Goal: Information Seeking & Learning: Learn about a topic

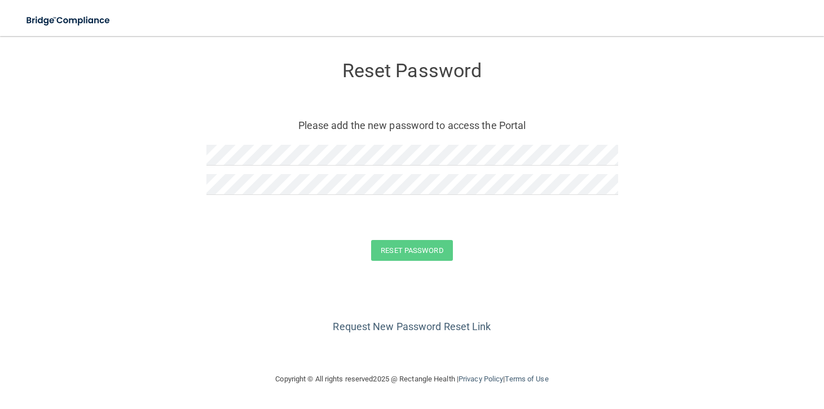
click at [149, 272] on form "Reset Password Please add the new password to access the Portal Reset Password …" at bounding box center [412, 163] width 779 height 232
click at [412, 245] on button "Reset Password" at bounding box center [411, 250] width 81 height 21
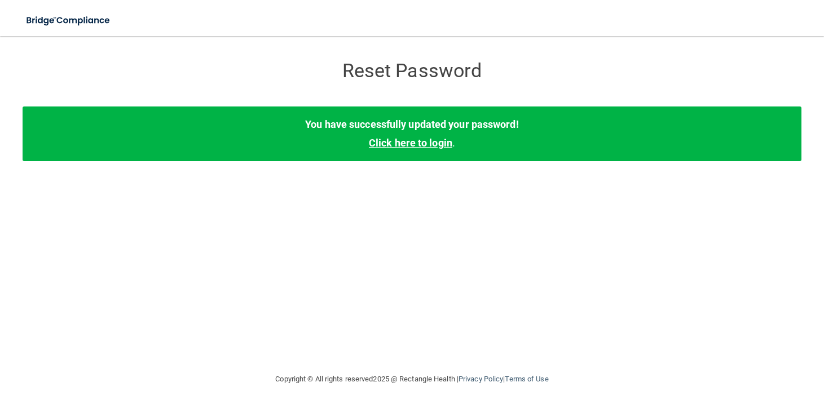
click at [409, 147] on link "Click here to login" at bounding box center [410, 143] width 83 height 12
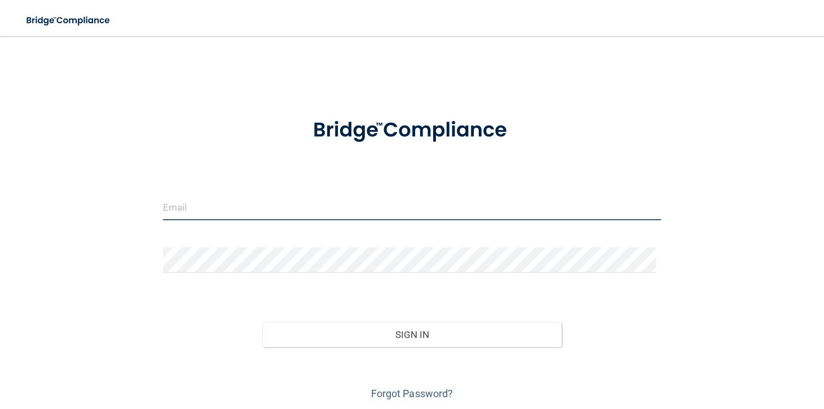
drag, startPoint x: 280, startPoint y: 204, endPoint x: 294, endPoint y: 201, distance: 13.9
click at [284, 204] on input "email" at bounding box center [412, 207] width 498 height 25
type input "[EMAIL_ADDRESS][DOMAIN_NAME]"
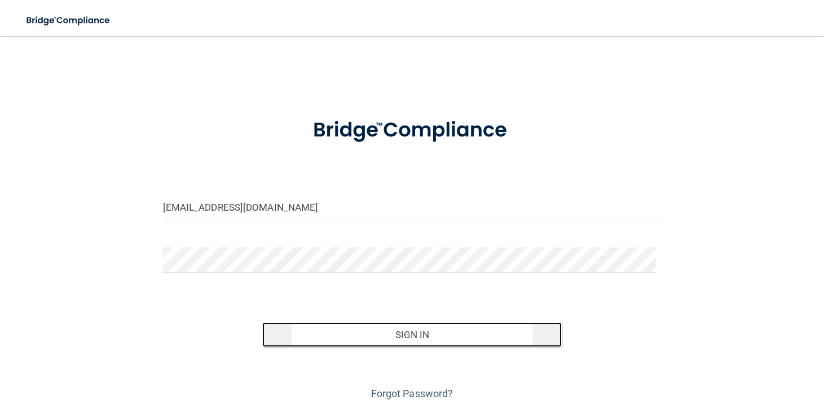
click at [409, 333] on button "Sign In" at bounding box center [411, 335] width 299 height 25
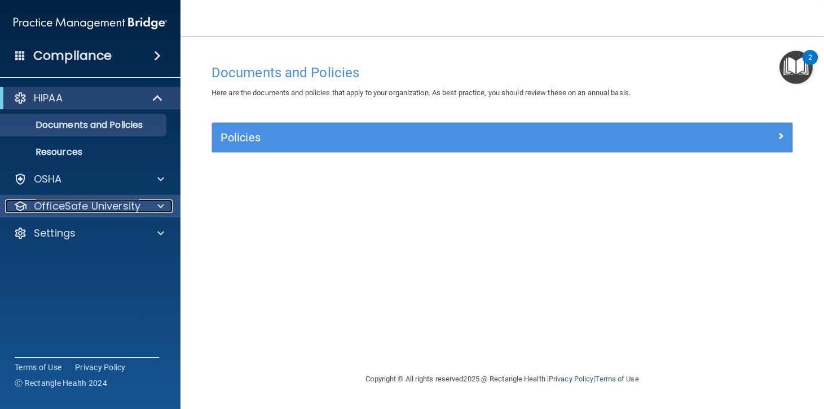
click at [147, 206] on div at bounding box center [159, 207] width 28 height 14
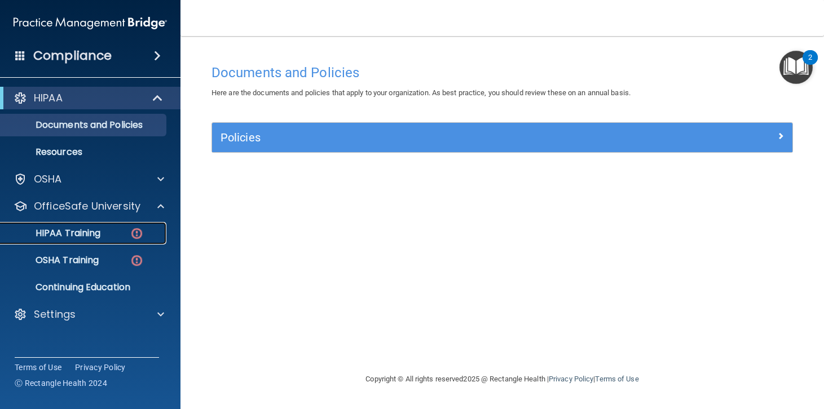
click at [122, 231] on div "HIPAA Training" at bounding box center [84, 233] width 154 height 11
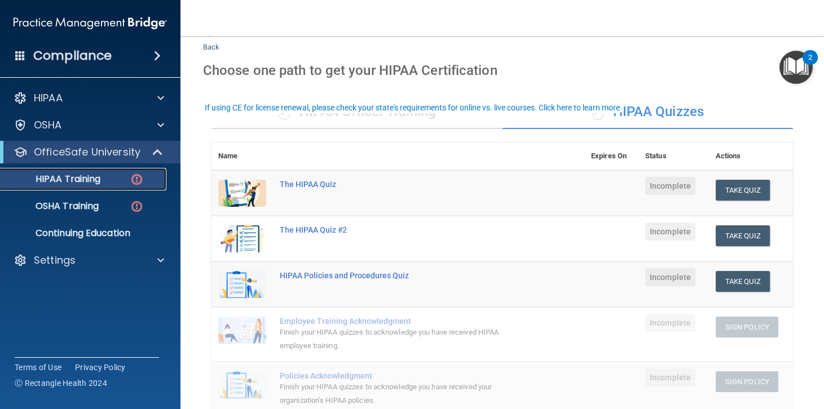
scroll to position [56, 0]
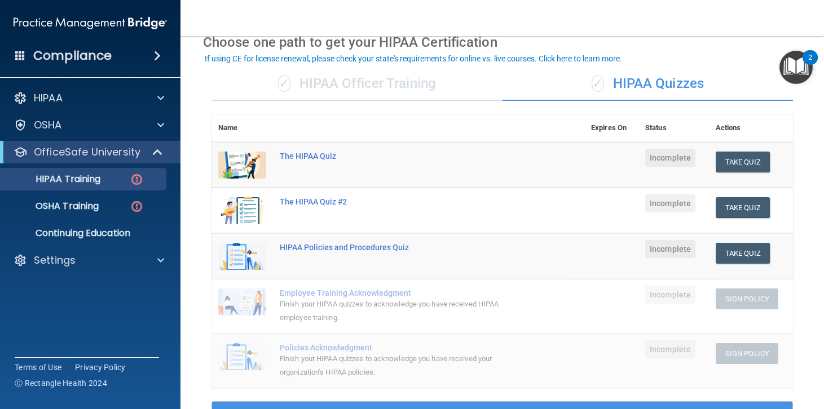
click at [331, 84] on div "✓ HIPAA Officer Training" at bounding box center [356, 84] width 291 height 34
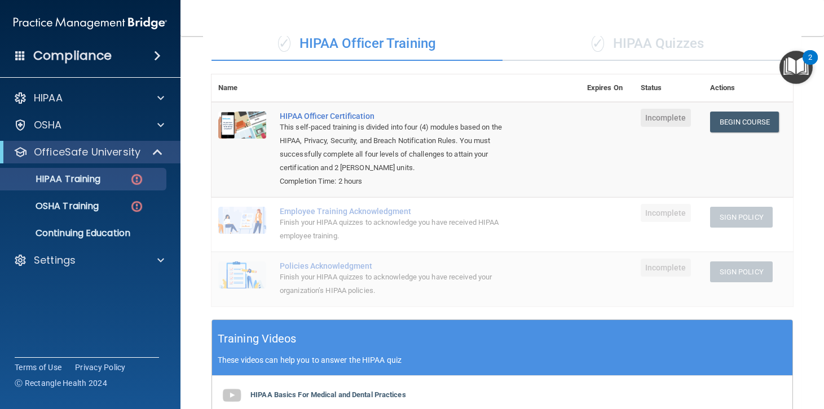
scroll to position [0, 0]
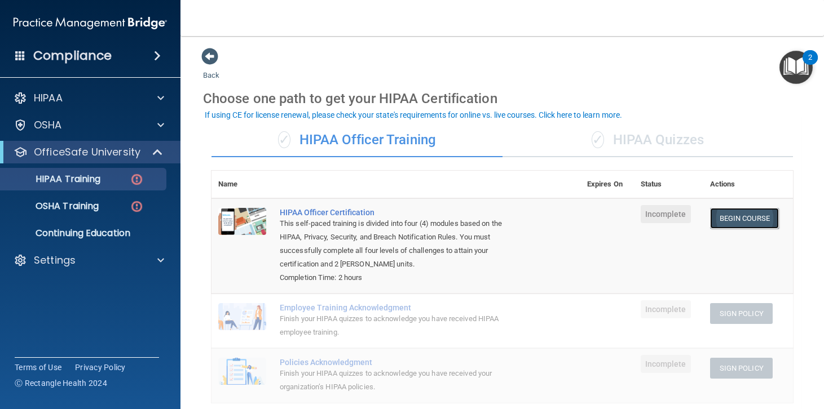
click at [746, 218] on link "Begin Course" at bounding box center [744, 218] width 69 height 21
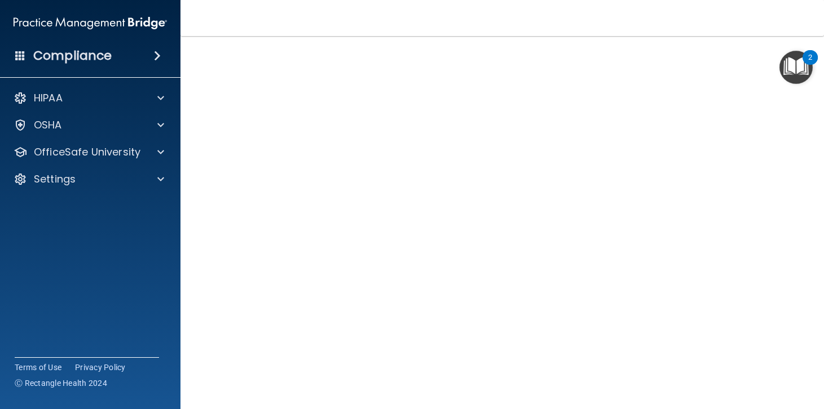
scroll to position [6, 0]
click at [798, 65] on img "Open Resource Center, 2 new notifications" at bounding box center [795, 67] width 33 height 33
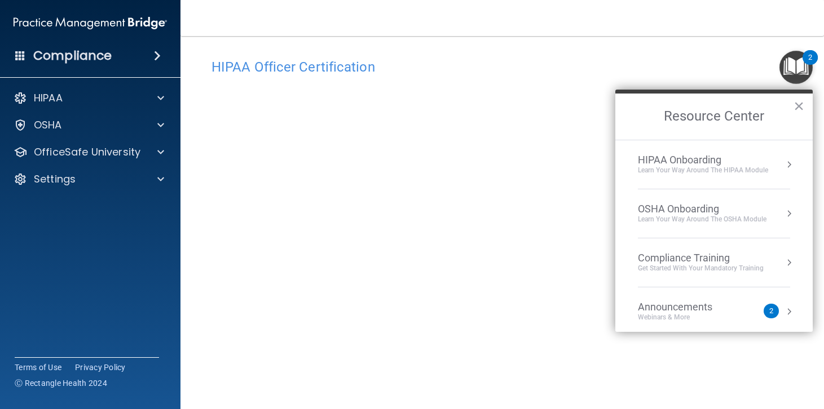
click at [729, 62] on h4 "HIPAA Officer Certification" at bounding box center [501, 67] width 581 height 15
click at [801, 105] on button "×" at bounding box center [798, 106] width 11 height 18
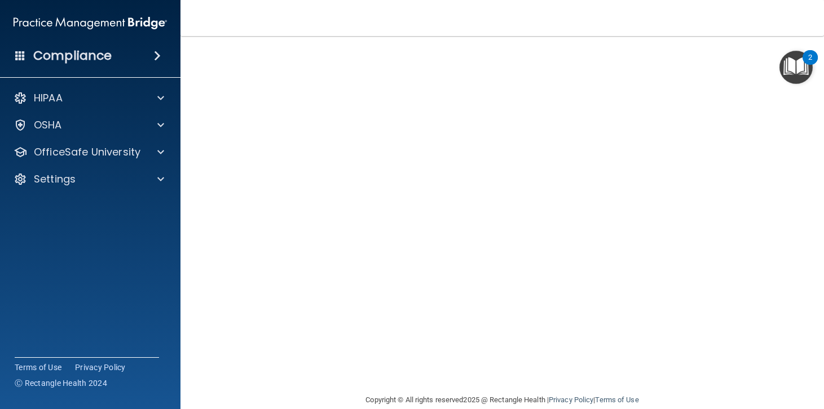
scroll to position [93, 0]
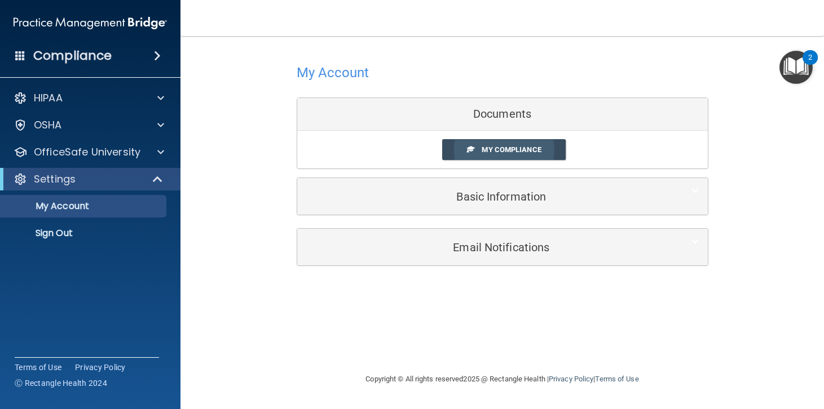
click at [493, 147] on span "My Compliance" at bounding box center [510, 149] width 59 height 8
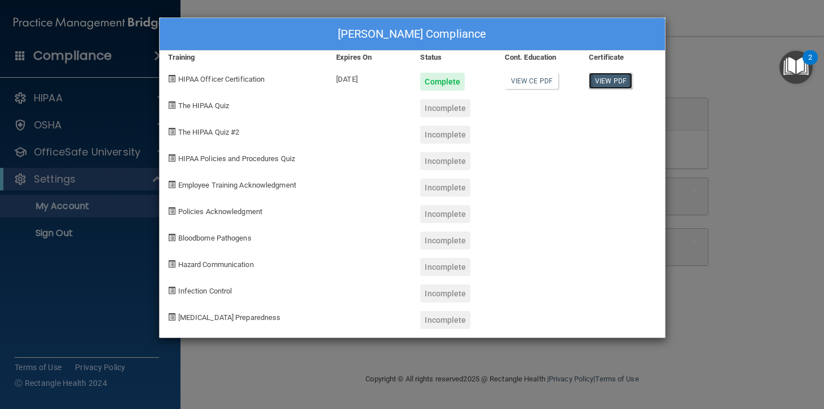
click at [611, 78] on link "View PDF" at bounding box center [610, 81] width 43 height 16
click at [173, 104] on span at bounding box center [171, 104] width 7 height 7
click at [451, 106] on div "Incomplete" at bounding box center [445, 108] width 50 height 18
click at [62, 209] on div "[PERSON_NAME] Compliance Training Expires On Status Cont. Education Certificate…" at bounding box center [412, 204] width 824 height 409
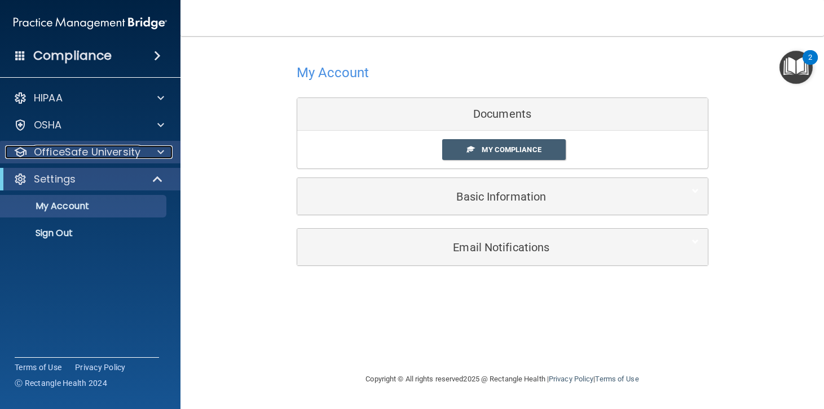
click at [157, 152] on span at bounding box center [160, 152] width 7 height 14
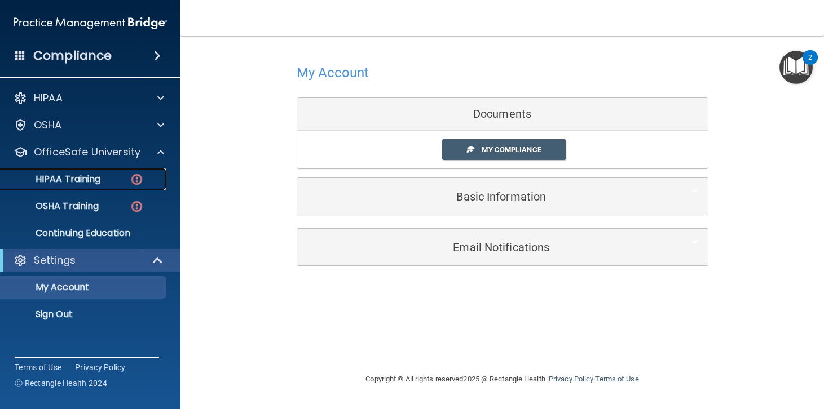
click at [94, 181] on p "HIPAA Training" at bounding box center [53, 179] width 93 height 11
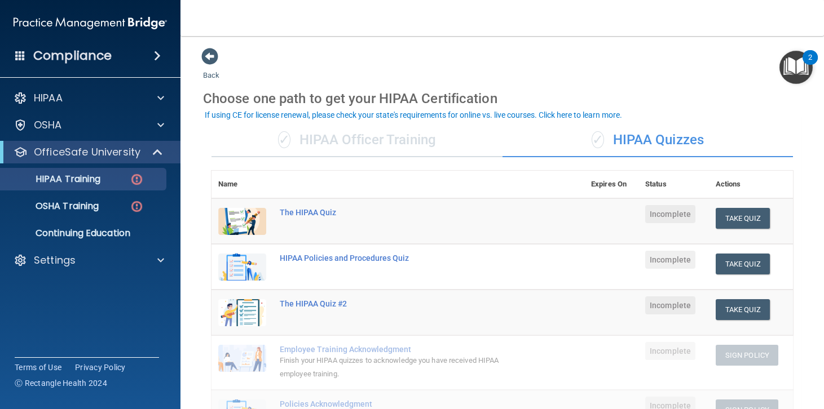
click at [599, 257] on td at bounding box center [611, 267] width 54 height 46
click at [262, 138] on div "✓ HIPAA Officer Training" at bounding box center [356, 140] width 291 height 34
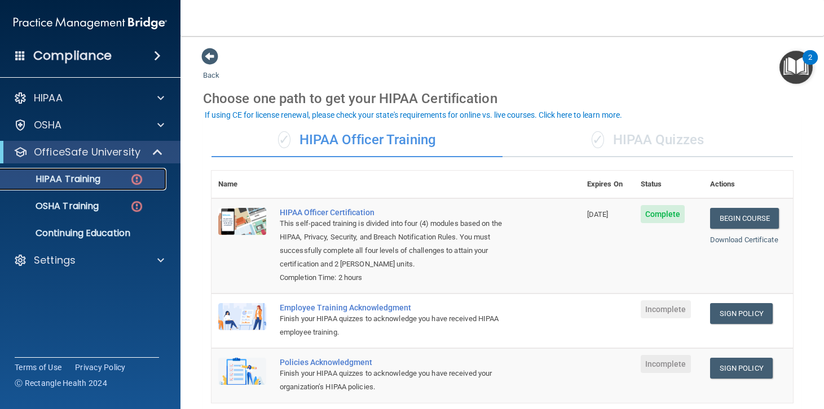
click at [100, 182] on p "HIPAA Training" at bounding box center [53, 179] width 93 height 11
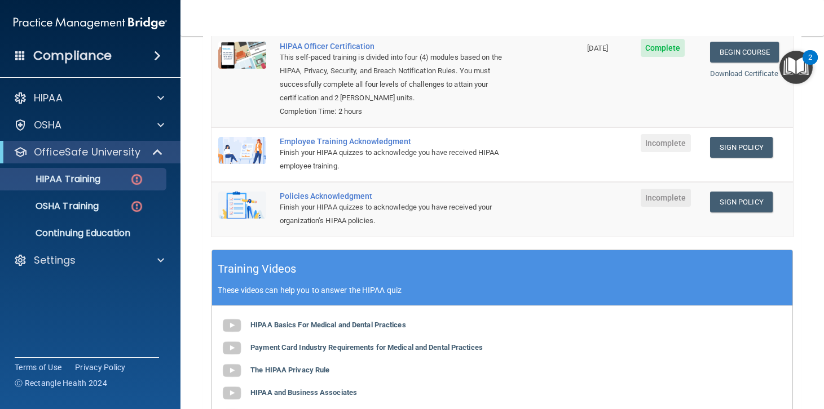
scroll to position [169, 0]
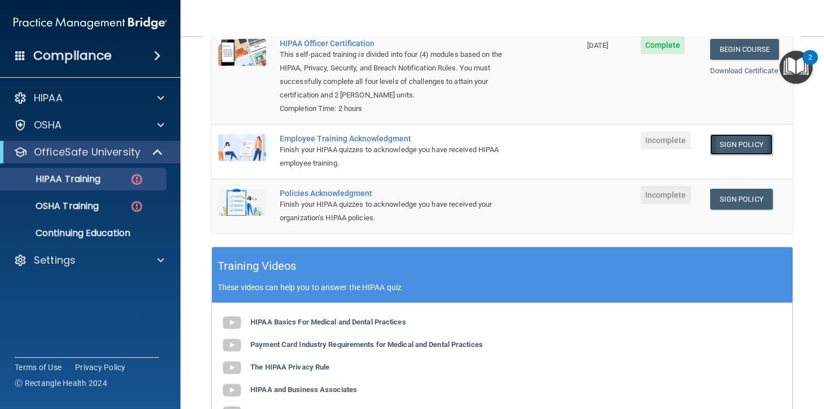
click at [734, 149] on link "Sign Policy" at bounding box center [741, 144] width 63 height 21
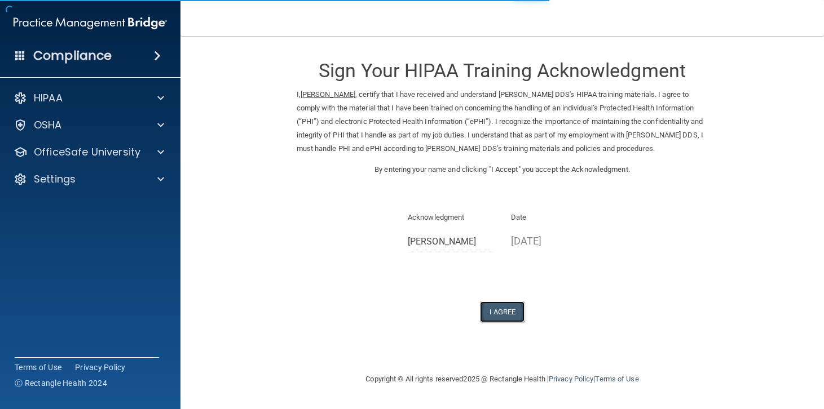
click at [516, 312] on button "I Agree" at bounding box center [502, 312] width 45 height 21
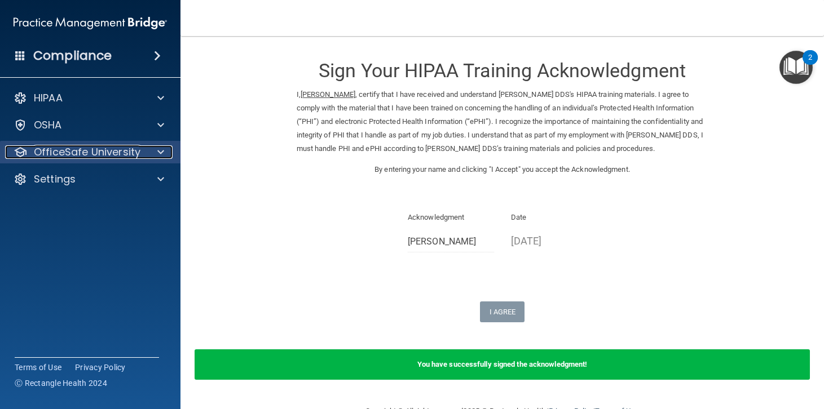
click at [143, 152] on div "OfficeSafe University" at bounding box center [75, 152] width 140 height 14
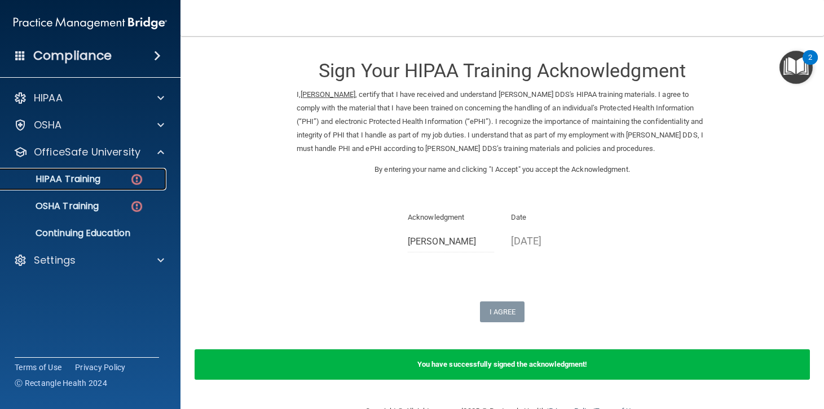
click at [103, 174] on div "HIPAA Training" at bounding box center [84, 179] width 154 height 11
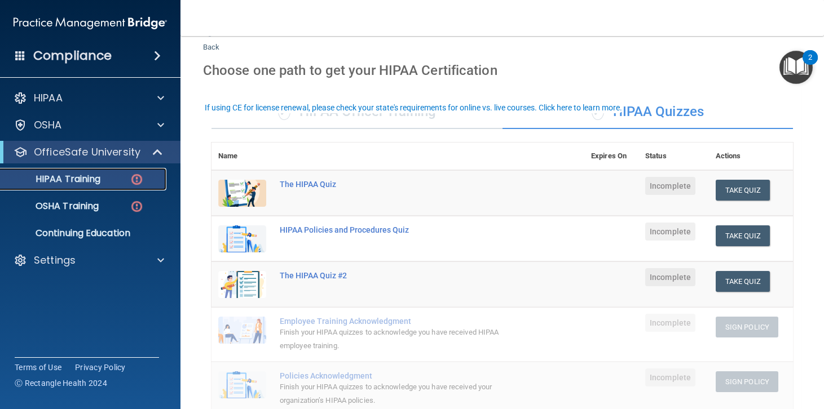
scroll to position [56, 0]
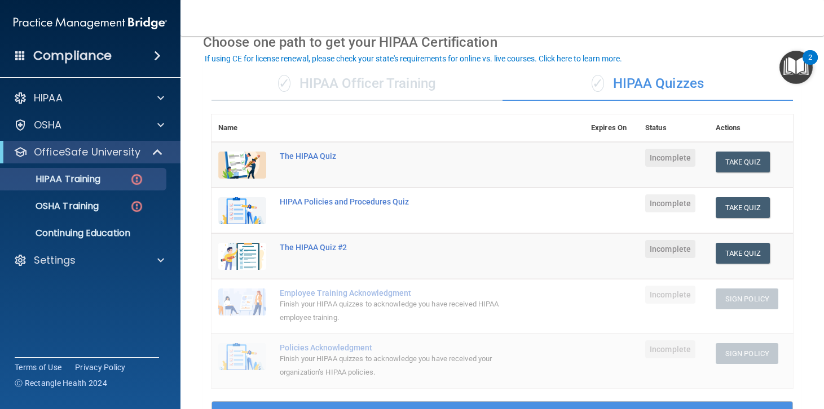
click at [426, 79] on div "✓ HIPAA Officer Training" at bounding box center [356, 84] width 291 height 34
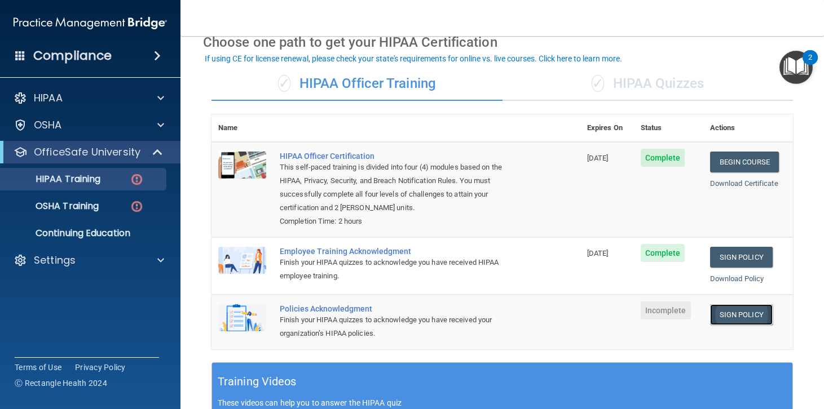
click at [750, 314] on link "Sign Policy" at bounding box center [741, 314] width 63 height 21
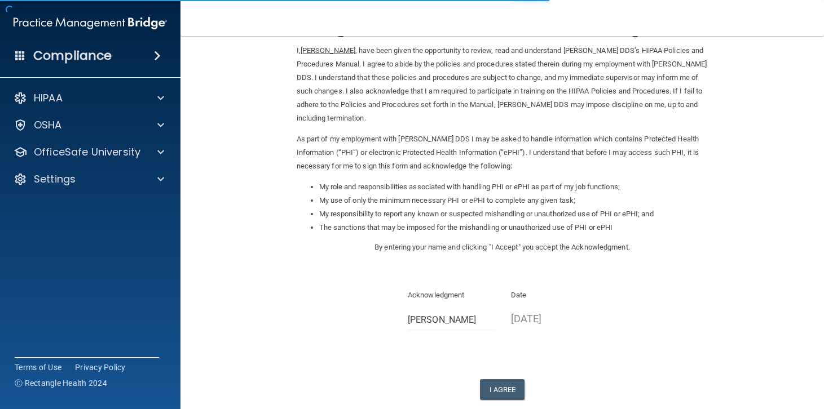
scroll to position [107, 0]
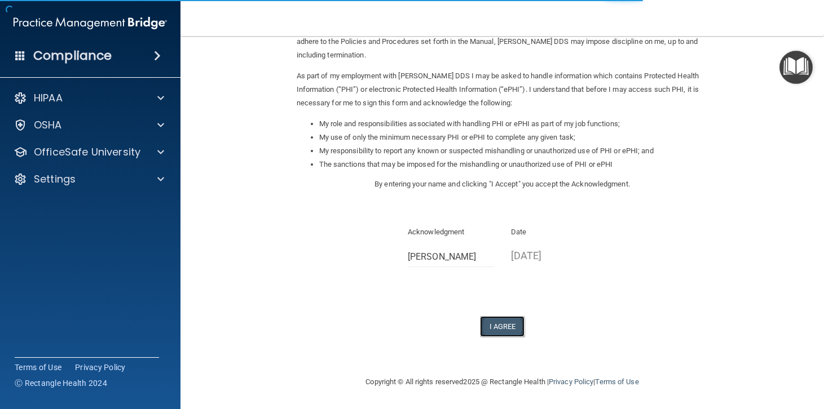
click at [510, 323] on button "I Agree" at bounding box center [502, 326] width 45 height 21
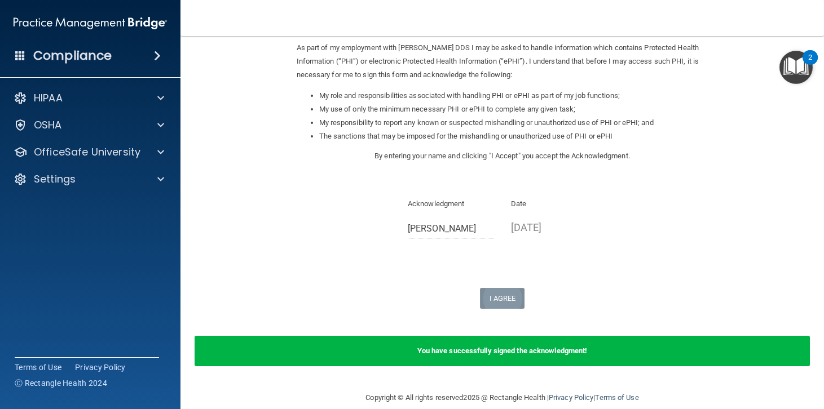
scroll to position [151, 0]
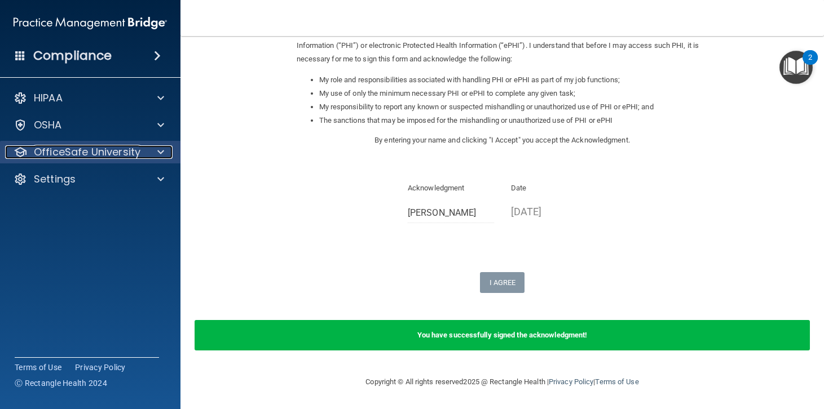
click at [136, 153] on p "OfficeSafe University" at bounding box center [87, 152] width 107 height 14
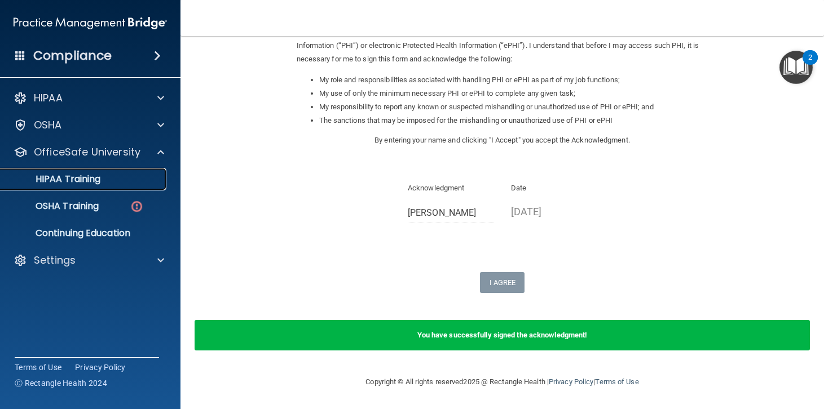
click at [79, 176] on p "HIPAA Training" at bounding box center [53, 179] width 93 height 11
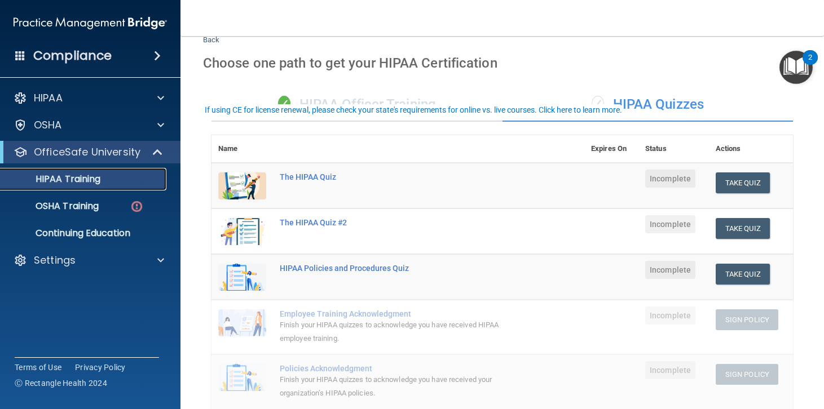
scroll to position [61, 0]
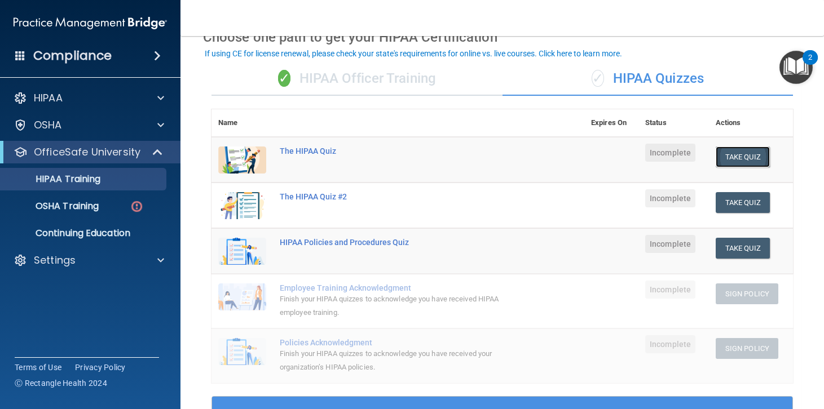
click at [746, 159] on button "Take Quiz" at bounding box center [742, 157] width 54 height 21
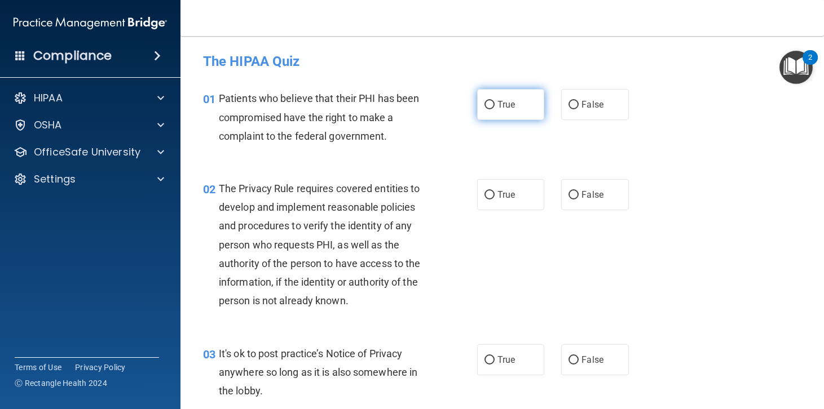
click at [484, 101] on input "True" at bounding box center [489, 105] width 10 height 8
radio input "true"
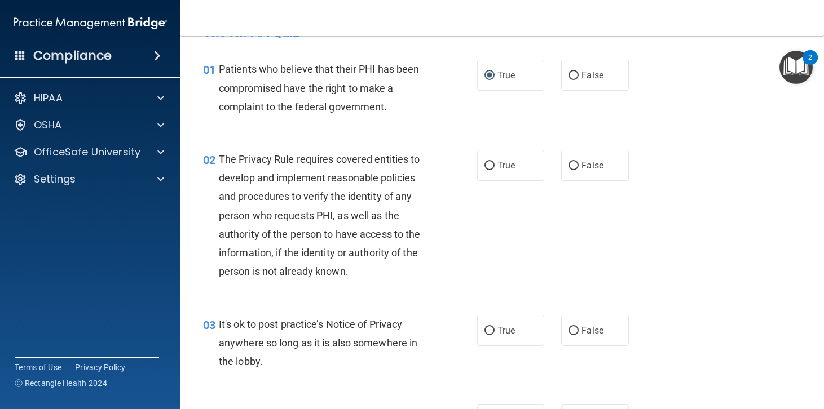
scroll to position [56, 0]
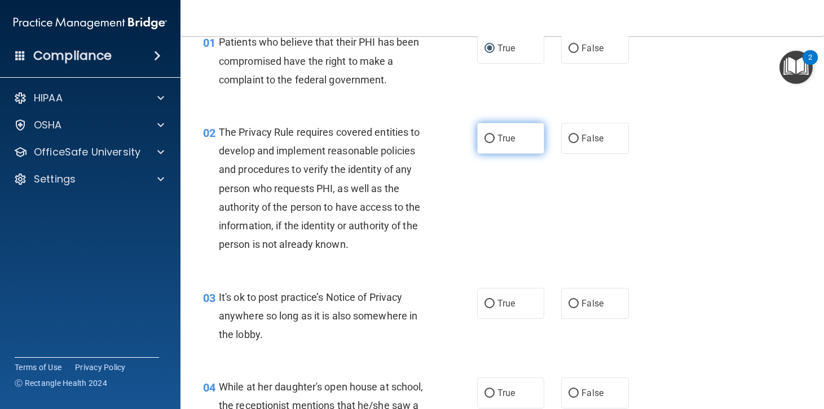
click at [484, 136] on input "True" at bounding box center [489, 139] width 10 height 8
radio input "true"
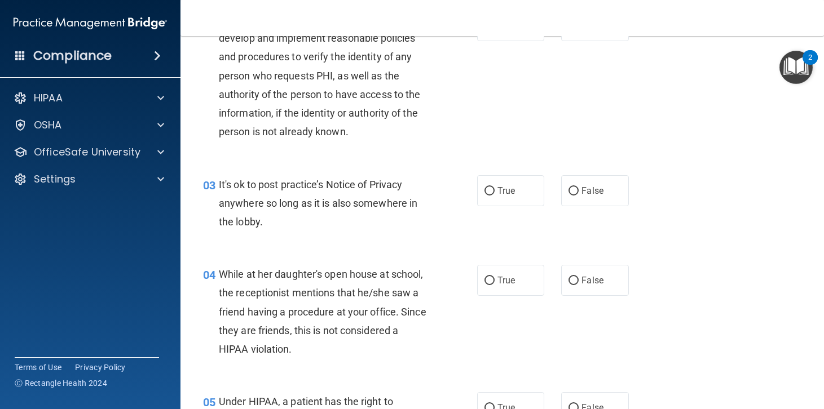
scroll to position [226, 0]
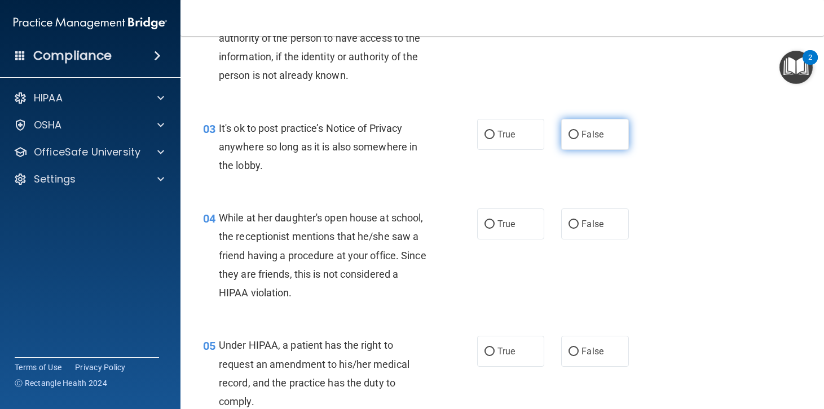
click at [569, 133] on input "False" at bounding box center [573, 135] width 10 height 8
radio input "true"
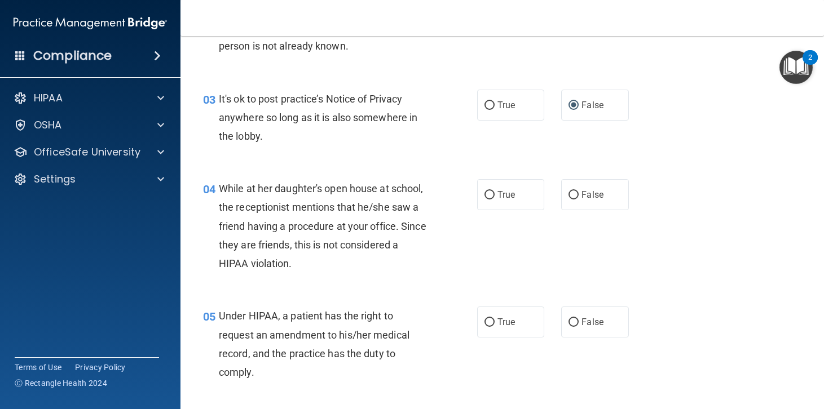
scroll to position [282, 0]
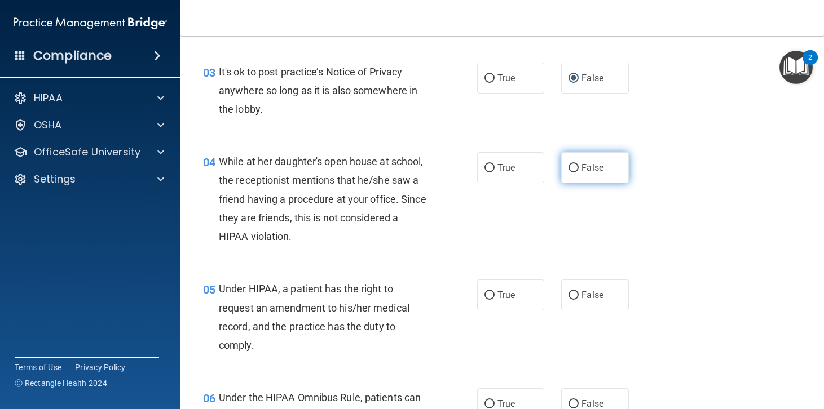
click at [568, 168] on input "False" at bounding box center [573, 168] width 10 height 8
radio input "true"
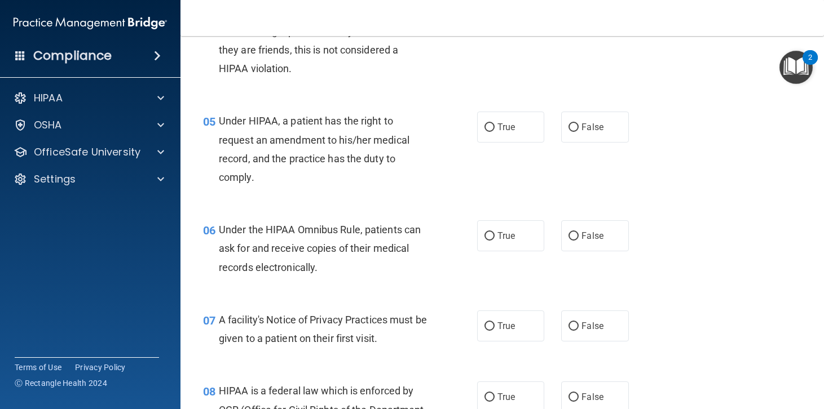
scroll to position [451, 0]
click at [484, 123] on input "True" at bounding box center [489, 126] width 10 height 8
radio input "true"
click at [484, 233] on input "True" at bounding box center [489, 235] width 10 height 8
radio input "true"
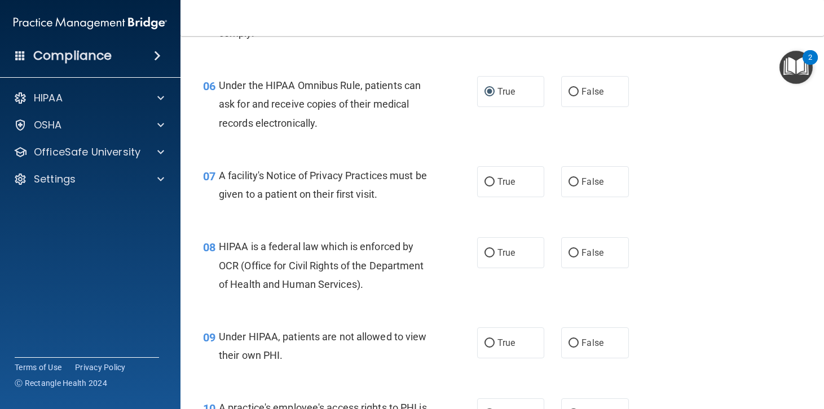
scroll to position [620, 0]
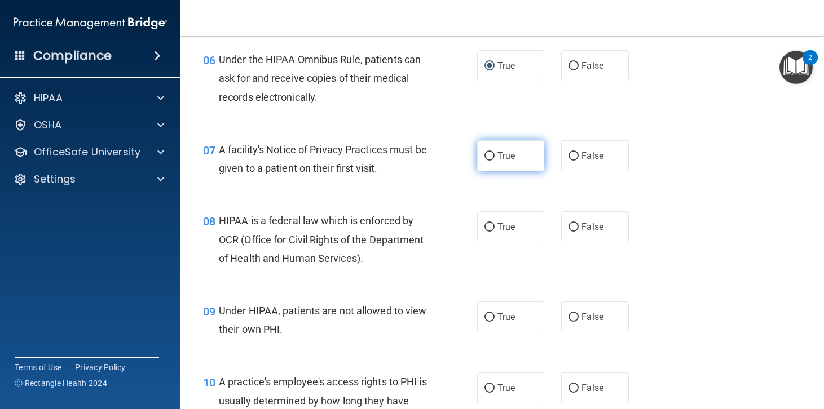
click at [484, 154] on input "True" at bounding box center [489, 156] width 10 height 8
radio input "true"
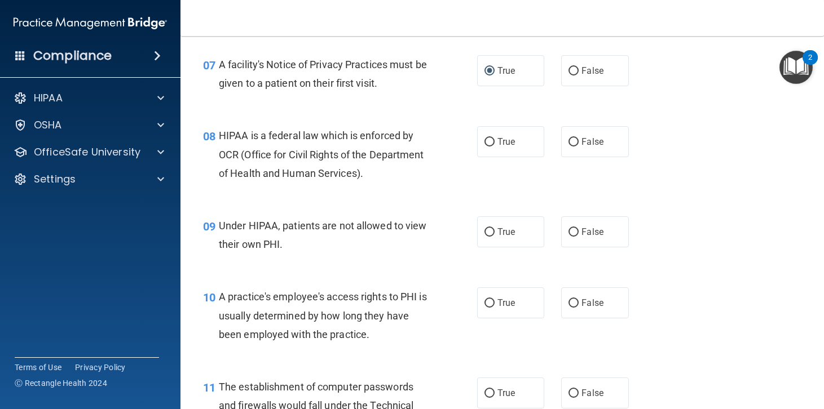
scroll to position [733, 0]
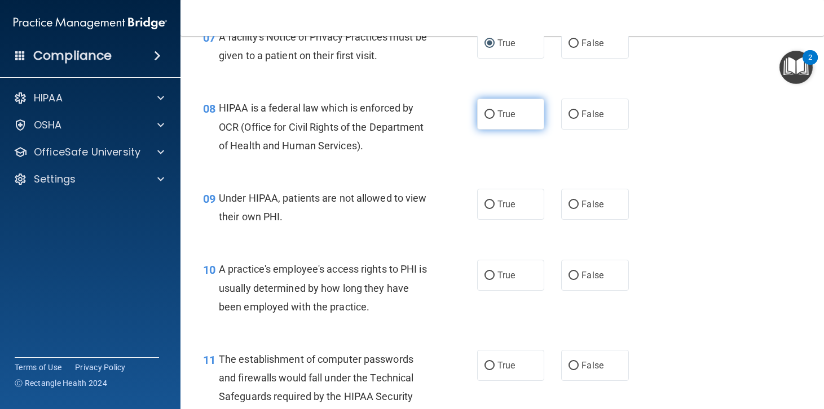
click at [486, 112] on input "True" at bounding box center [489, 115] width 10 height 8
radio input "true"
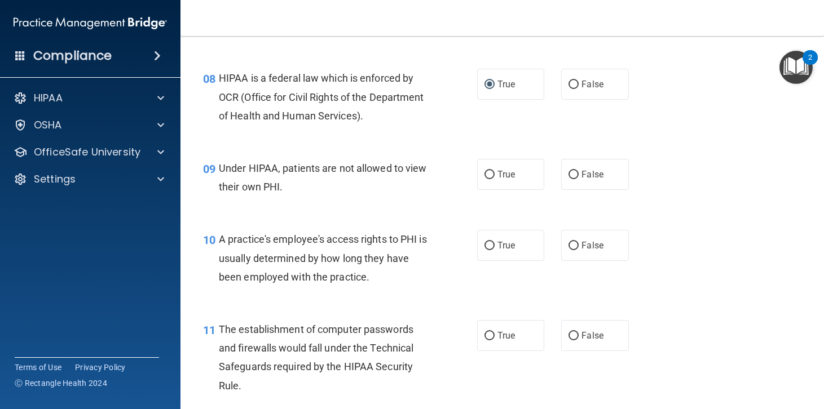
scroll to position [789, 0]
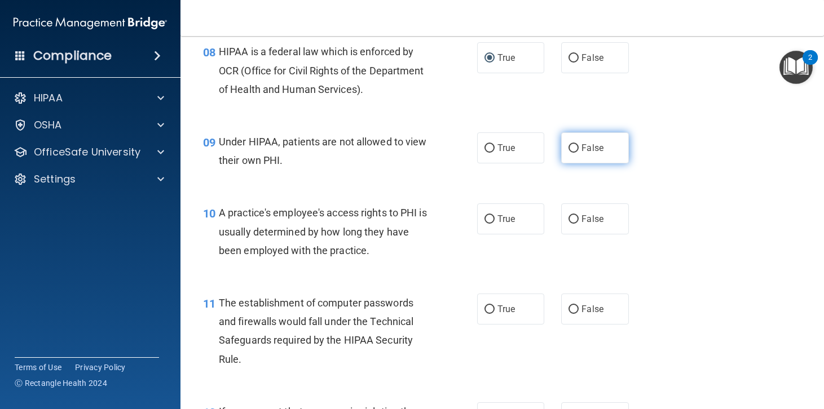
click at [569, 147] on input "False" at bounding box center [573, 148] width 10 height 8
radio input "true"
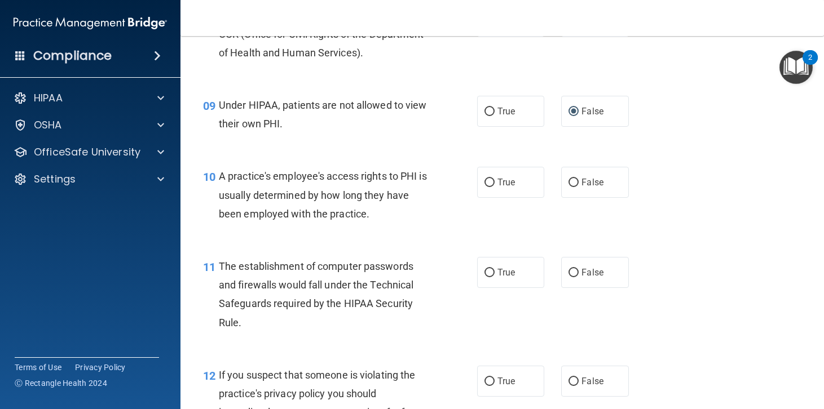
scroll to position [846, 0]
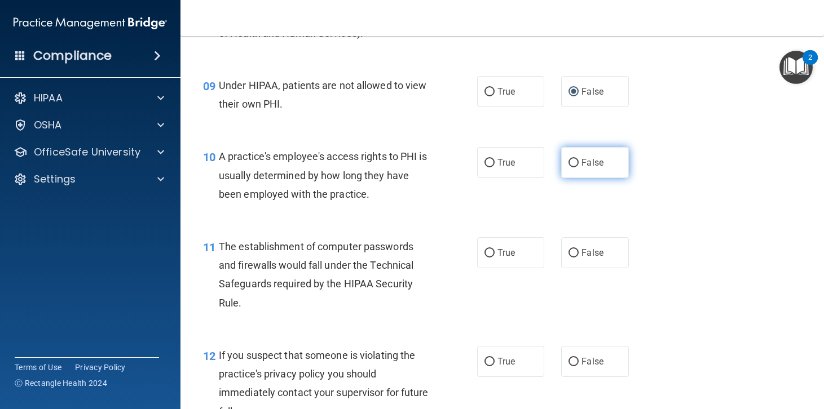
click at [568, 162] on input "False" at bounding box center [573, 163] width 10 height 8
radio input "true"
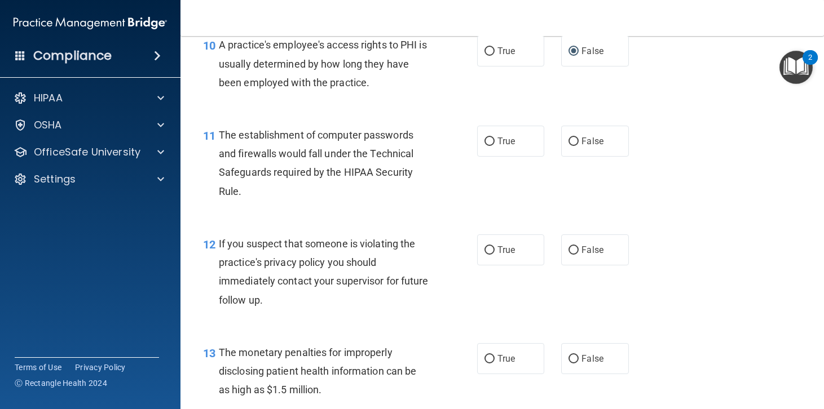
scroll to position [958, 0]
click at [491, 139] on label "True" at bounding box center [511, 140] width 68 height 31
click at [491, 139] on input "True" at bounding box center [489, 140] width 10 height 8
radio input "true"
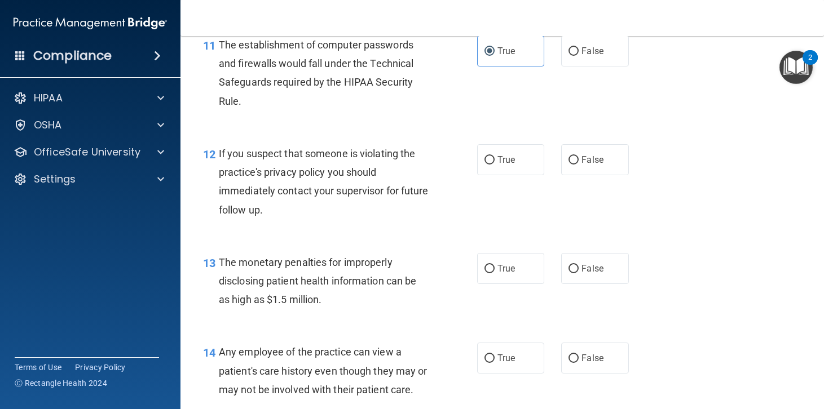
scroll to position [1071, 0]
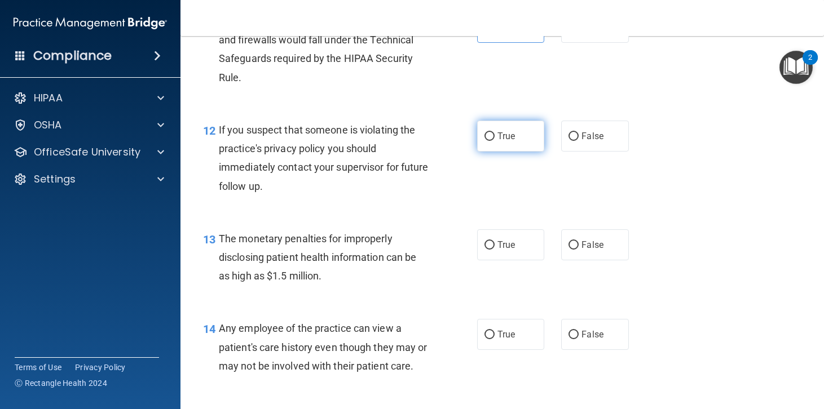
click at [485, 136] on input "True" at bounding box center [489, 136] width 10 height 8
radio input "true"
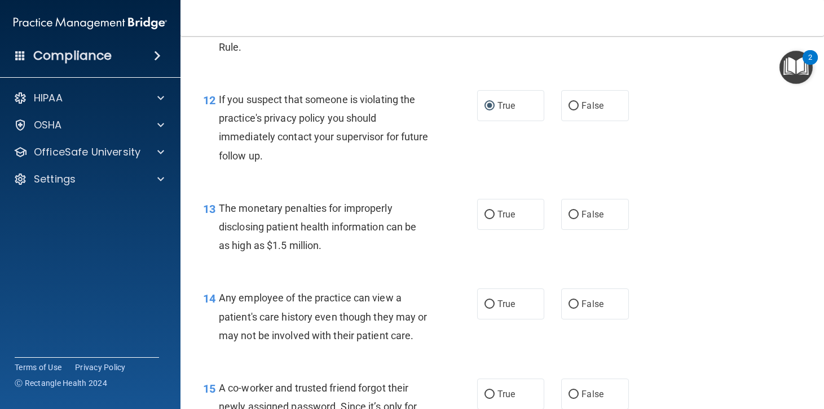
scroll to position [1184, 0]
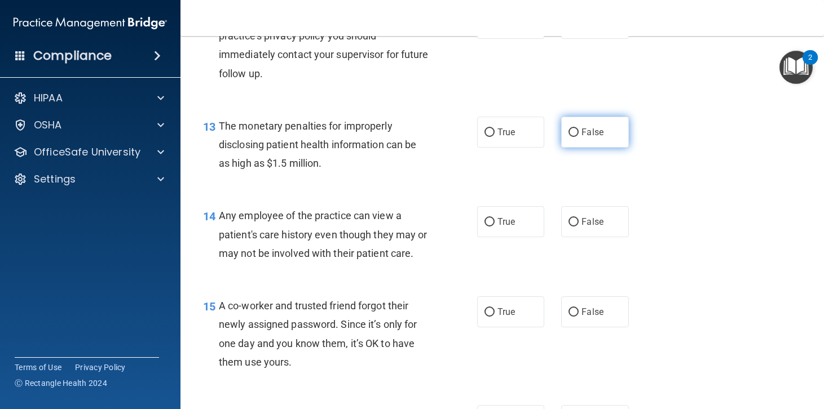
click at [568, 130] on input "False" at bounding box center [573, 133] width 10 height 8
radio input "true"
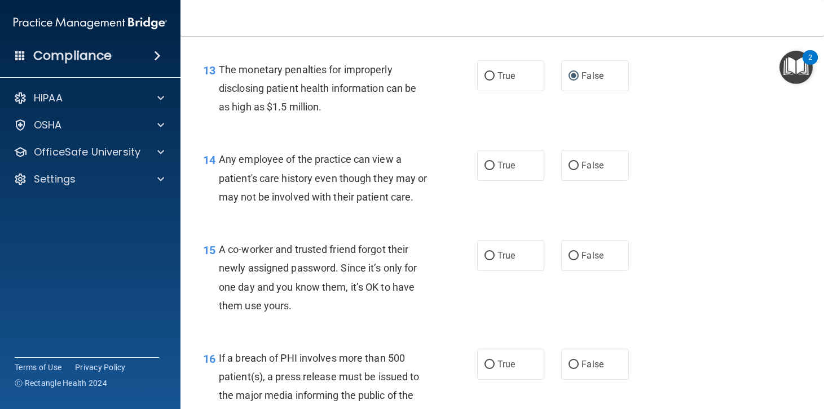
scroll to position [1297, 0]
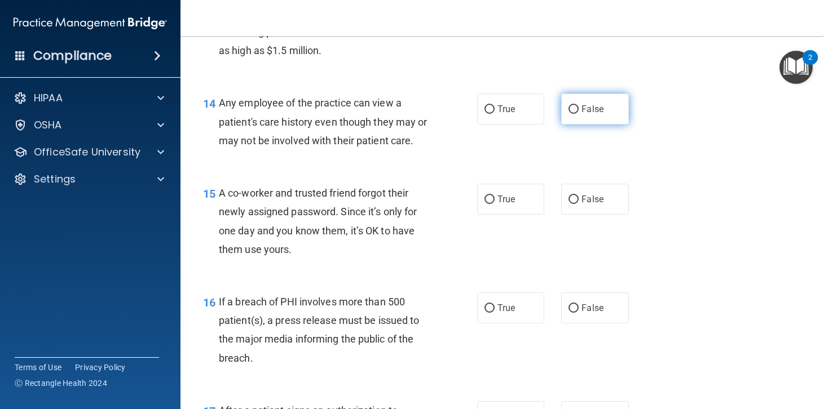
click at [568, 107] on input "False" at bounding box center [573, 109] width 10 height 8
radio input "true"
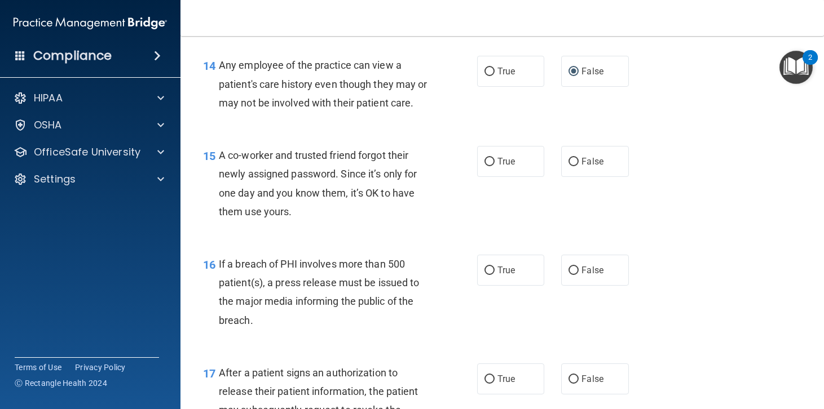
scroll to position [1410, 0]
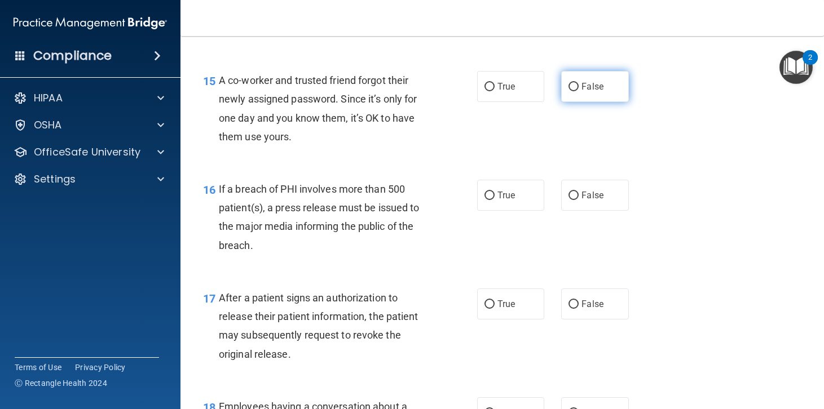
click at [569, 91] on input "False" at bounding box center [573, 87] width 10 height 8
radio input "true"
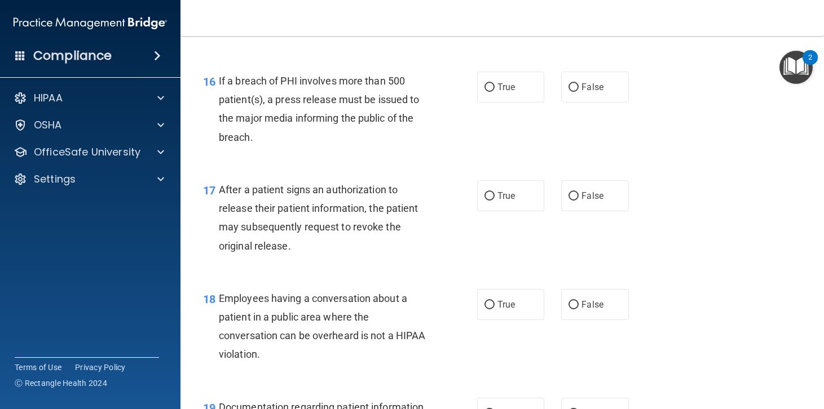
scroll to position [1522, 0]
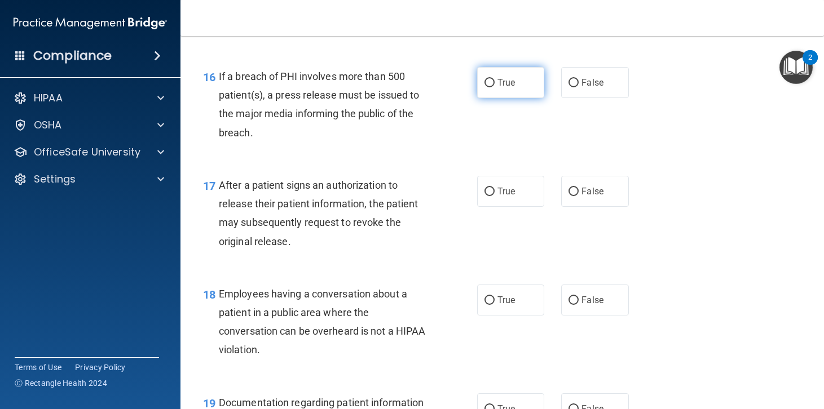
click at [487, 87] on input "True" at bounding box center [489, 83] width 10 height 8
radio input "true"
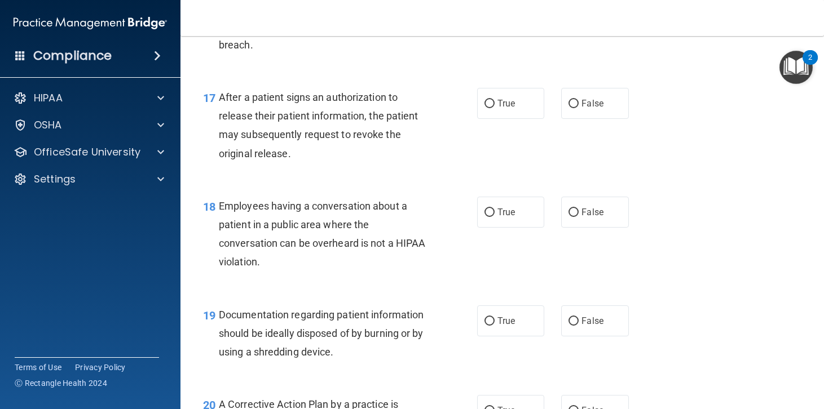
scroll to position [1635, 0]
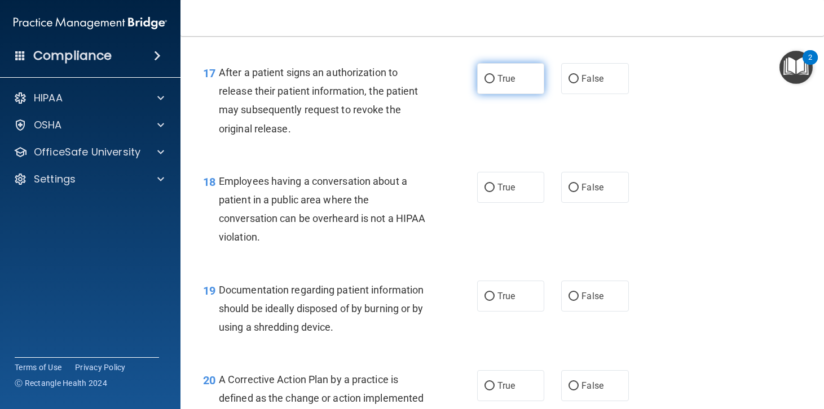
click at [485, 83] on input "True" at bounding box center [489, 79] width 10 height 8
radio input "true"
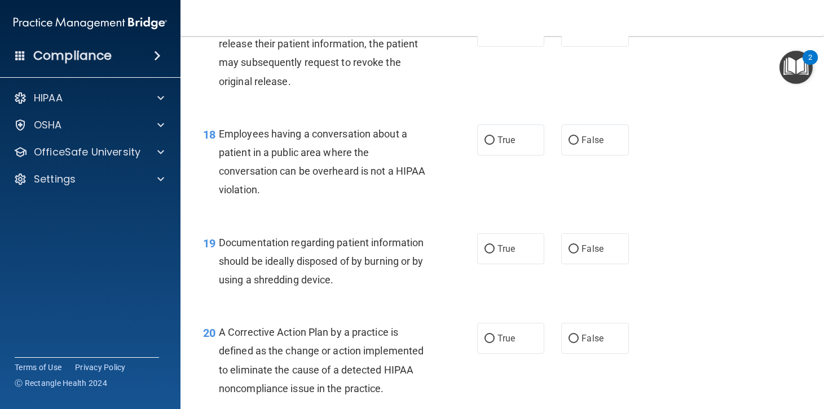
scroll to position [1748, 0]
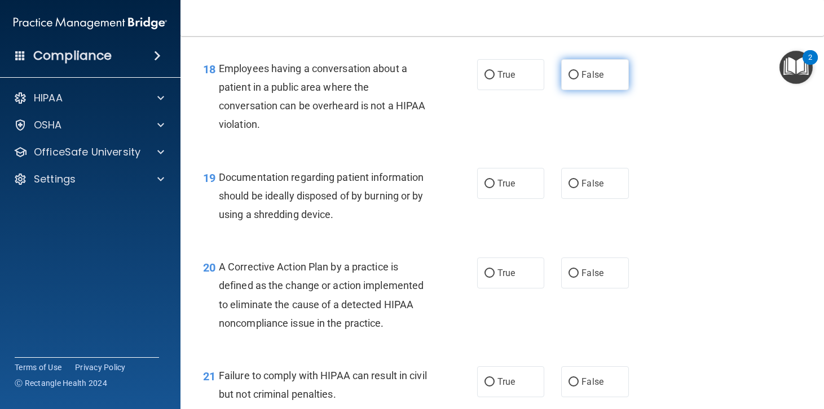
click at [568, 79] on input "False" at bounding box center [573, 75] width 10 height 8
radio input "true"
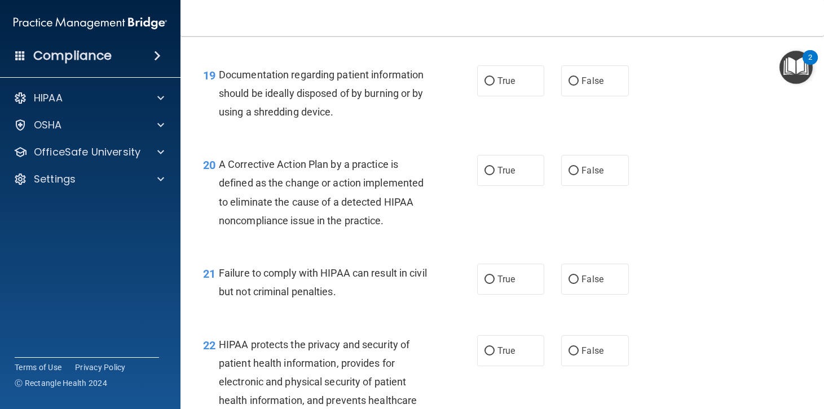
scroll to position [1861, 0]
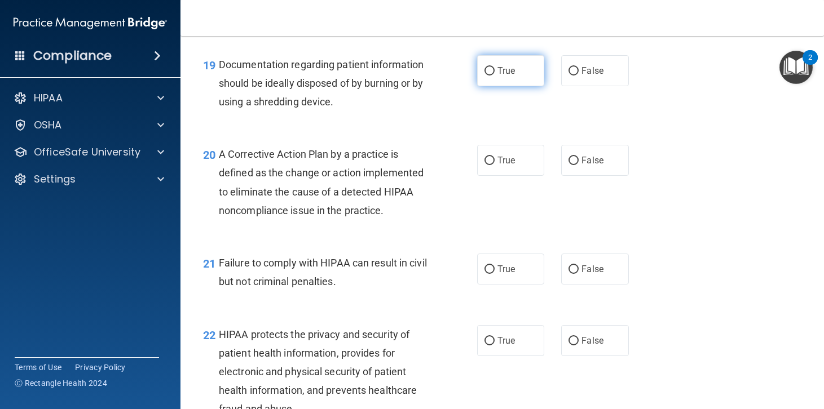
click at [485, 76] on input "True" at bounding box center [489, 71] width 10 height 8
radio input "true"
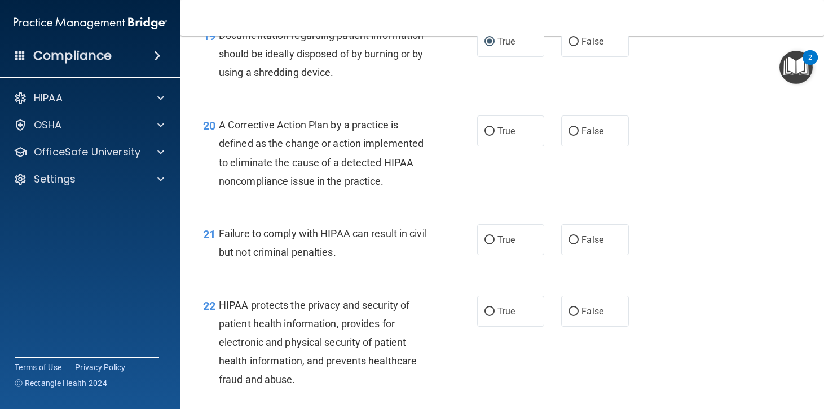
scroll to position [1973, 0]
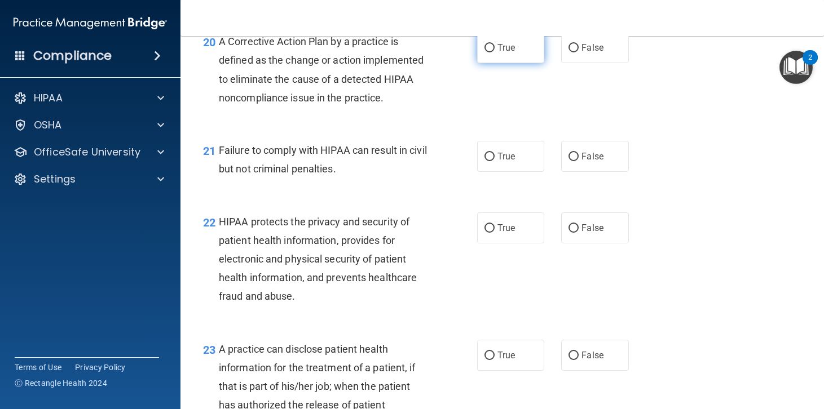
click at [485, 52] on input "True" at bounding box center [489, 48] width 10 height 8
radio input "true"
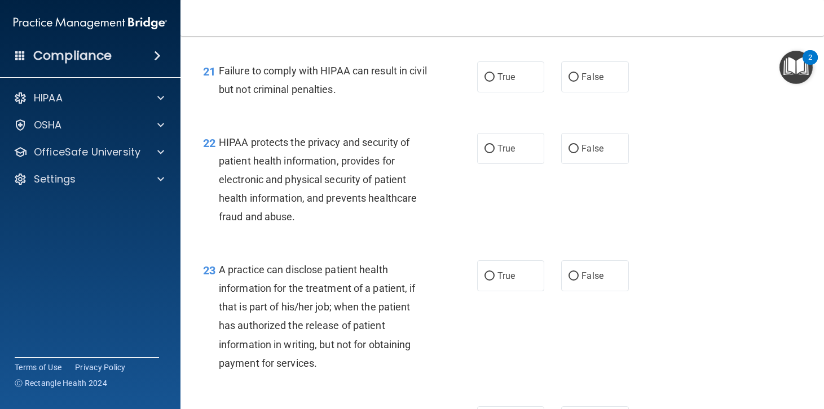
scroll to position [2086, 0]
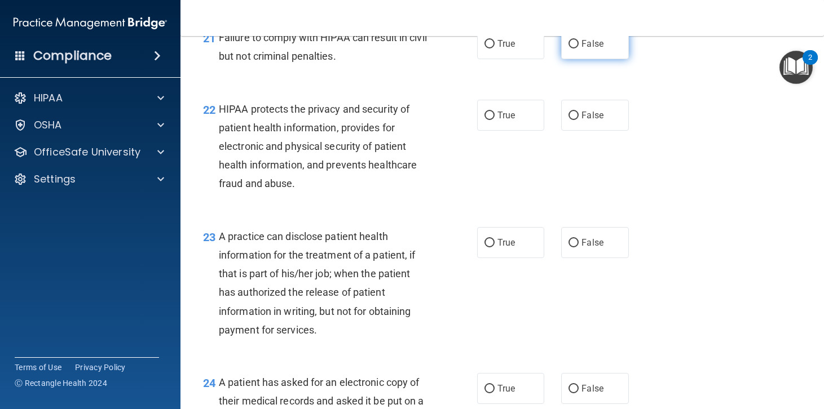
click at [568, 48] on input "False" at bounding box center [573, 44] width 10 height 8
radio input "true"
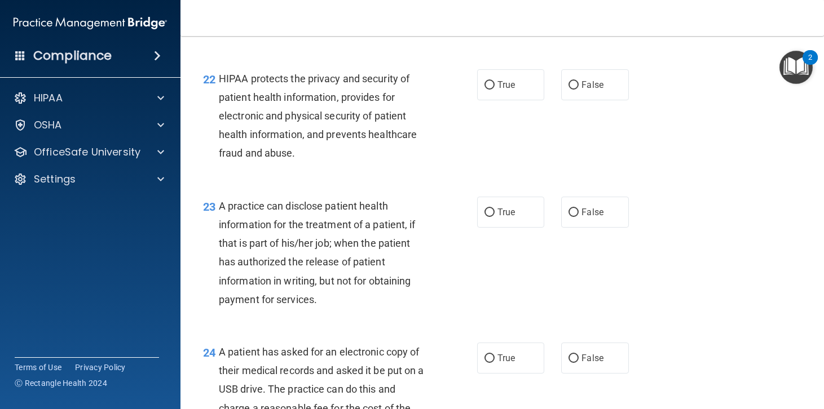
scroll to position [2142, 0]
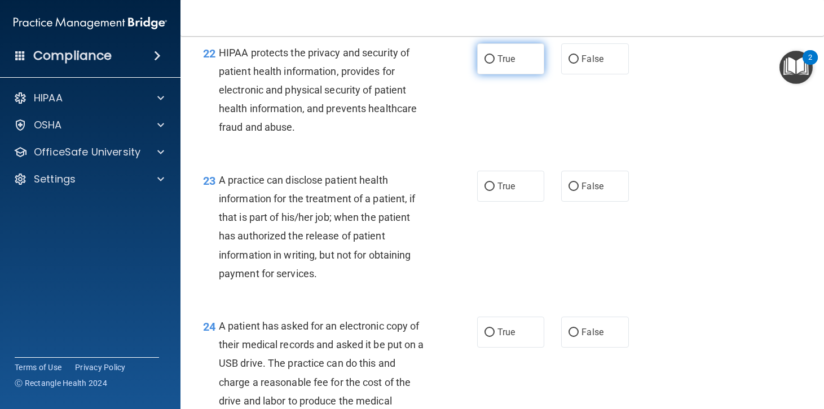
click at [484, 64] on input "True" at bounding box center [489, 59] width 10 height 8
radio input "true"
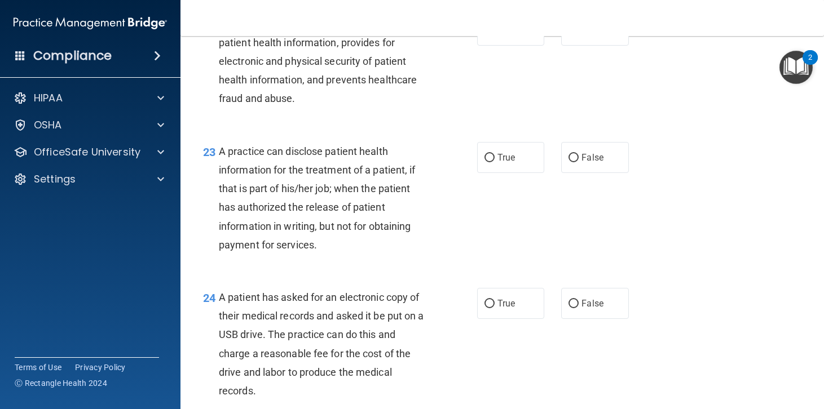
scroll to position [2199, 0]
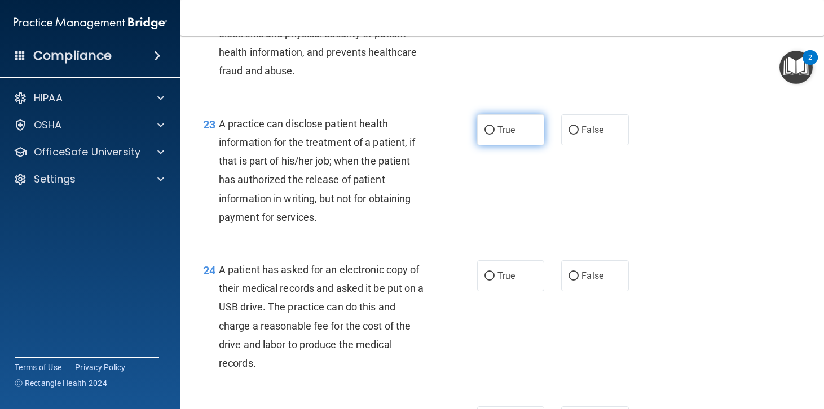
click at [484, 135] on input "True" at bounding box center [489, 130] width 10 height 8
radio input "true"
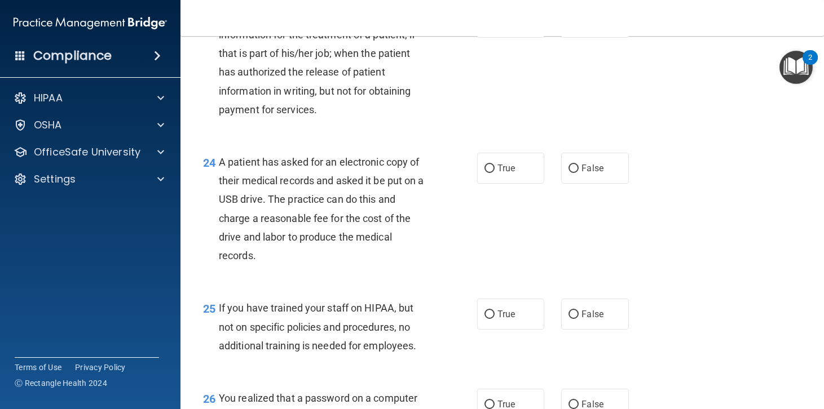
scroll to position [2312, 0]
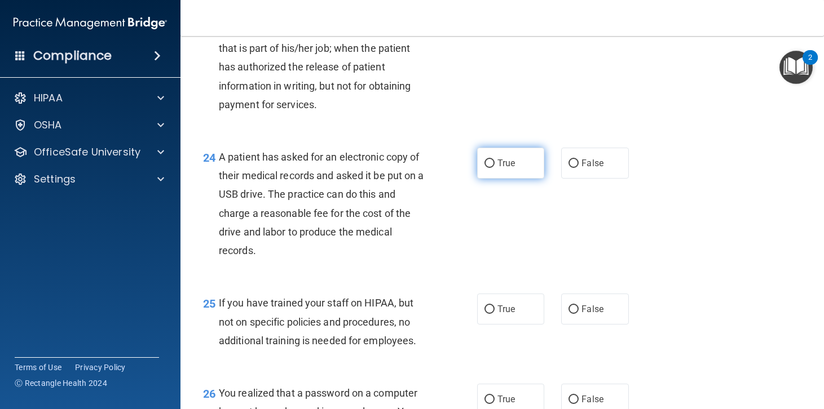
click at [485, 168] on input "True" at bounding box center [489, 164] width 10 height 8
radio input "true"
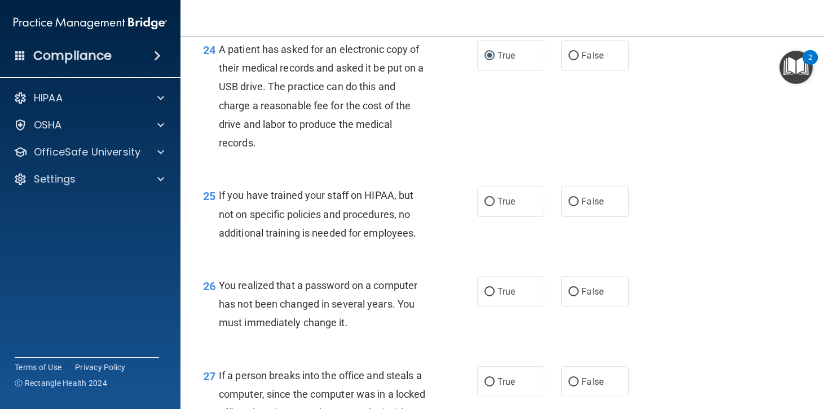
scroll to position [2424, 0]
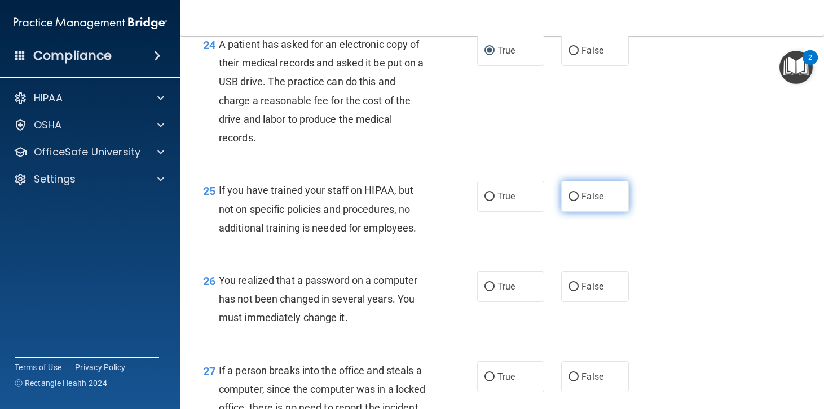
click at [569, 201] on input "False" at bounding box center [573, 197] width 10 height 8
radio input "true"
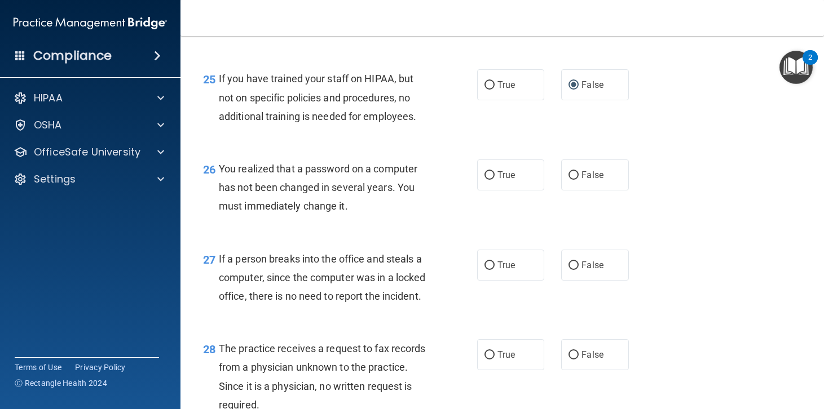
scroll to position [2537, 0]
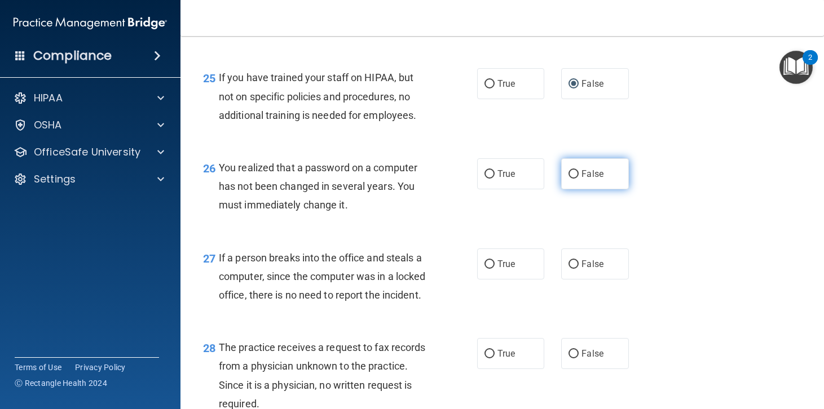
click at [568, 179] on input "False" at bounding box center [573, 174] width 10 height 8
radio input "true"
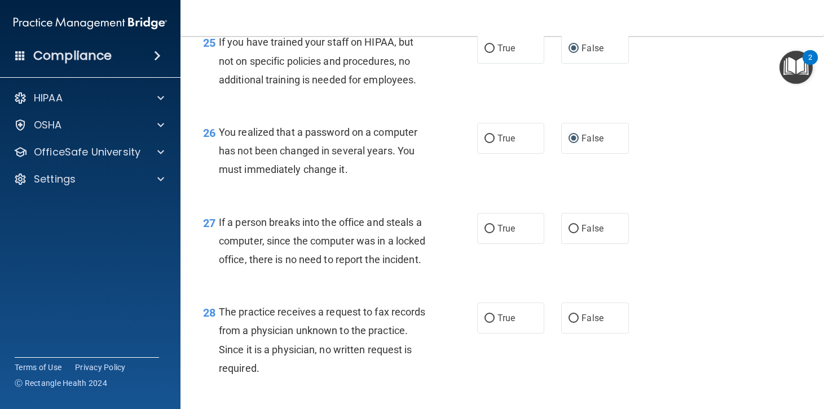
scroll to position [2650, 0]
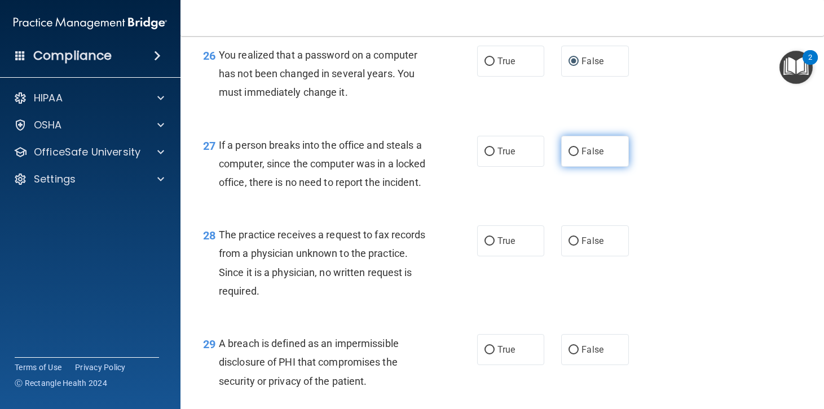
click at [570, 156] on input "False" at bounding box center [573, 152] width 10 height 8
radio input "true"
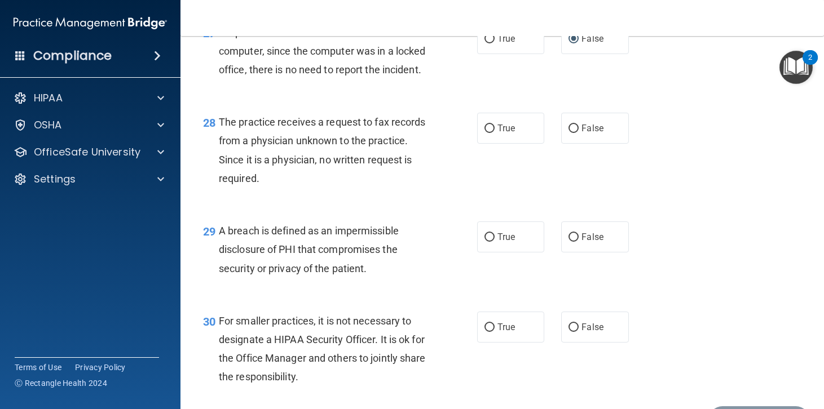
scroll to position [2819, 0]
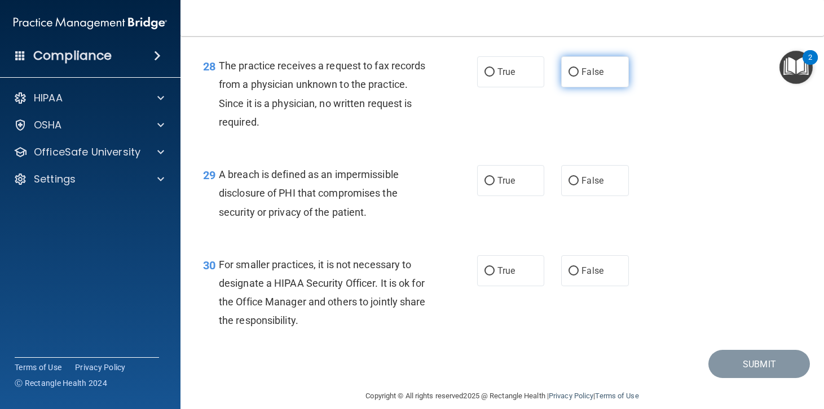
click at [569, 77] on input "False" at bounding box center [573, 72] width 10 height 8
radio input "true"
click at [484, 77] on input "True" at bounding box center [489, 72] width 10 height 8
radio input "true"
radio input "false"
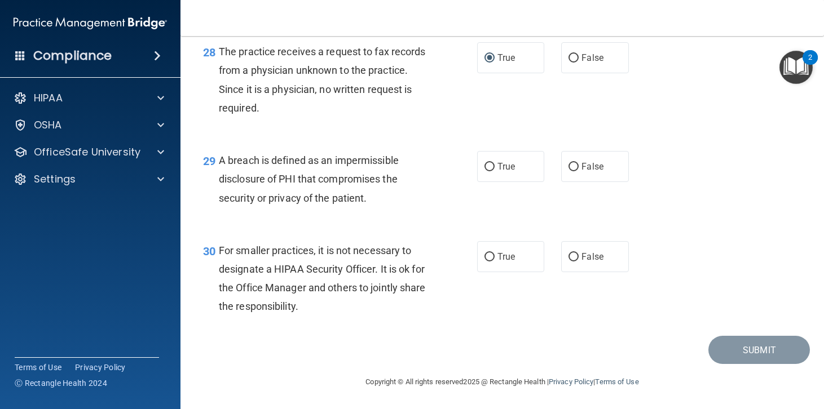
scroll to position [2871, 0]
click at [491, 162] on label "True" at bounding box center [511, 166] width 68 height 31
click at [491, 163] on input "True" at bounding box center [489, 167] width 10 height 8
radio input "true"
click at [484, 254] on input "True" at bounding box center [489, 257] width 10 height 8
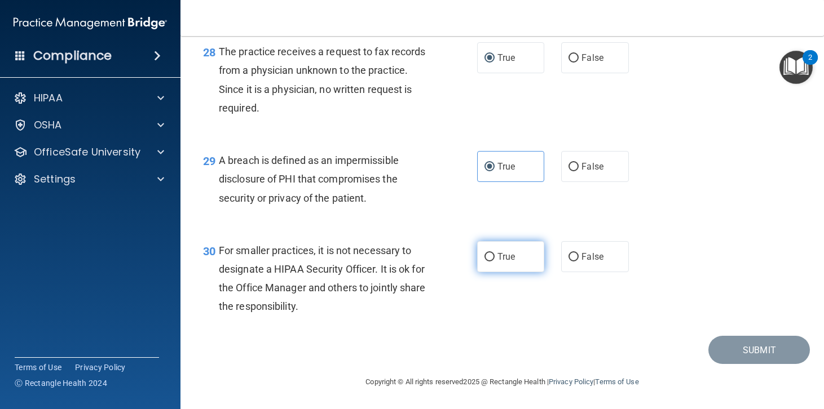
radio input "true"
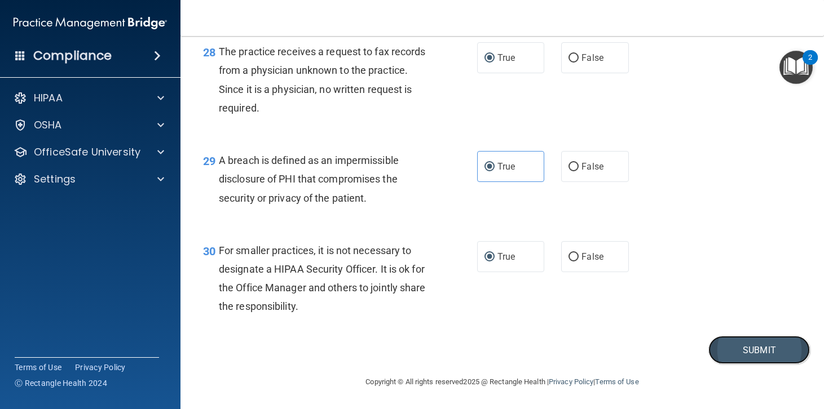
click at [760, 343] on button "Submit" at bounding box center [758, 350] width 101 height 29
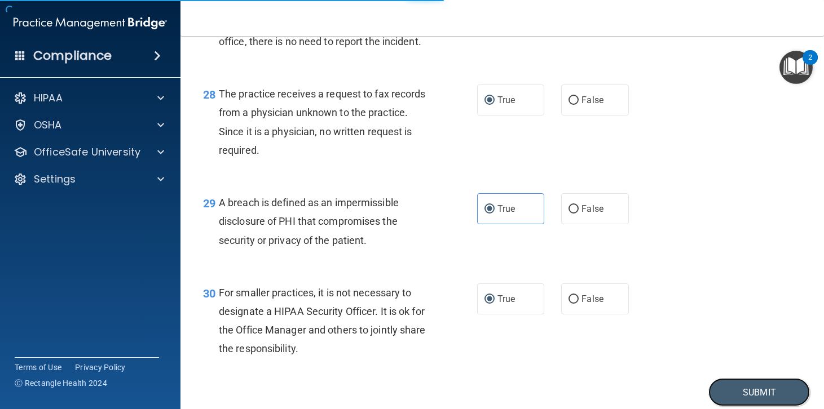
scroll to position [2702, 0]
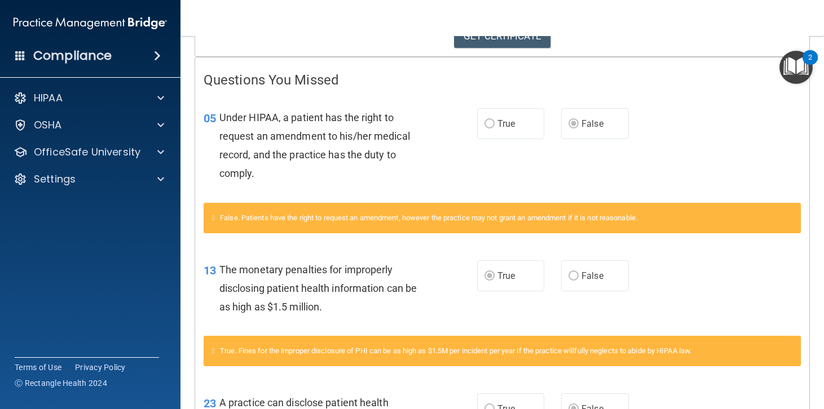
scroll to position [113, 0]
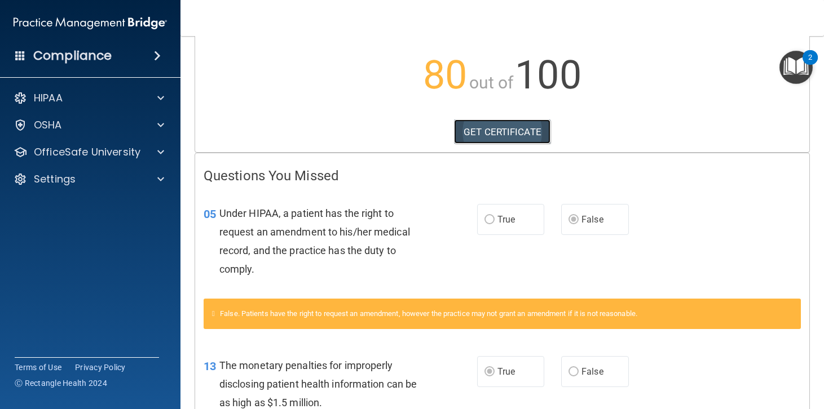
click at [497, 130] on link "GET CERTIFICATE" at bounding box center [502, 132] width 96 height 25
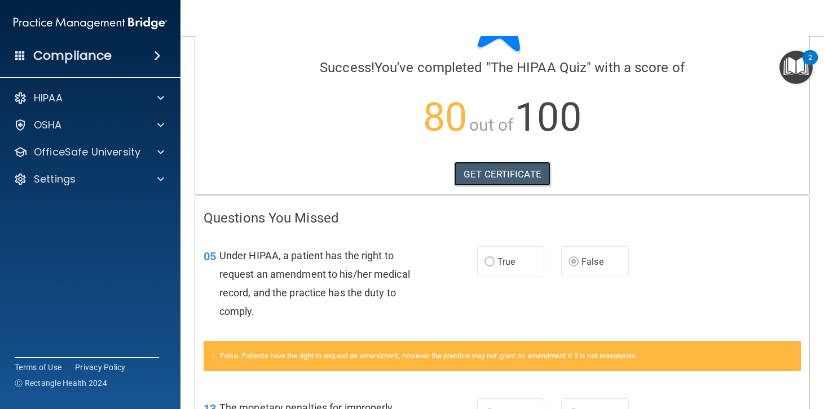
scroll to position [0, 0]
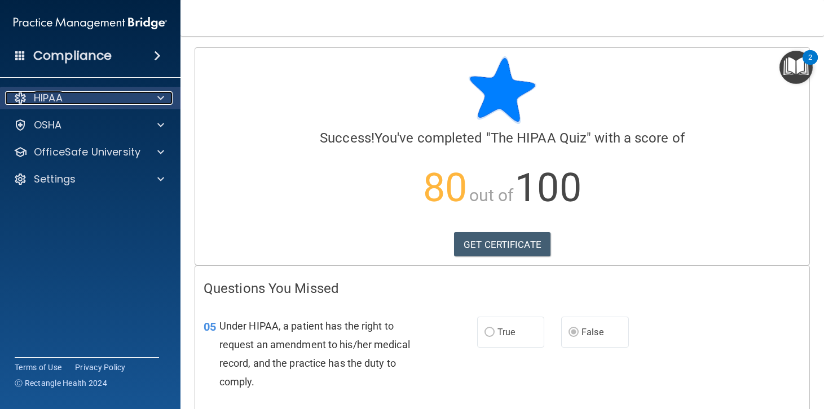
click at [162, 96] on span at bounding box center [160, 98] width 7 height 14
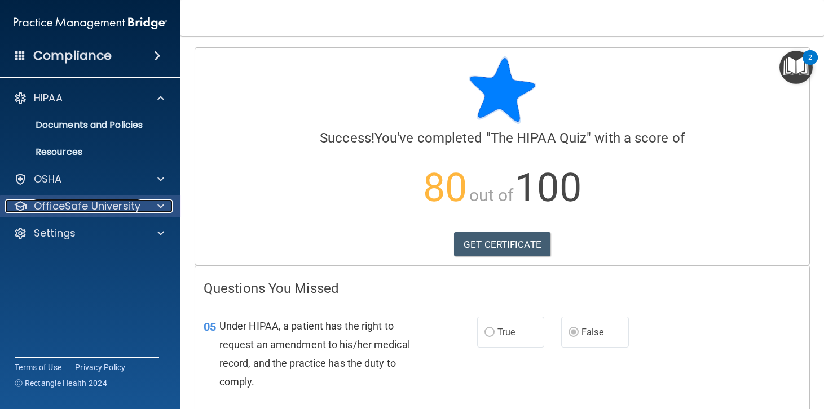
click at [162, 203] on span at bounding box center [160, 207] width 7 height 14
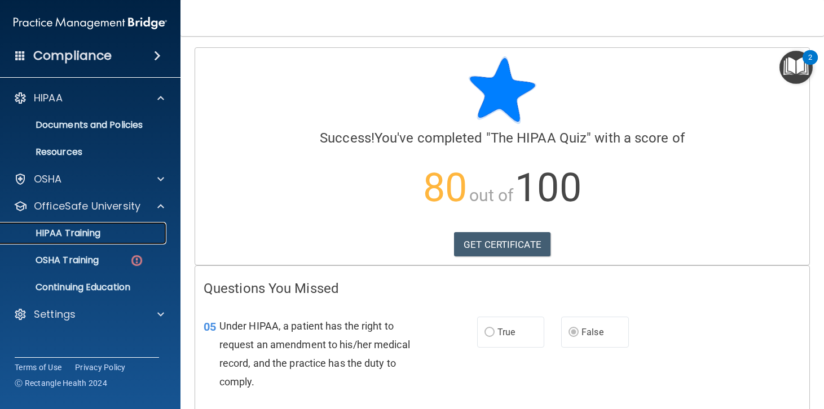
click at [75, 230] on p "HIPAA Training" at bounding box center [53, 233] width 93 height 11
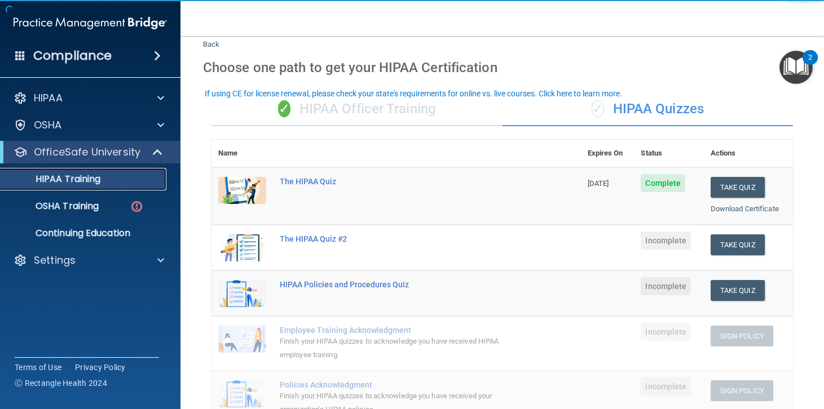
scroll to position [113, 0]
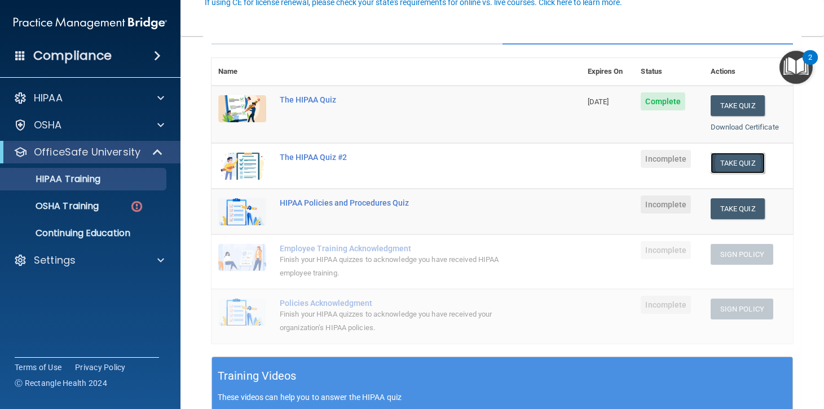
click at [729, 160] on button "Take Quiz" at bounding box center [737, 163] width 54 height 21
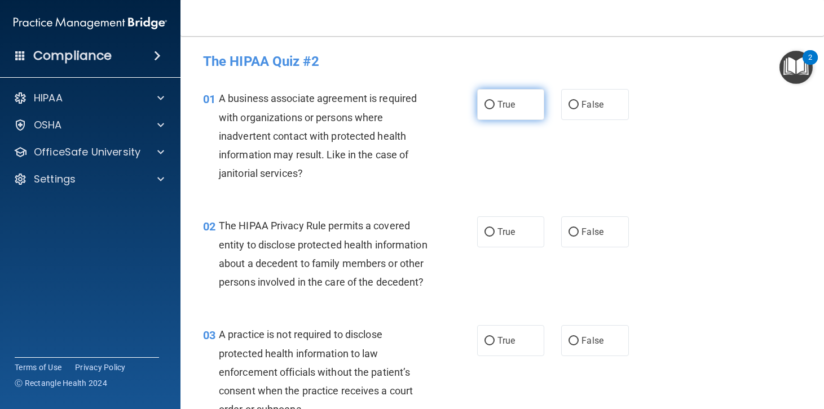
click at [484, 106] on input "True" at bounding box center [489, 105] width 10 height 8
radio input "true"
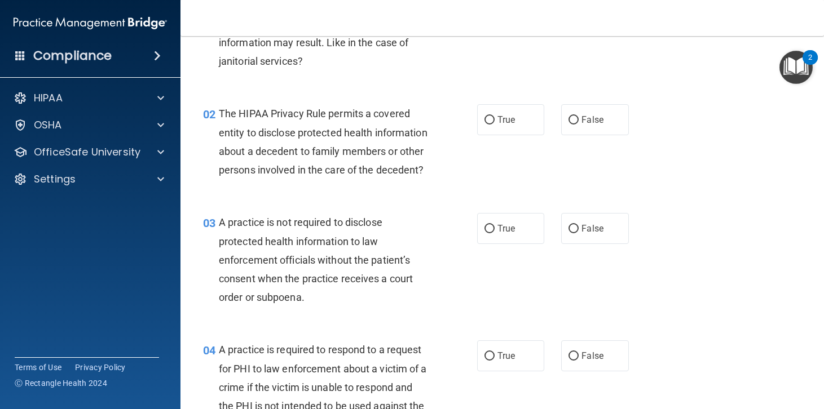
scroll to position [113, 0]
click at [487, 121] on input "True" at bounding box center [489, 120] width 10 height 8
radio input "true"
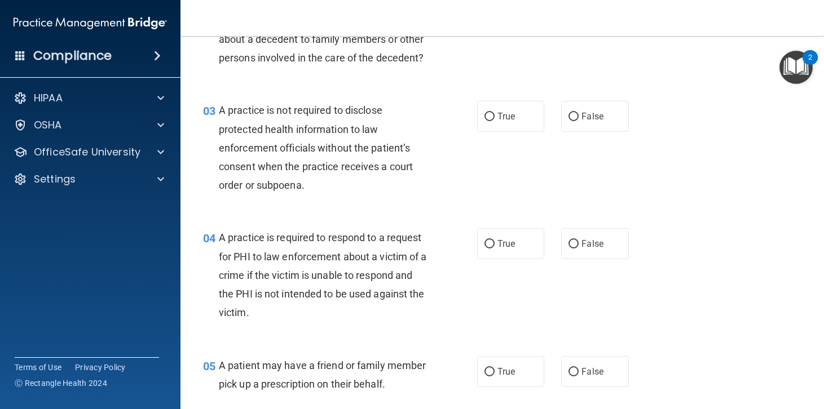
scroll to position [226, 0]
click at [568, 120] on input "False" at bounding box center [573, 116] width 10 height 8
radio input "true"
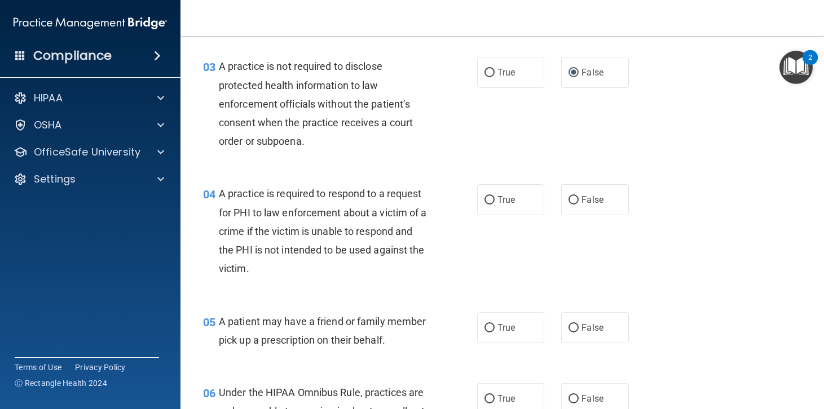
scroll to position [338, 0]
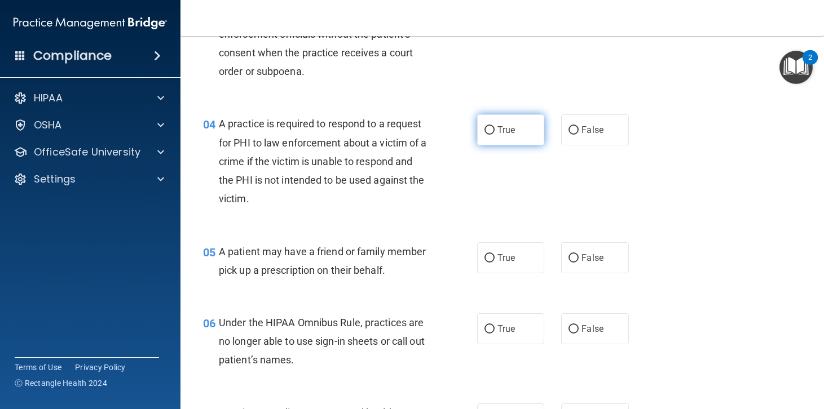
click at [485, 135] on input "True" at bounding box center [489, 130] width 10 height 8
radio input "true"
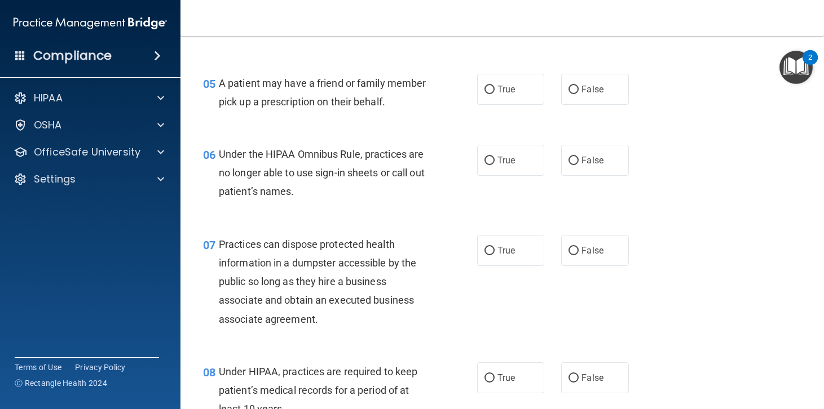
scroll to position [507, 0]
click at [485, 94] on input "True" at bounding box center [489, 89] width 10 height 8
radio input "true"
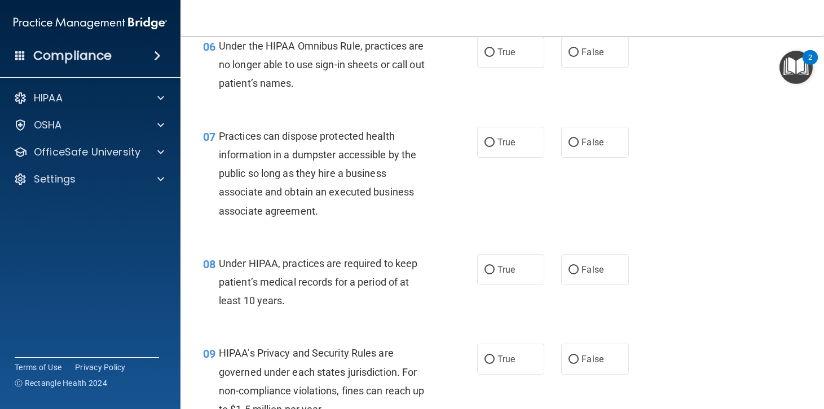
scroll to position [620, 0]
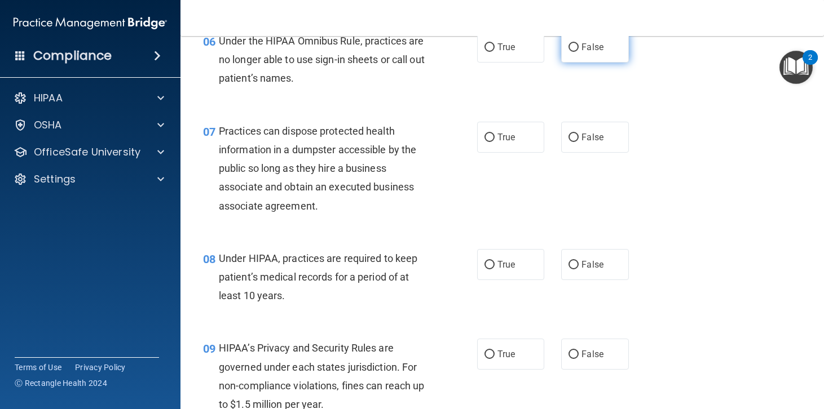
click at [570, 63] on label "False" at bounding box center [595, 47] width 68 height 31
click at [570, 52] on input "False" at bounding box center [573, 47] width 10 height 8
radio input "true"
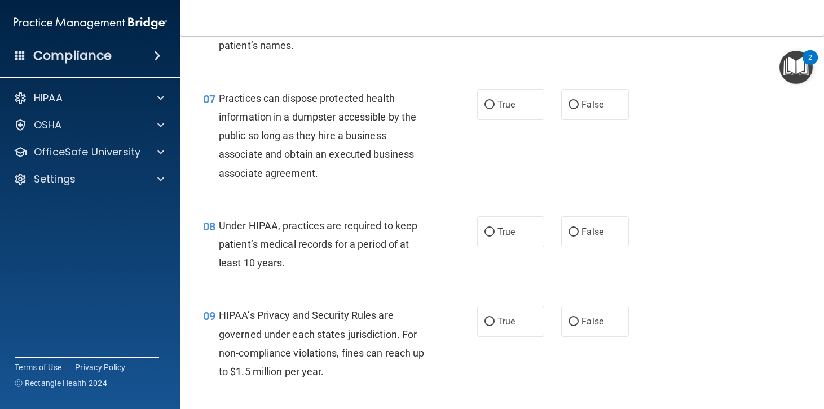
scroll to position [733, 0]
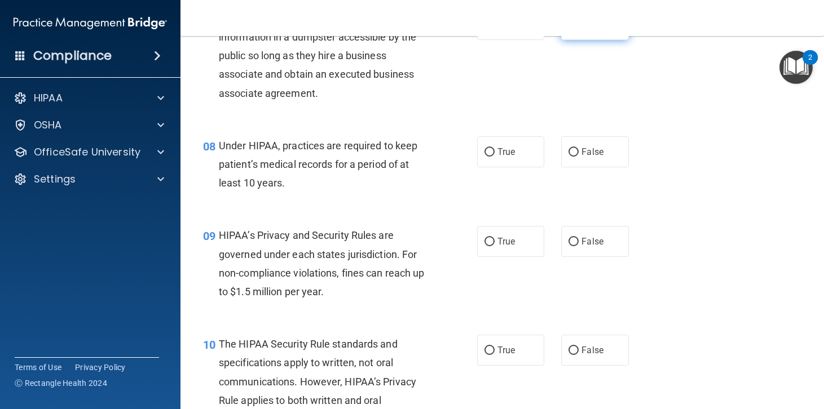
click at [570, 29] on input "False" at bounding box center [573, 25] width 10 height 8
radio input "true"
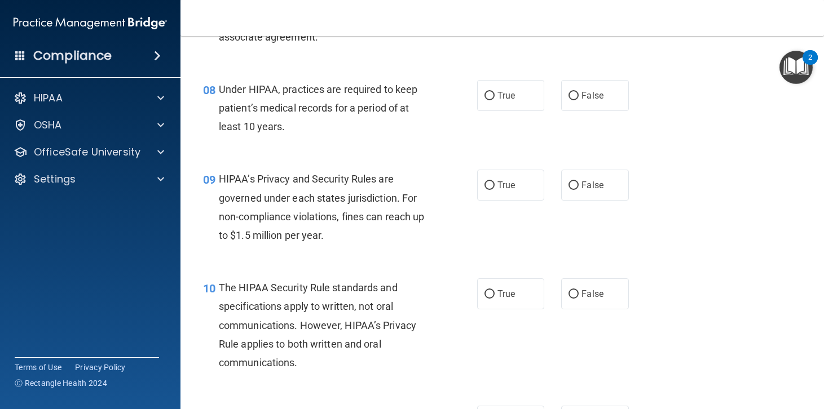
scroll to position [846, 0]
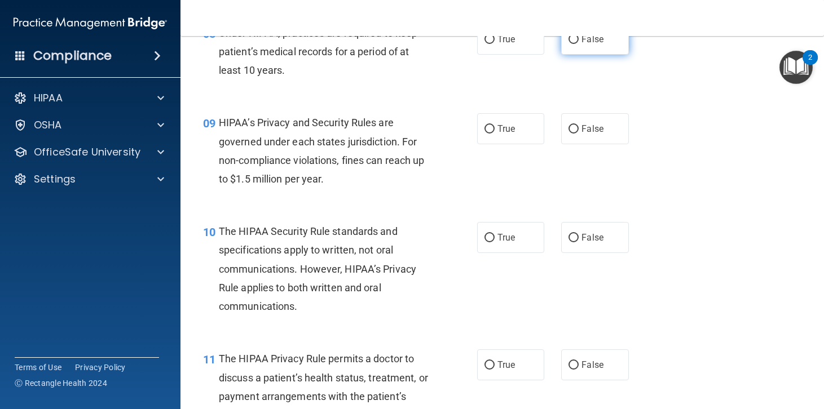
click at [572, 44] on input "False" at bounding box center [573, 40] width 10 height 8
radio input "true"
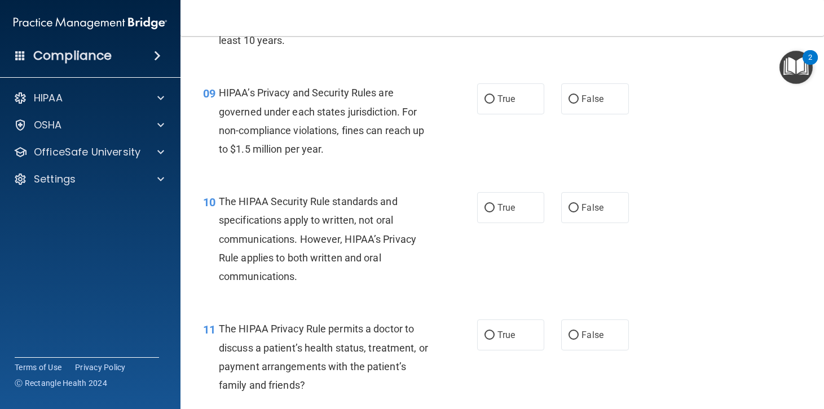
scroll to position [958, 0]
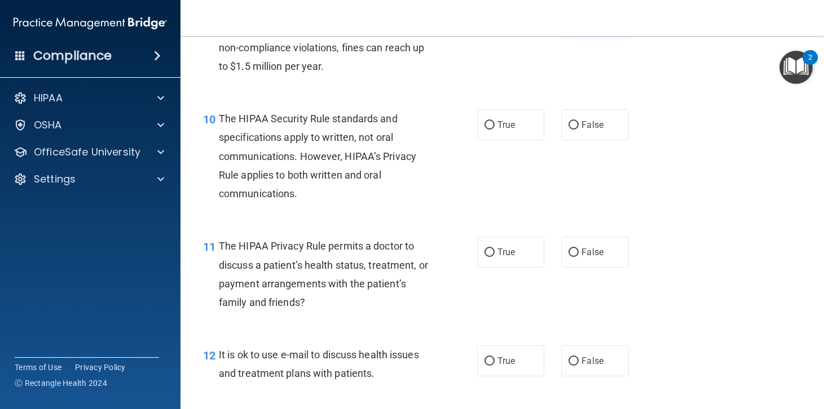
click at [568, 21] on input "False" at bounding box center [573, 16] width 10 height 8
radio input "true"
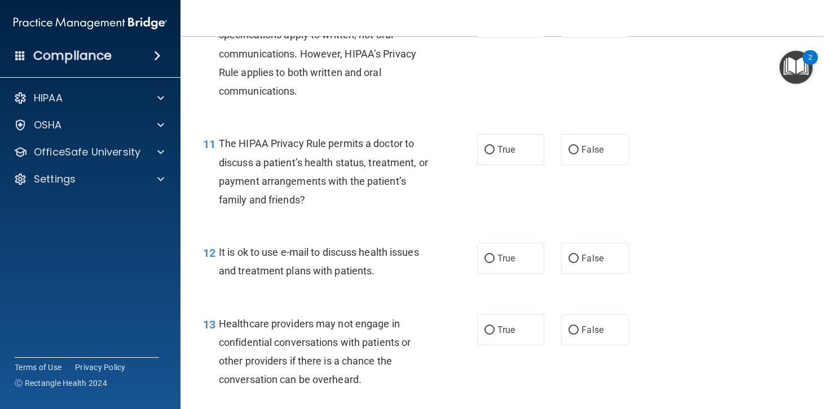
scroll to position [1071, 0]
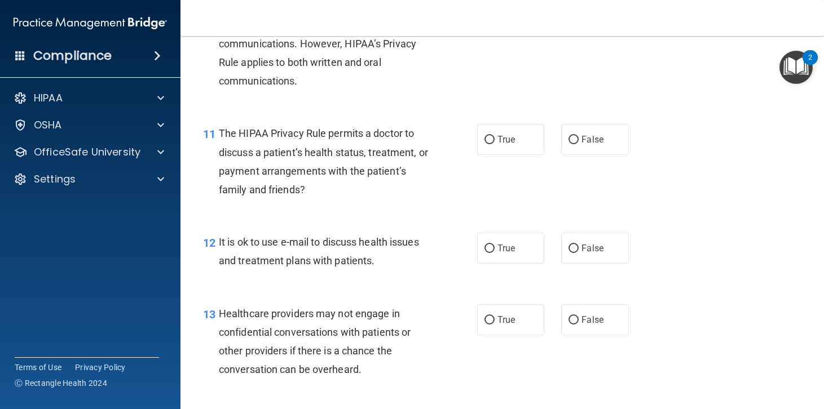
click at [486, 17] on input "True" at bounding box center [489, 12] width 10 height 8
radio input "true"
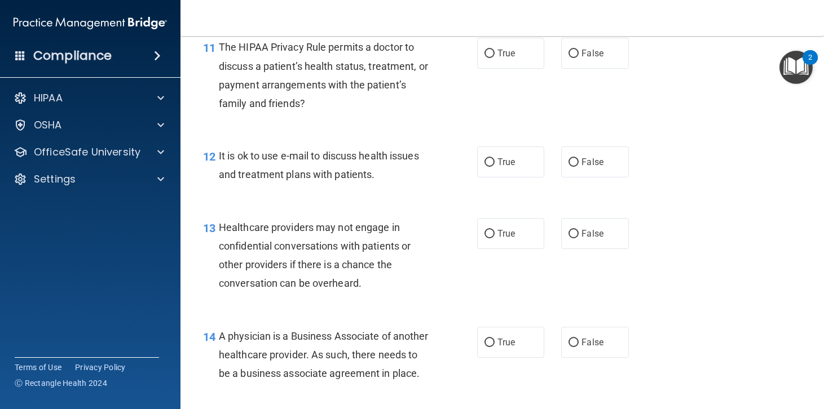
scroll to position [1184, 0]
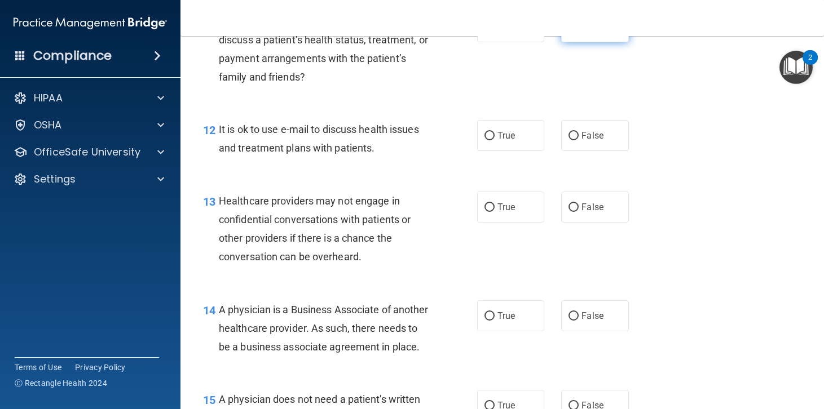
click at [573, 32] on input "False" at bounding box center [573, 27] width 10 height 8
radio input "true"
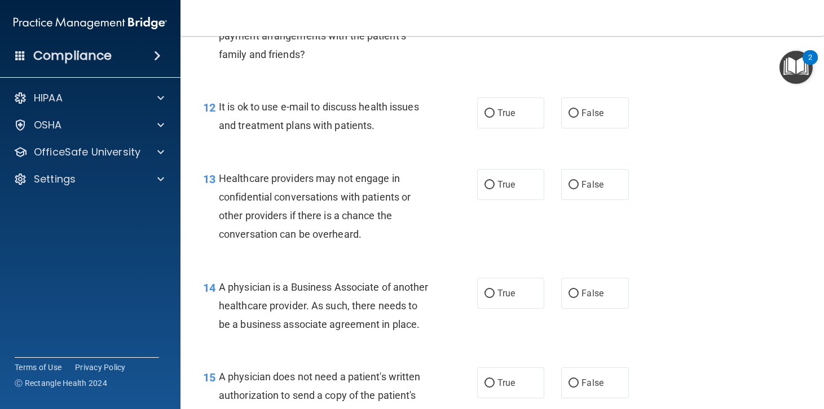
scroll to position [1240, 0]
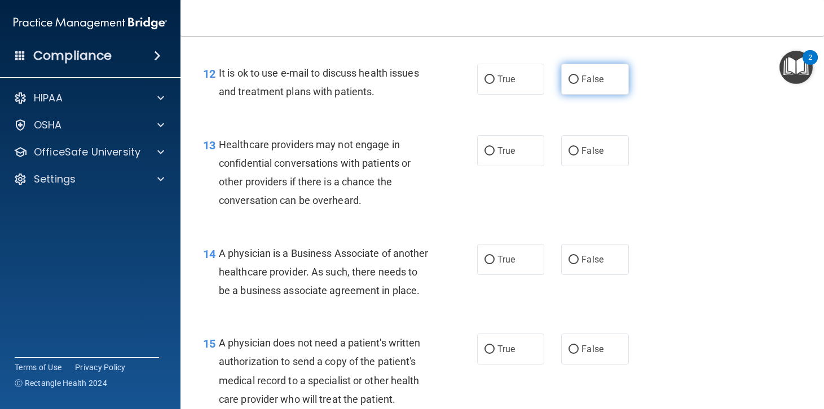
click at [570, 84] on input "False" at bounding box center [573, 80] width 10 height 8
radio input "true"
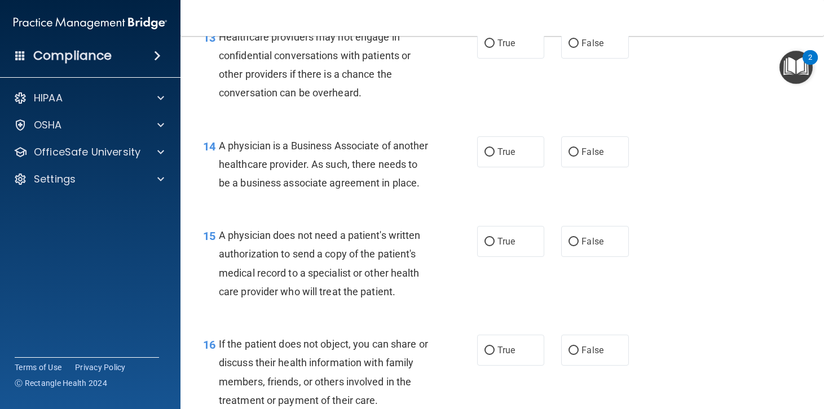
scroll to position [1353, 0]
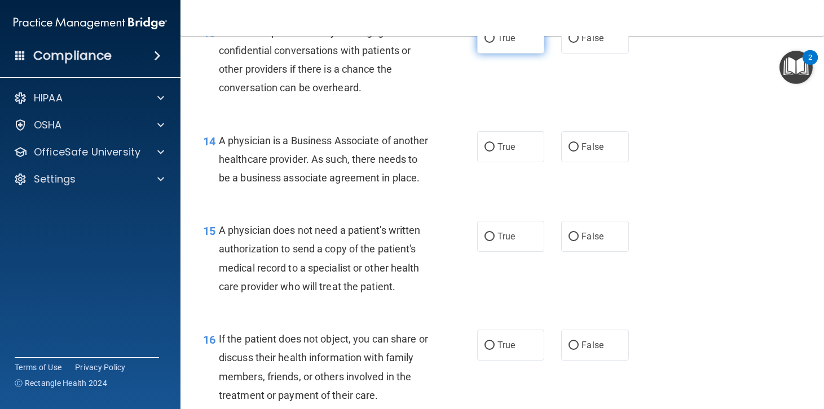
click at [486, 43] on input "True" at bounding box center [489, 38] width 10 height 8
radio input "true"
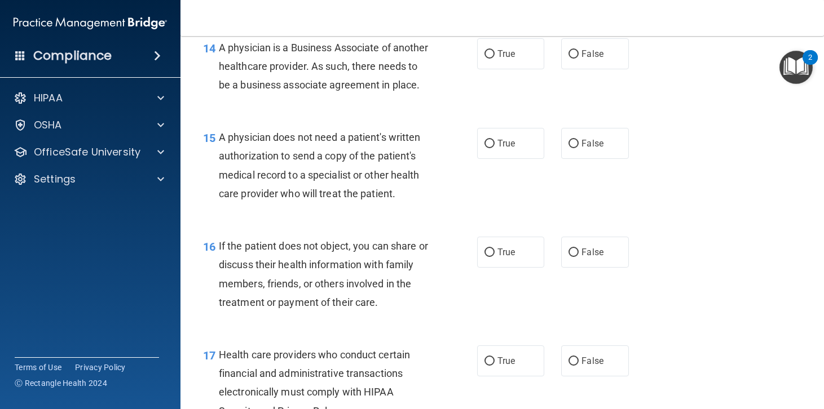
scroll to position [1466, 0]
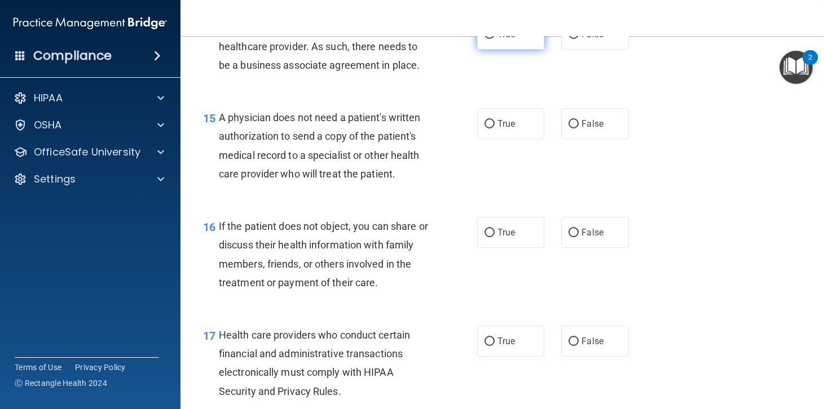
drag, startPoint x: 484, startPoint y: 74, endPoint x: 509, endPoint y: 78, distance: 25.1
click at [485, 39] on input "True" at bounding box center [489, 34] width 10 height 8
radio input "true"
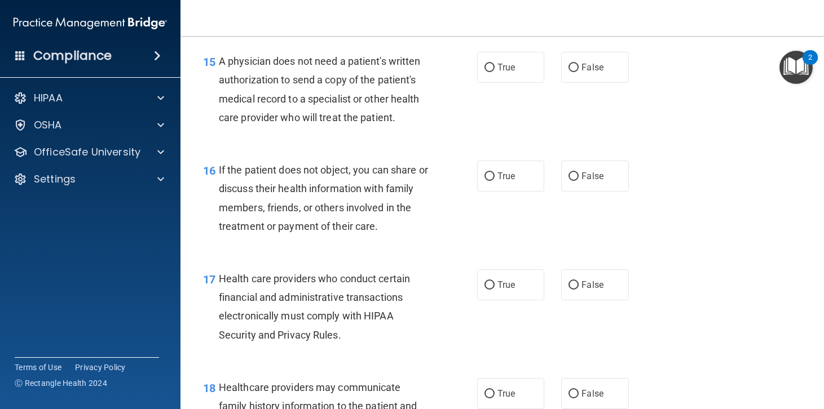
scroll to position [1579, 0]
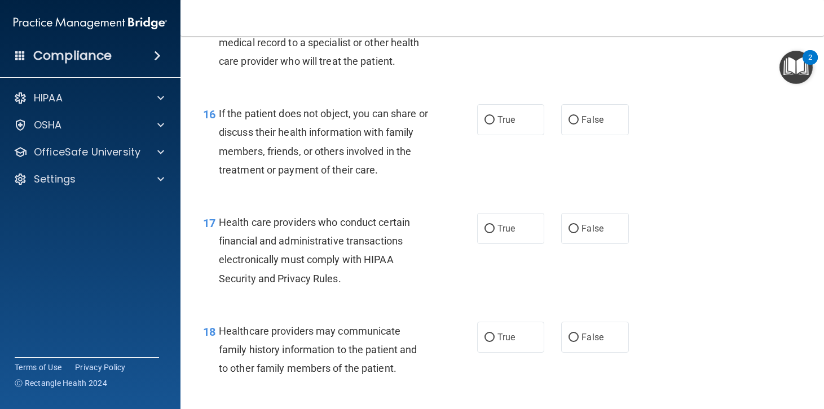
click at [487, 16] on input "True" at bounding box center [489, 11] width 10 height 8
radio input "true"
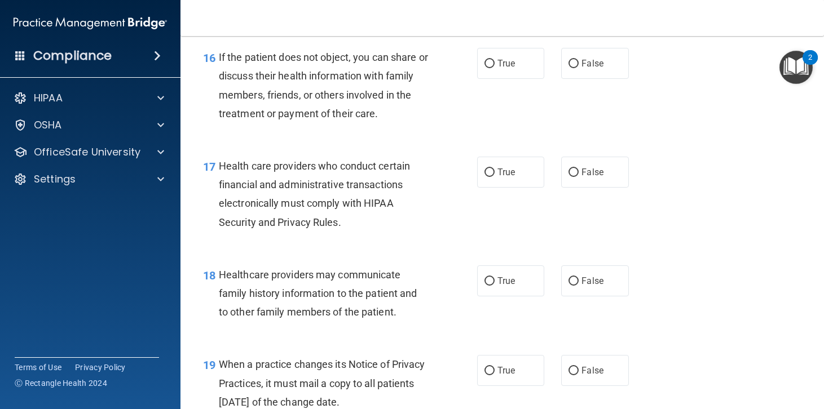
scroll to position [1691, 0]
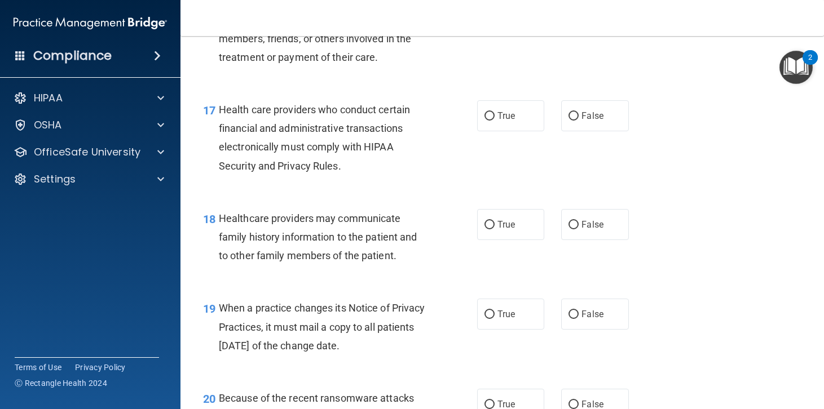
click at [485, 12] on input "True" at bounding box center [489, 7] width 10 height 8
radio input "true"
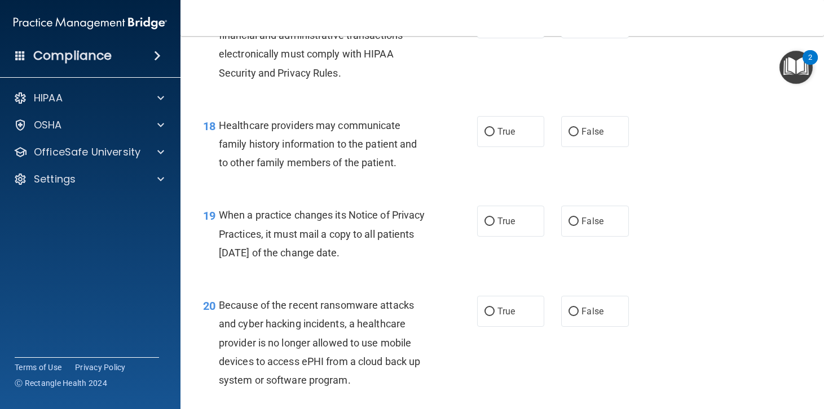
scroll to position [1804, 0]
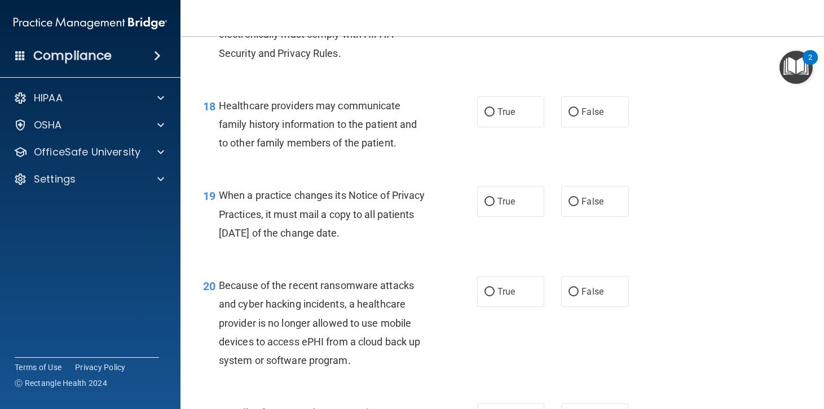
click at [487, 8] on input "True" at bounding box center [489, 3] width 10 height 8
radio input "true"
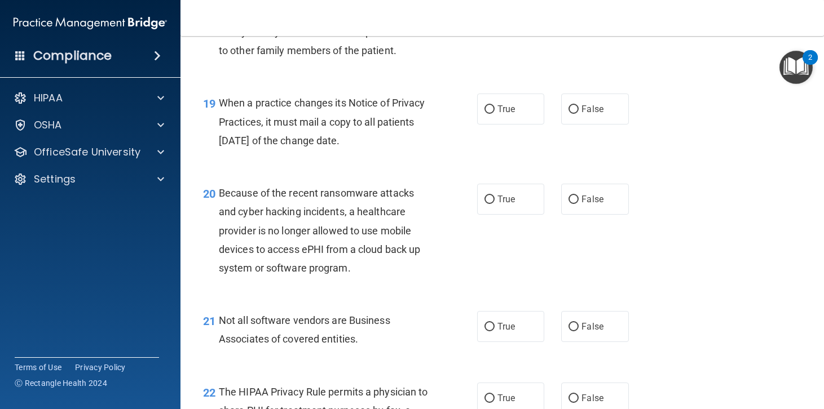
scroll to position [1917, 0]
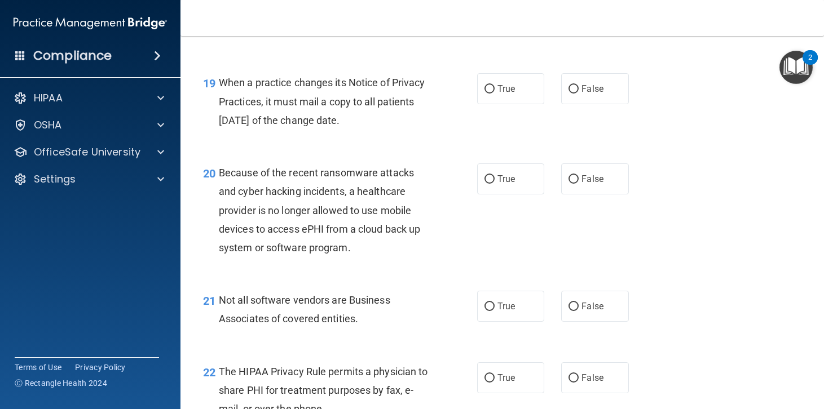
click at [568, 4] on input "False" at bounding box center [573, -1] width 10 height 8
radio input "true"
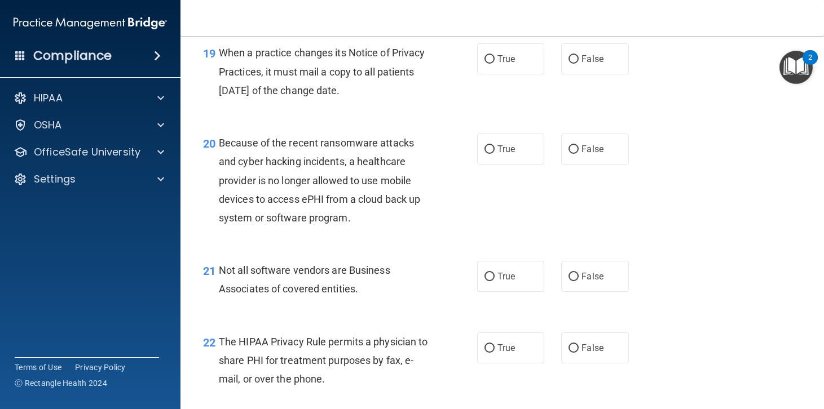
scroll to position [1973, 0]
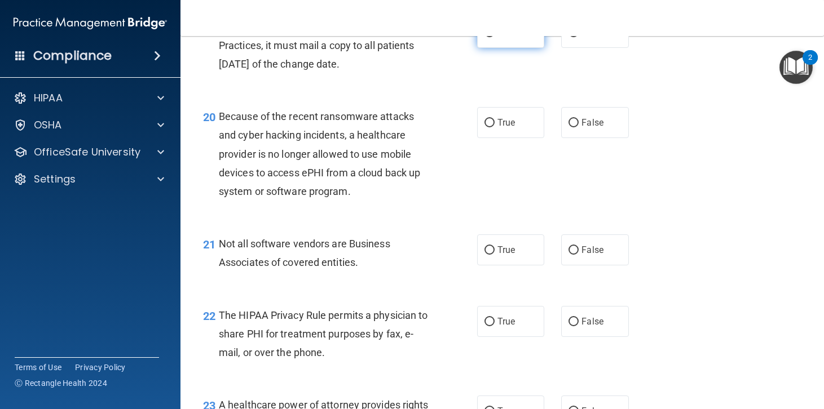
click at [484, 37] on input "True" at bounding box center [489, 33] width 10 height 8
radio input "true"
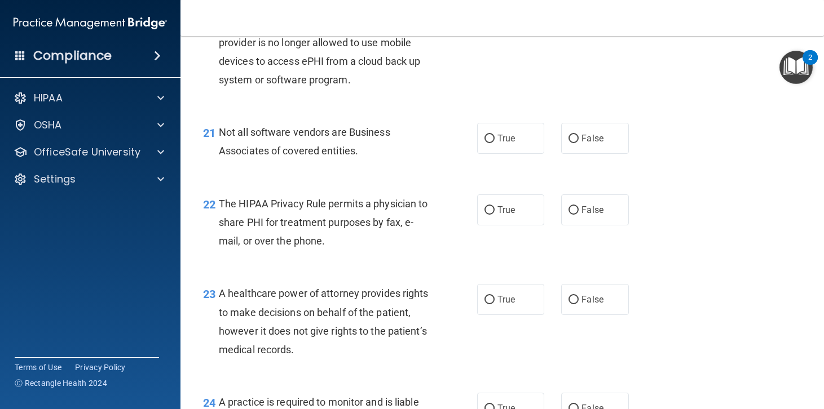
scroll to position [2086, 0]
click at [573, 15] on input "False" at bounding box center [573, 10] width 10 height 8
radio input "true"
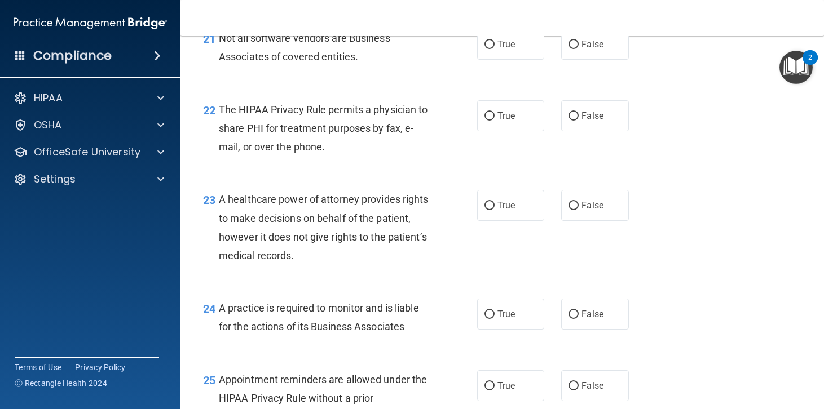
scroll to position [2199, 0]
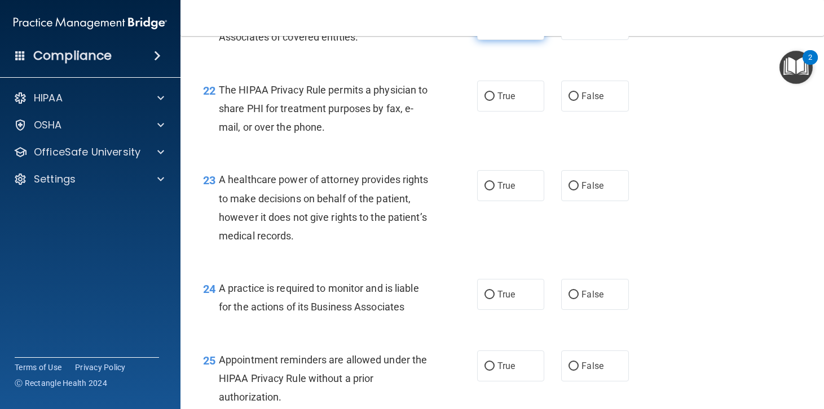
click at [484, 29] on input "True" at bounding box center [489, 25] width 10 height 8
radio input "true"
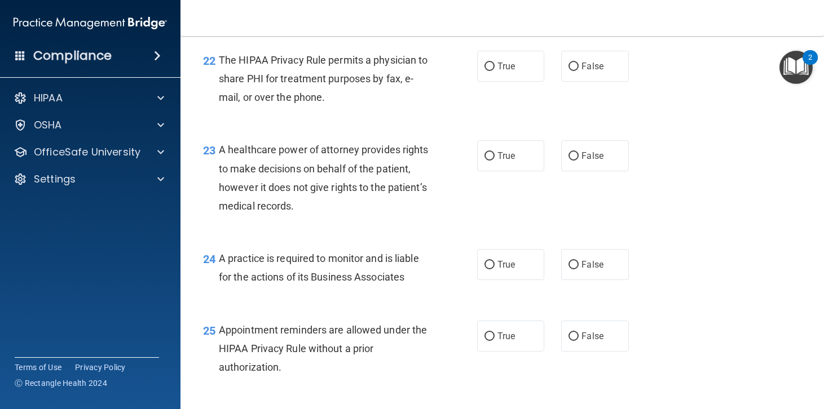
scroll to position [2255, 0]
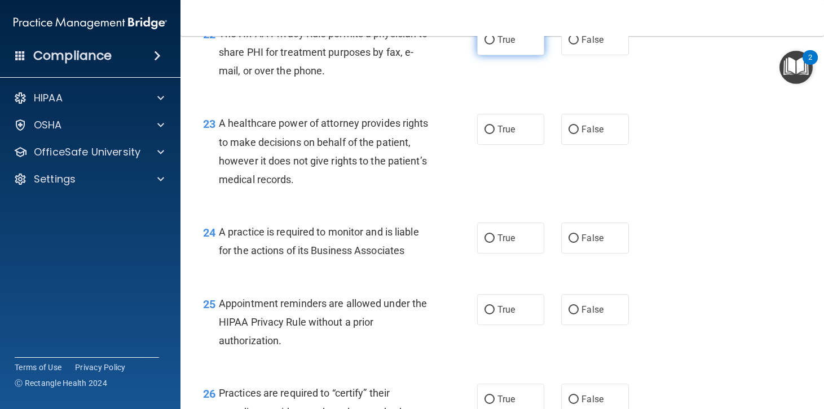
click at [484, 45] on input "True" at bounding box center [489, 40] width 10 height 8
radio input "true"
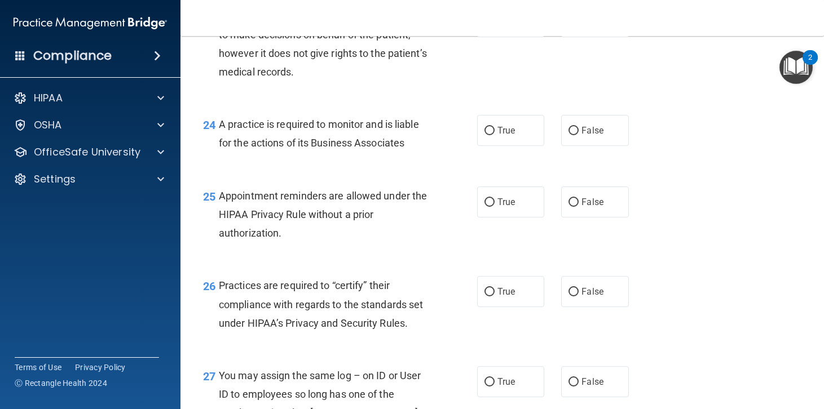
scroll to position [2368, 0]
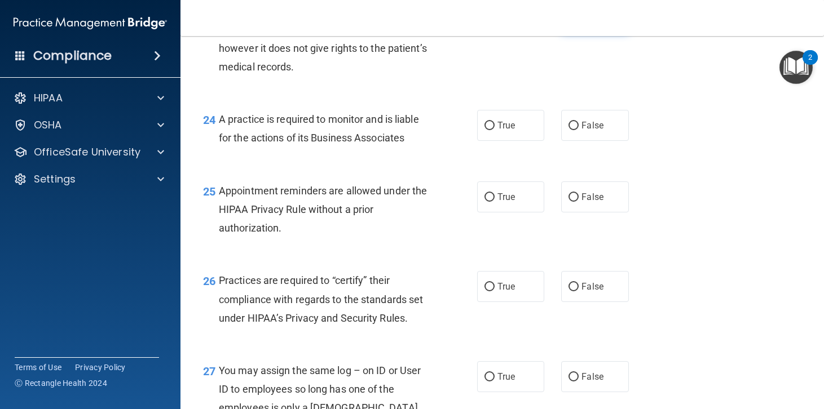
click at [568, 21] on input "False" at bounding box center [573, 17] width 10 height 8
radio input "true"
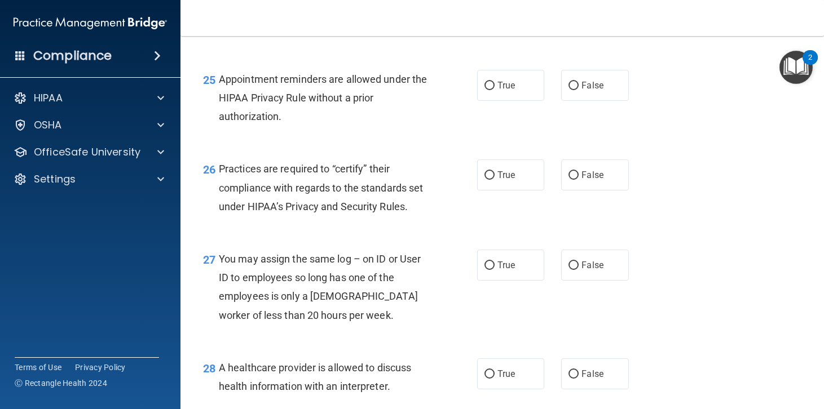
scroll to position [2481, 0]
click at [484, 17] on input "True" at bounding box center [489, 13] width 10 height 8
radio input "true"
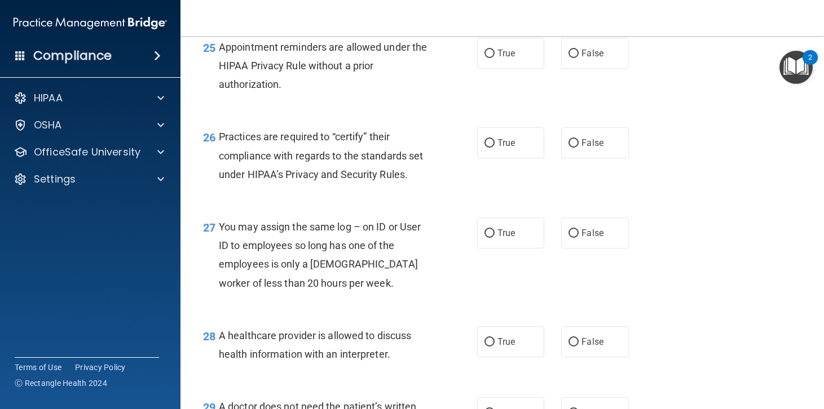
scroll to position [2537, 0]
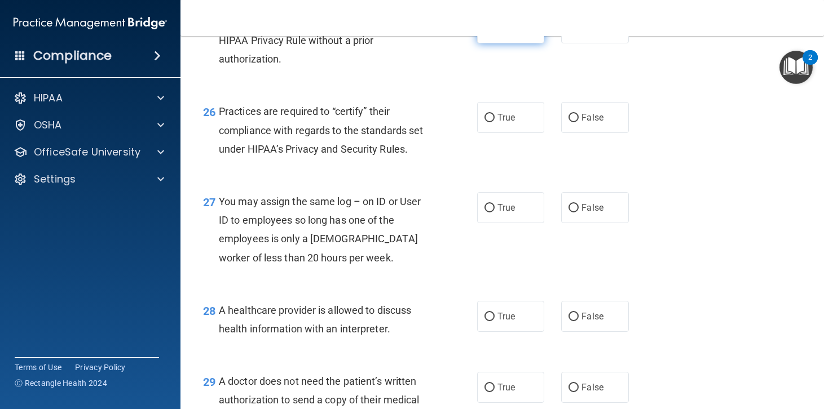
click at [484, 33] on input "True" at bounding box center [489, 28] width 10 height 8
radio input "true"
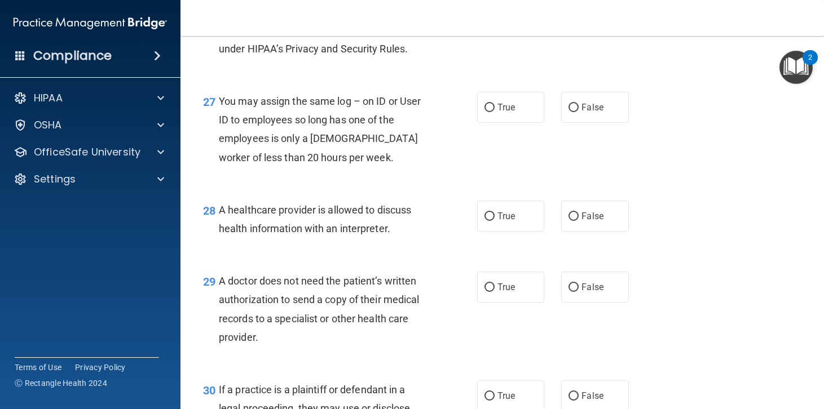
scroll to position [2650, 0]
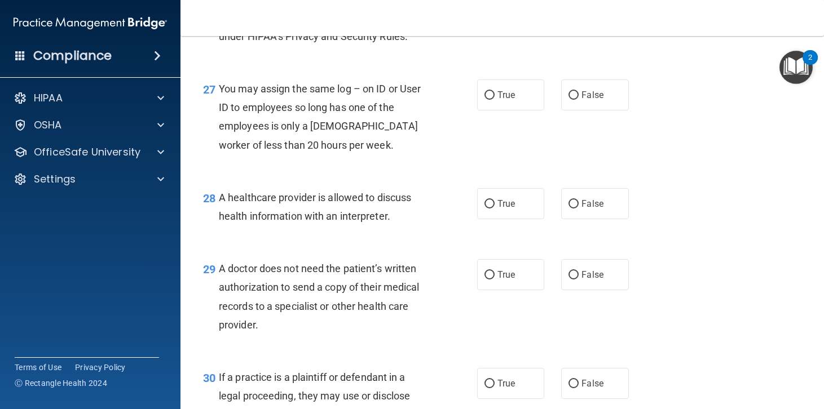
click at [484, 10] on input "True" at bounding box center [489, 5] width 10 height 8
radio input "true"
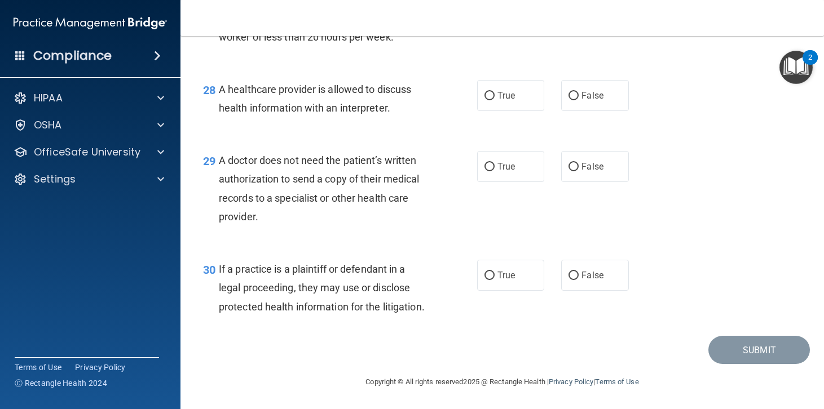
scroll to position [2706, 0]
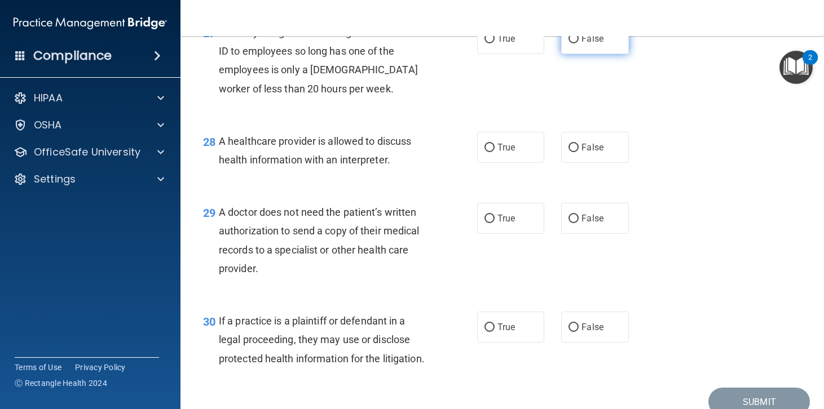
click at [568, 43] on input "False" at bounding box center [573, 39] width 10 height 8
radio input "true"
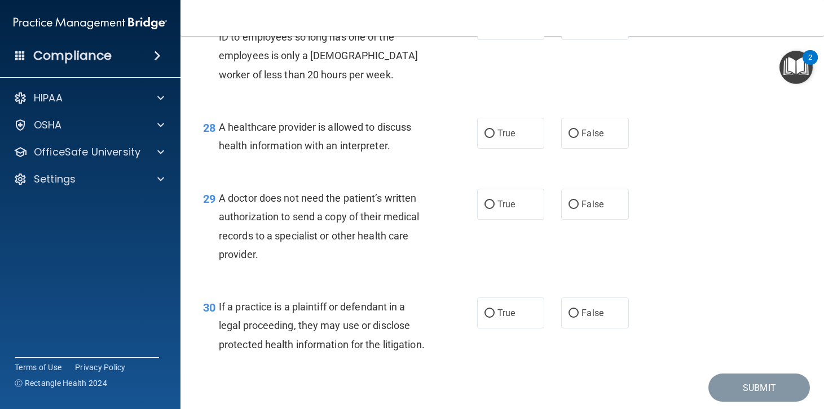
scroll to position [2763, 0]
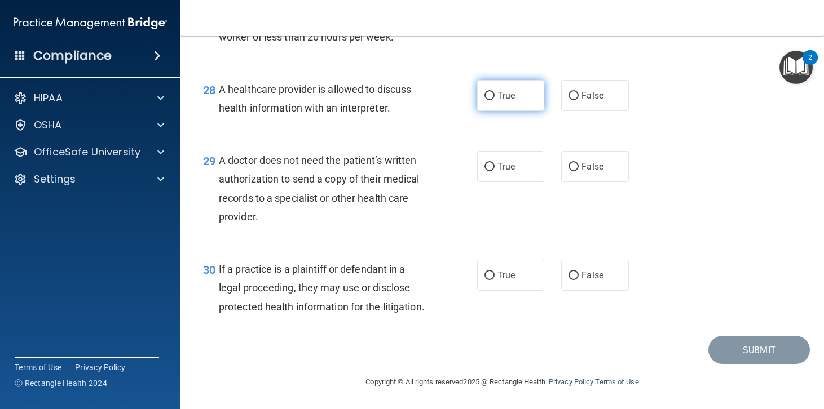
click at [485, 100] on input "True" at bounding box center [489, 96] width 10 height 8
radio input "true"
click at [484, 163] on input "True" at bounding box center [489, 167] width 10 height 8
radio input "true"
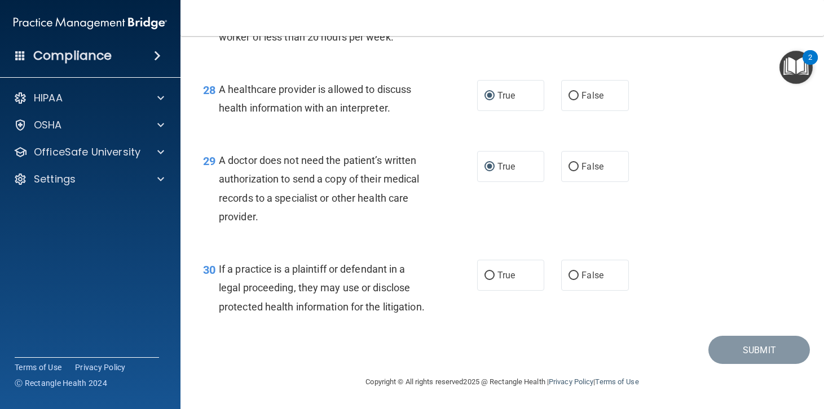
scroll to position [2833, 0]
click at [485, 272] on input "True" at bounding box center [489, 276] width 10 height 8
radio input "true"
click at [748, 346] on button "Submit" at bounding box center [758, 350] width 101 height 29
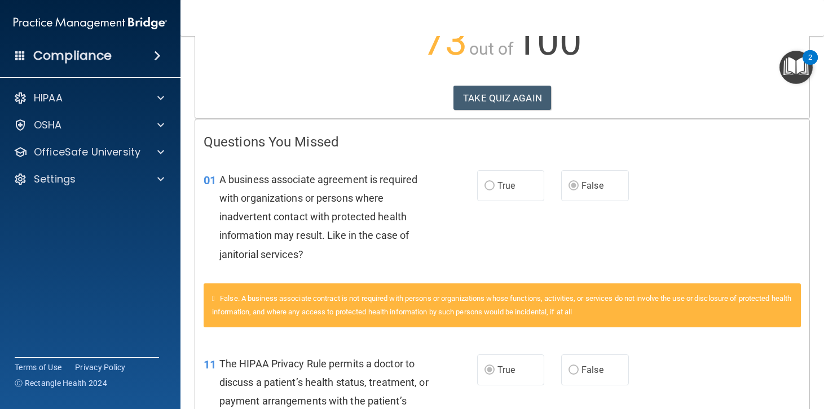
scroll to position [146, 0]
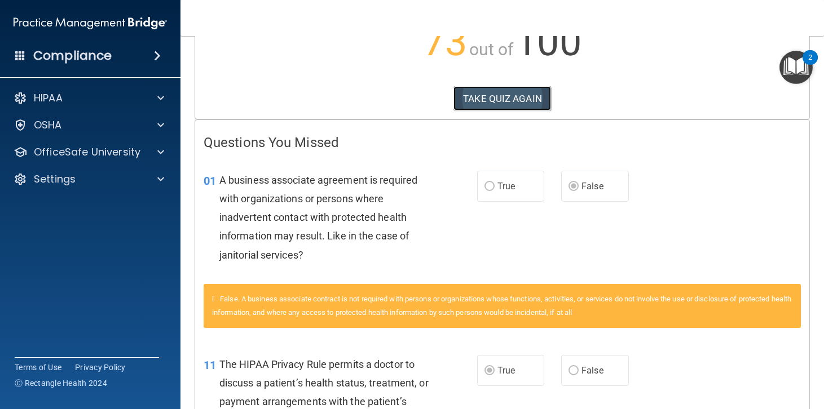
drag, startPoint x: 494, startPoint y: 97, endPoint x: 484, endPoint y: 97, distance: 10.7
click at [494, 97] on button "TAKE QUIZ AGAIN" at bounding box center [502, 98] width 98 height 25
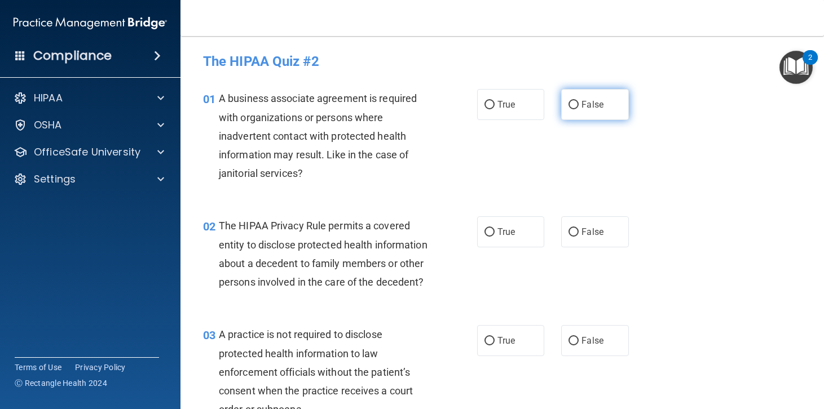
click at [570, 104] on input "False" at bounding box center [573, 105] width 10 height 8
radio input "true"
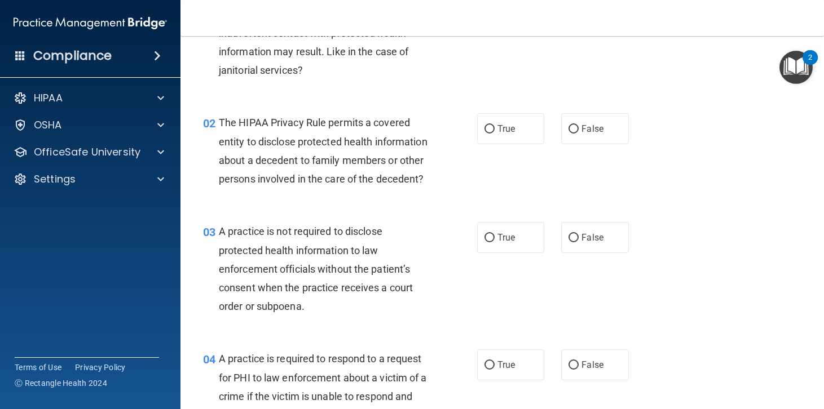
scroll to position [113, 0]
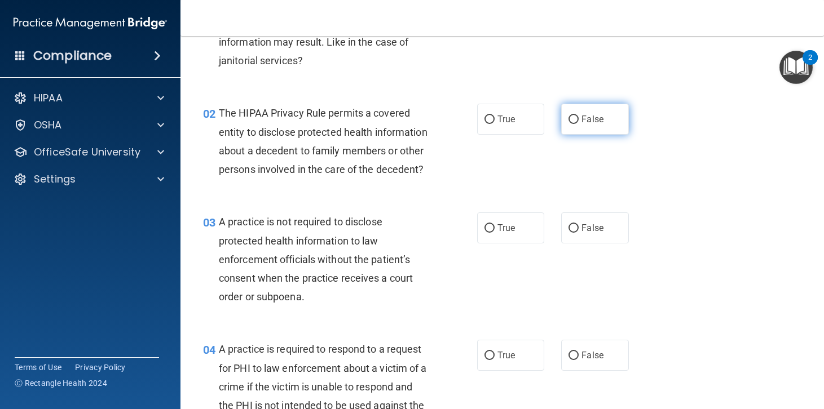
click at [570, 120] on input "False" at bounding box center [573, 120] width 10 height 8
radio input "true"
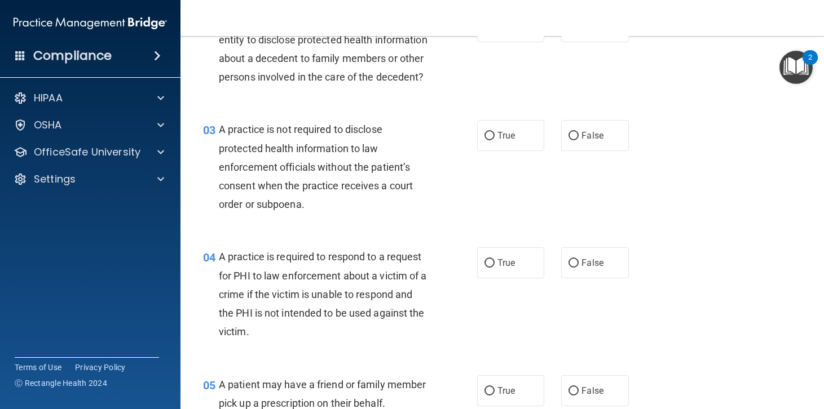
scroll to position [226, 0]
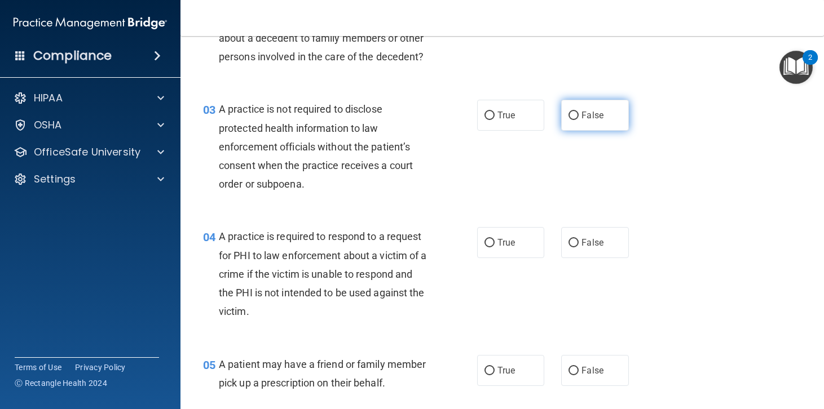
click at [568, 120] on input "False" at bounding box center [573, 116] width 10 height 8
radio input "true"
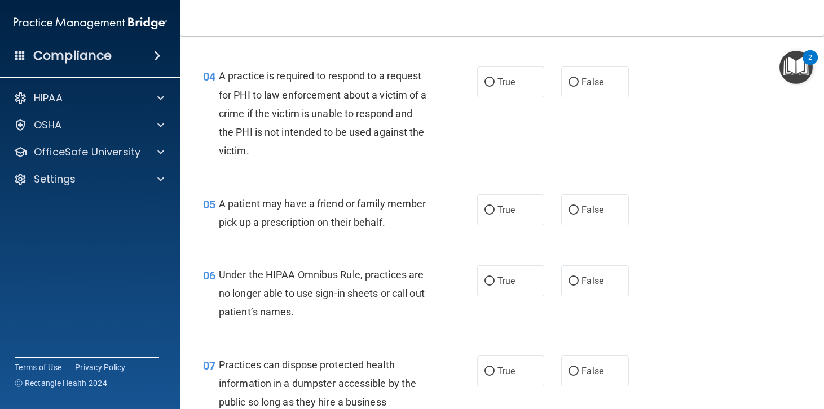
scroll to position [395, 0]
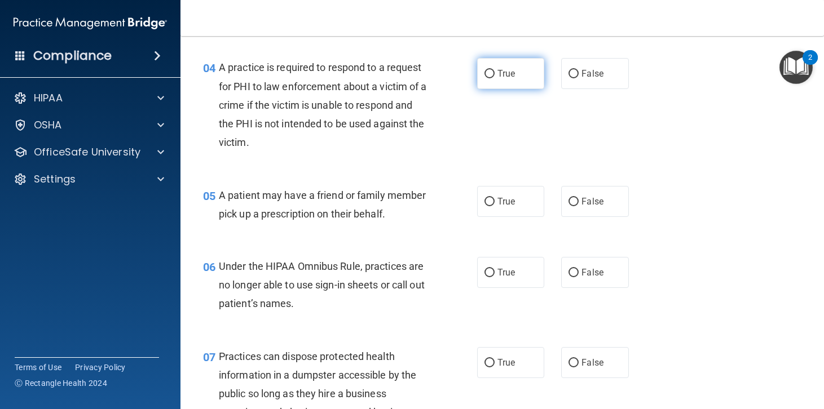
click at [484, 78] on input "True" at bounding box center [489, 74] width 10 height 8
radio input "true"
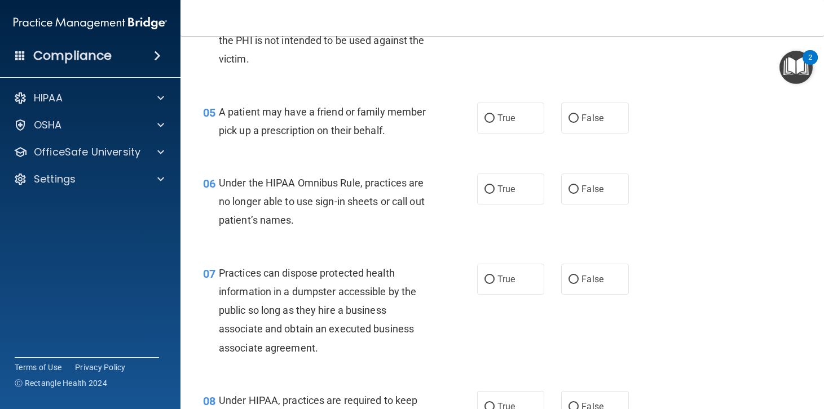
scroll to position [564, 0]
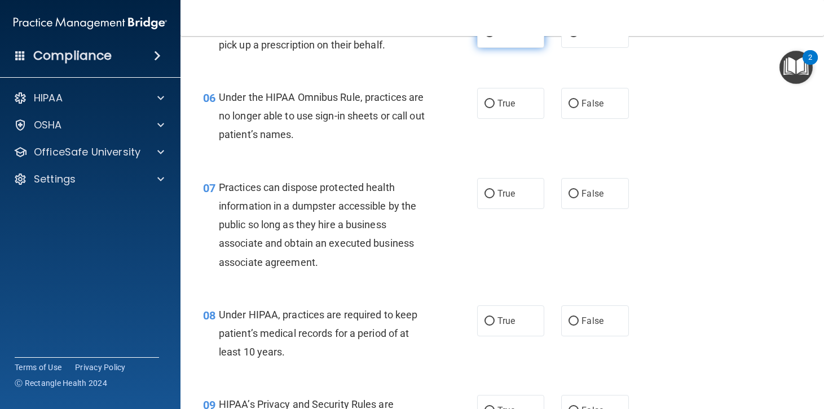
click at [487, 37] on input "True" at bounding box center [489, 33] width 10 height 8
radio input "true"
click at [568, 108] on input "False" at bounding box center [573, 104] width 10 height 8
radio input "true"
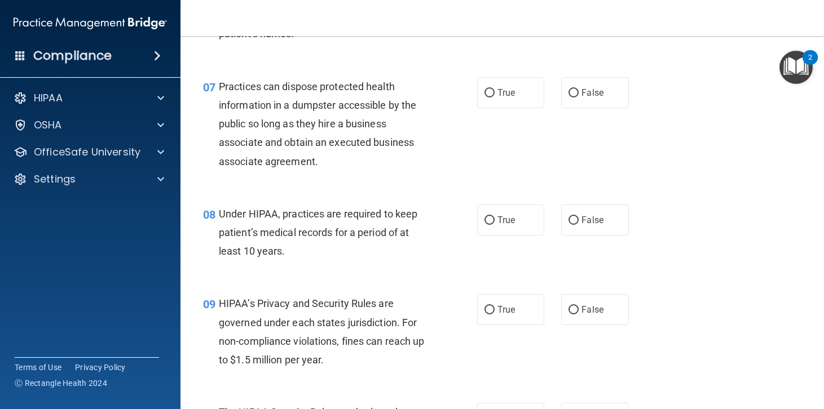
scroll to position [677, 0]
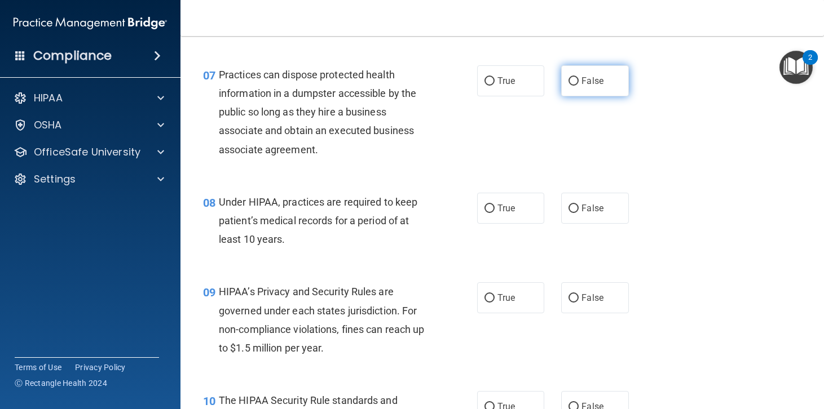
click at [569, 86] on input "False" at bounding box center [573, 81] width 10 height 8
radio input "true"
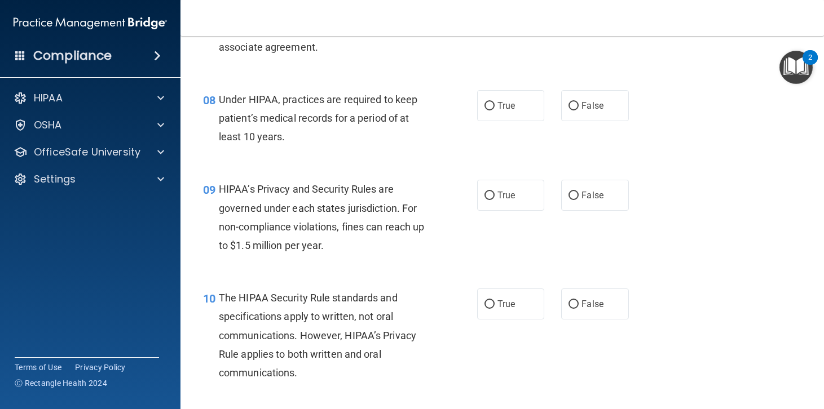
scroll to position [789, 0]
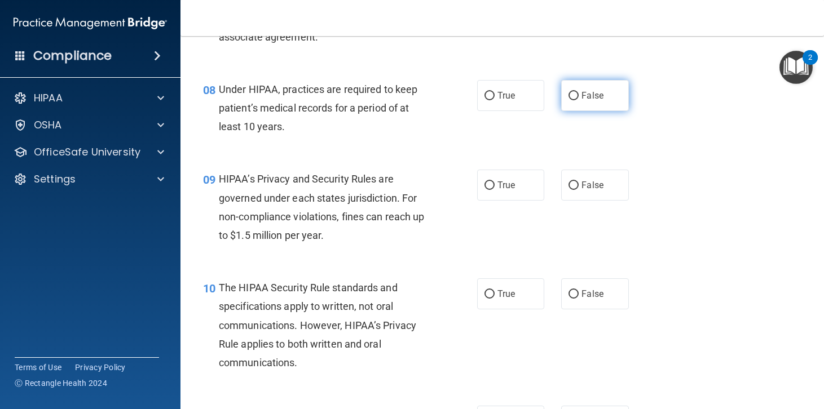
click at [569, 100] on input "False" at bounding box center [573, 96] width 10 height 8
radio input "true"
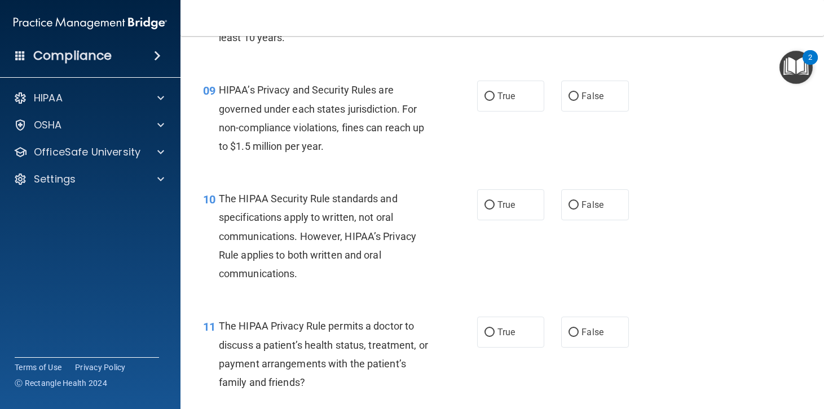
scroll to position [902, 0]
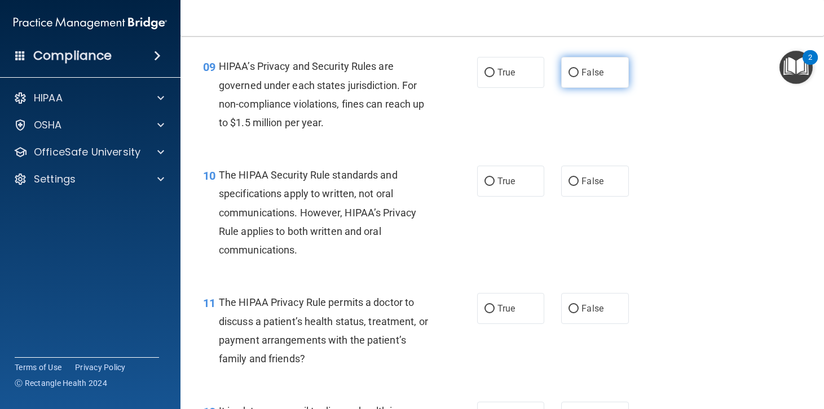
click at [573, 77] on input "False" at bounding box center [573, 73] width 10 height 8
radio input "true"
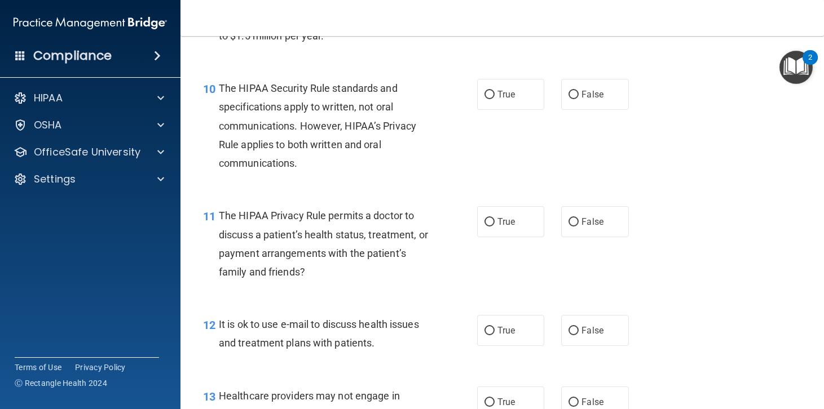
scroll to position [1015, 0]
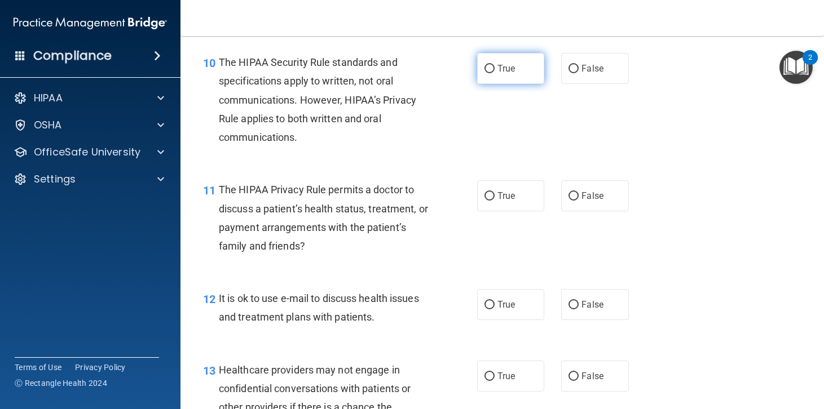
click at [484, 73] on input "True" at bounding box center [489, 69] width 10 height 8
radio input "true"
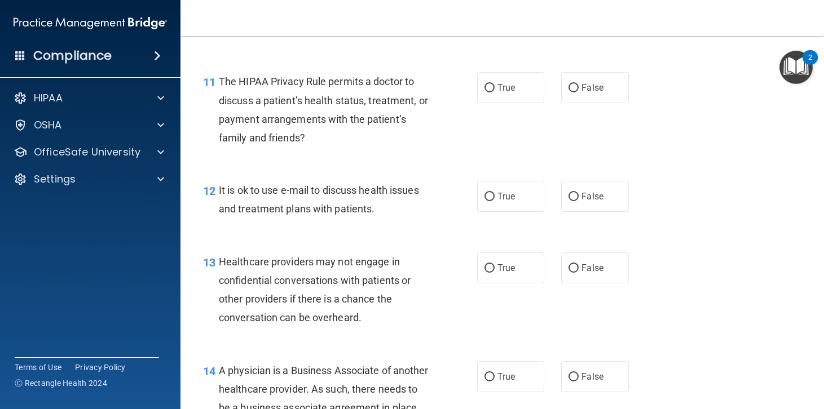
scroll to position [1128, 0]
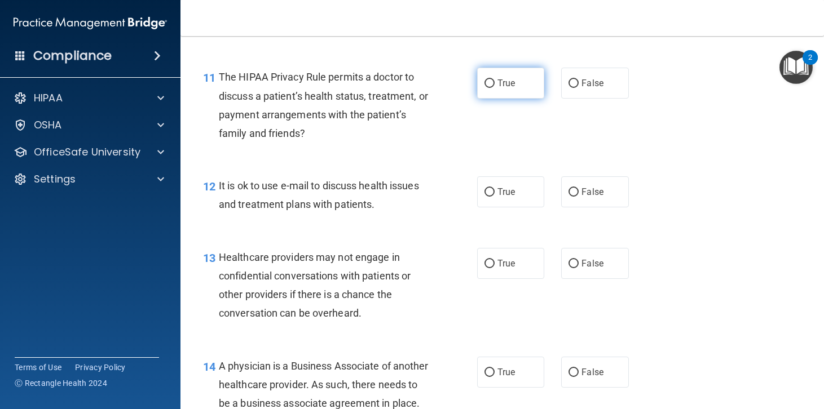
click at [484, 88] on input "True" at bounding box center [489, 83] width 10 height 8
radio input "true"
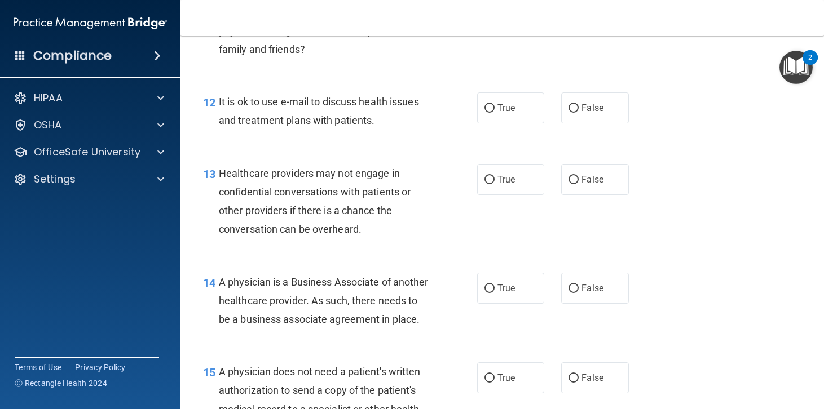
scroll to position [1240, 0]
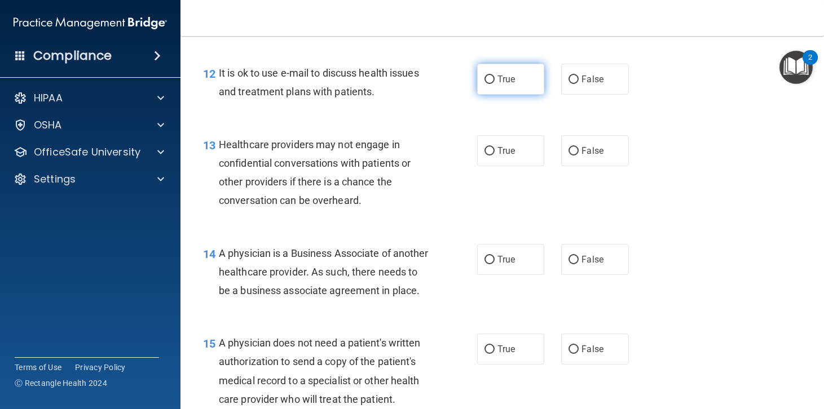
click at [484, 84] on input "True" at bounding box center [489, 80] width 10 height 8
radio input "true"
click at [484, 156] on input "True" at bounding box center [489, 151] width 10 height 8
radio input "true"
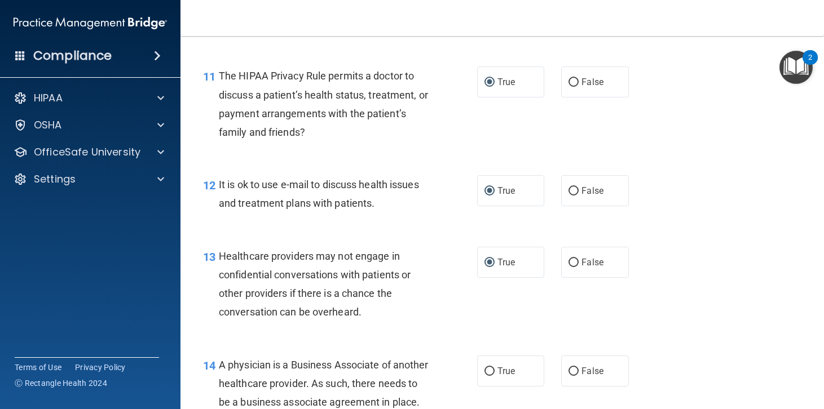
scroll to position [1128, 0]
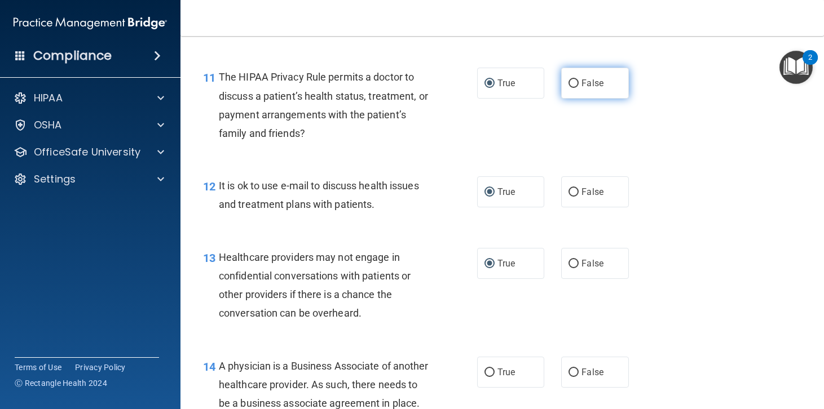
click at [570, 88] on input "False" at bounding box center [573, 83] width 10 height 8
radio input "true"
radio input "false"
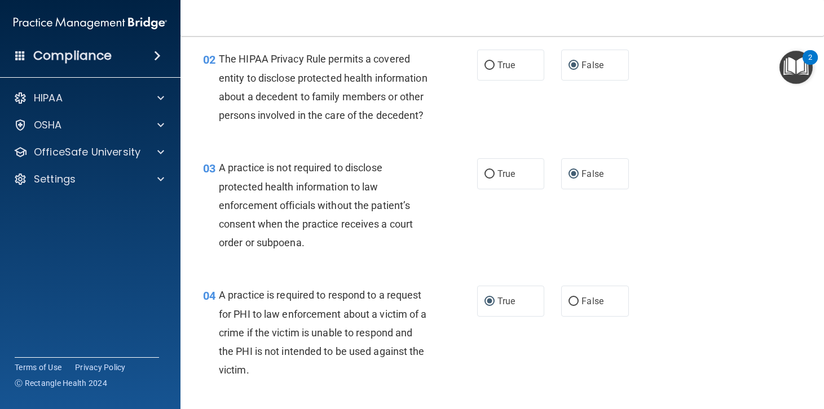
scroll to position [0, 0]
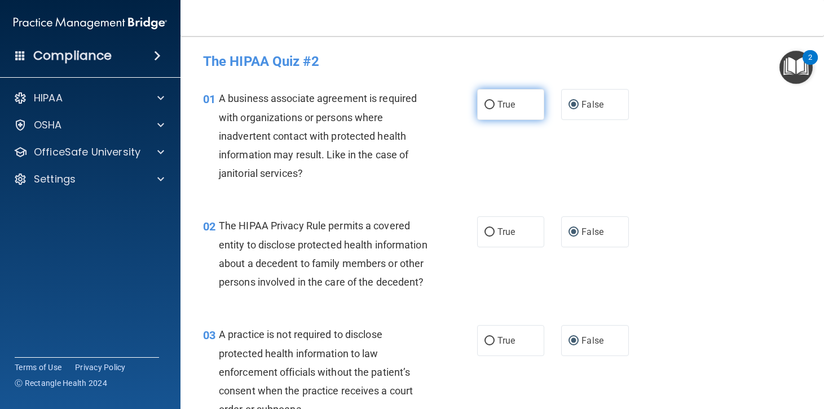
click at [484, 104] on input "True" at bounding box center [489, 105] width 10 height 8
radio input "true"
click at [568, 105] on input "False" at bounding box center [573, 105] width 10 height 8
radio input "true"
radio input "false"
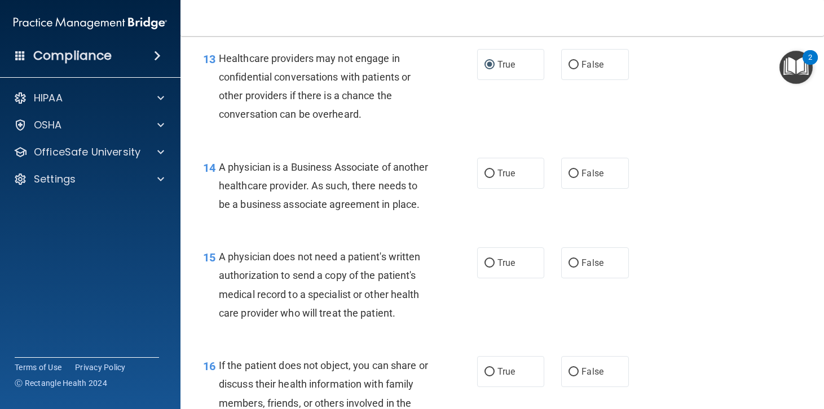
scroll to position [1353, 0]
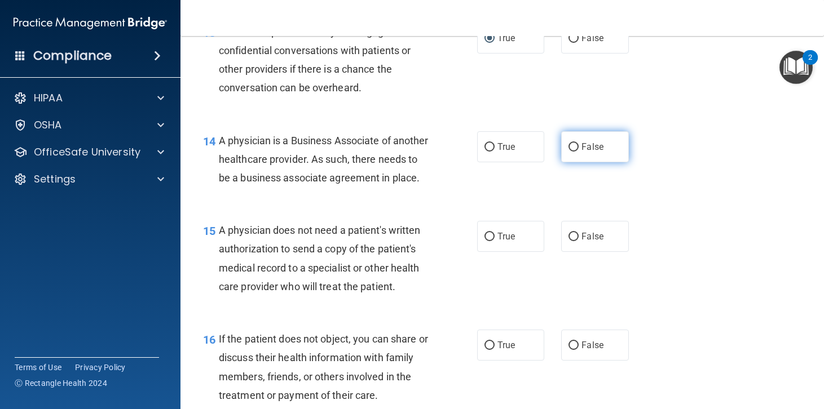
click at [570, 152] on input "False" at bounding box center [573, 147] width 10 height 8
radio input "true"
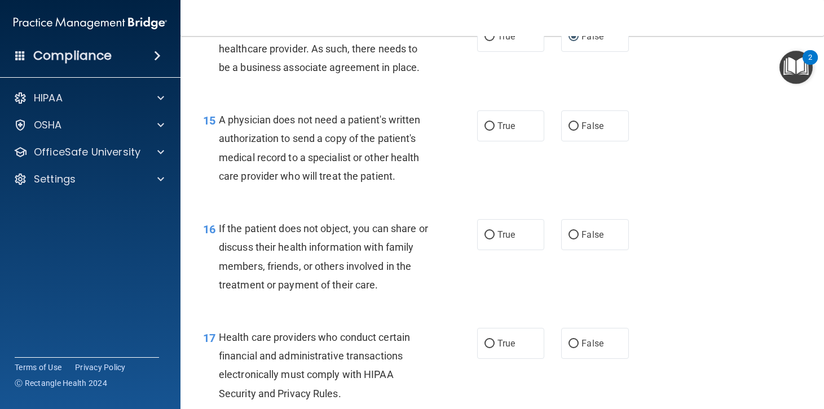
scroll to position [1466, 0]
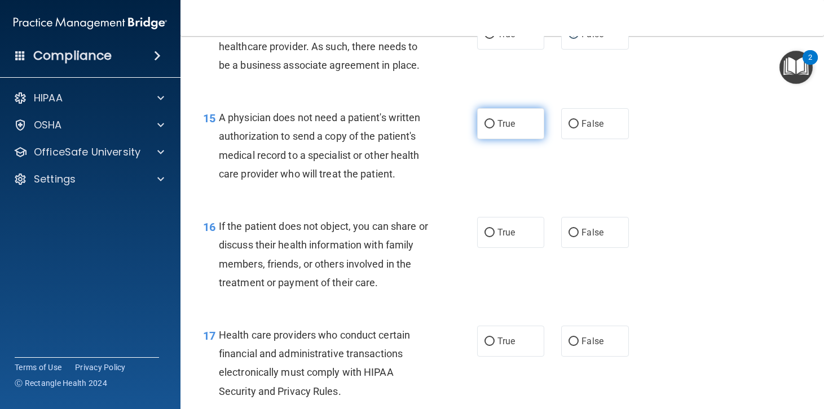
click at [484, 129] on input "True" at bounding box center [489, 124] width 10 height 8
radio input "true"
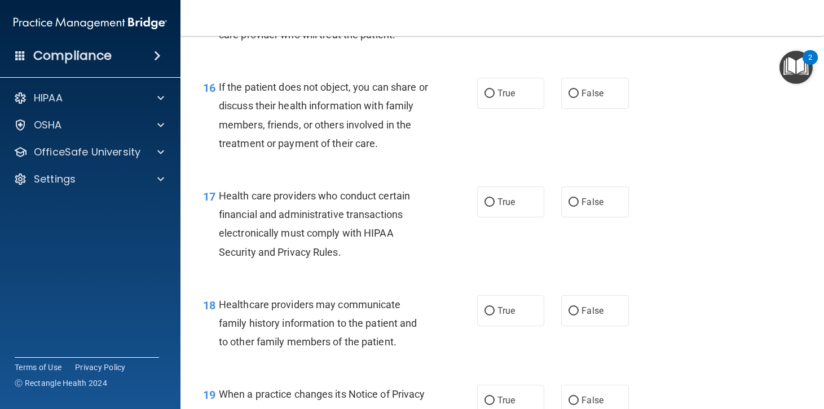
scroll to position [1635, 0]
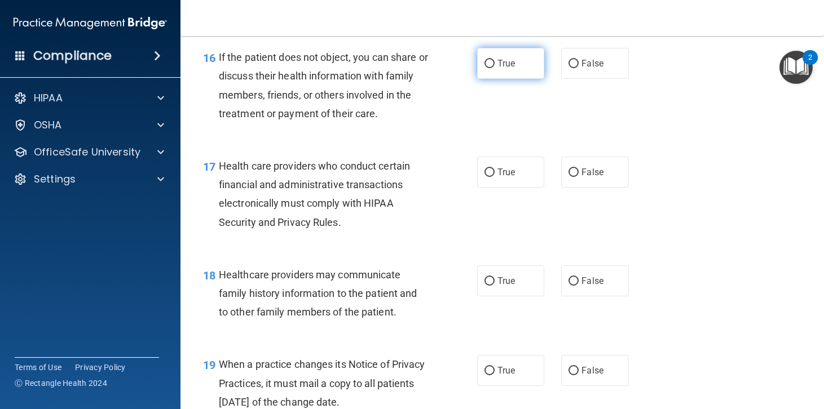
click at [485, 68] on input "True" at bounding box center [489, 64] width 10 height 8
radio input "true"
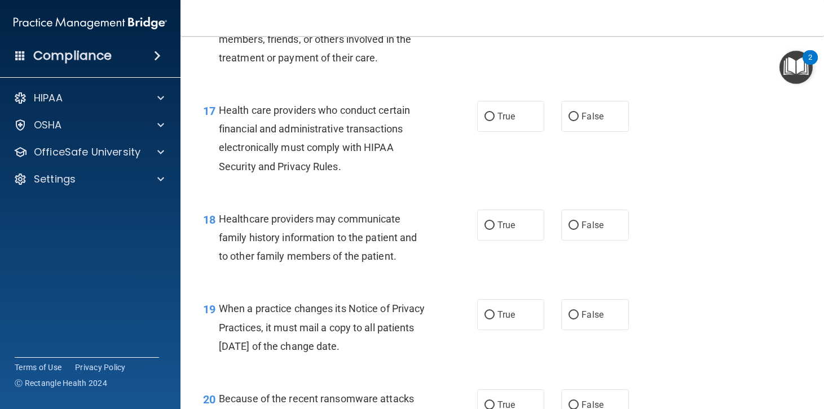
scroll to position [1691, 0]
click at [484, 121] on input "True" at bounding box center [489, 116] width 10 height 8
radio input "true"
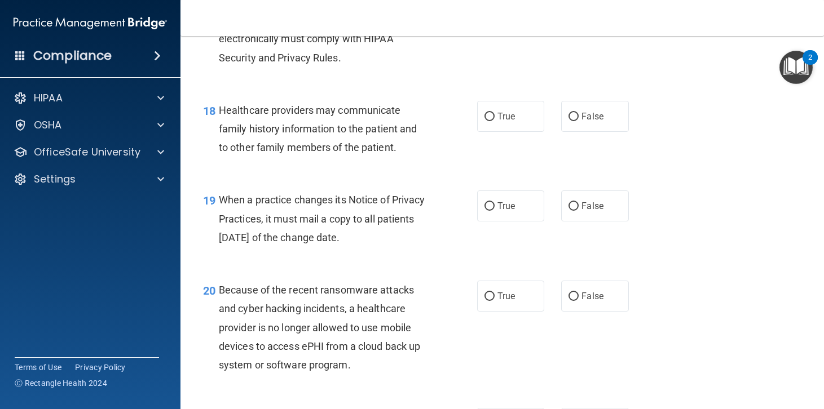
scroll to position [1804, 0]
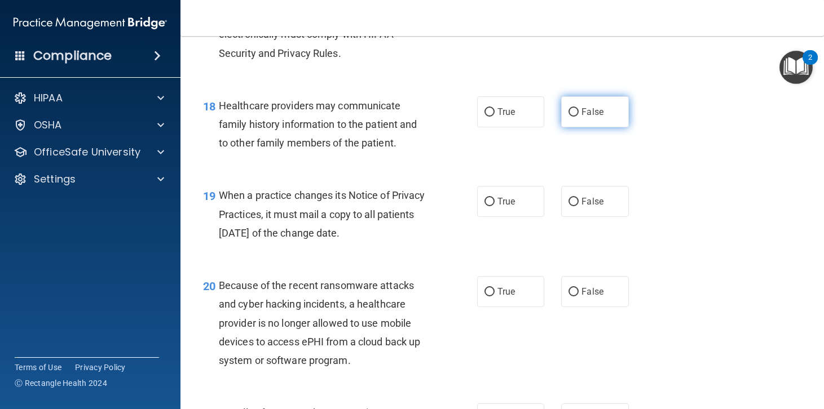
click at [568, 117] on input "False" at bounding box center [573, 112] width 10 height 8
radio input "true"
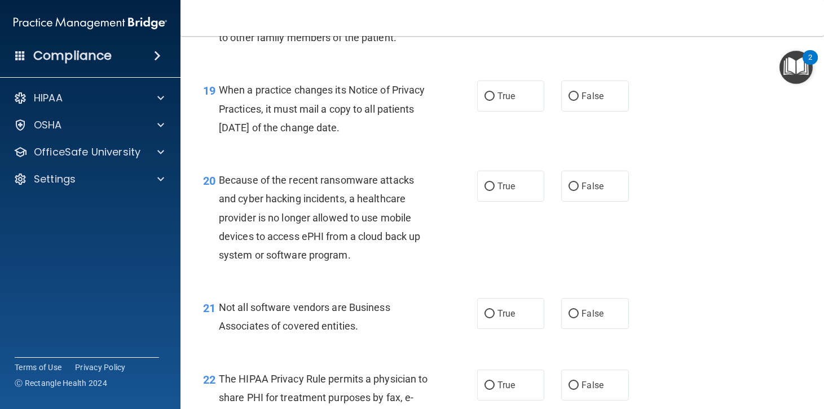
scroll to position [1917, 0]
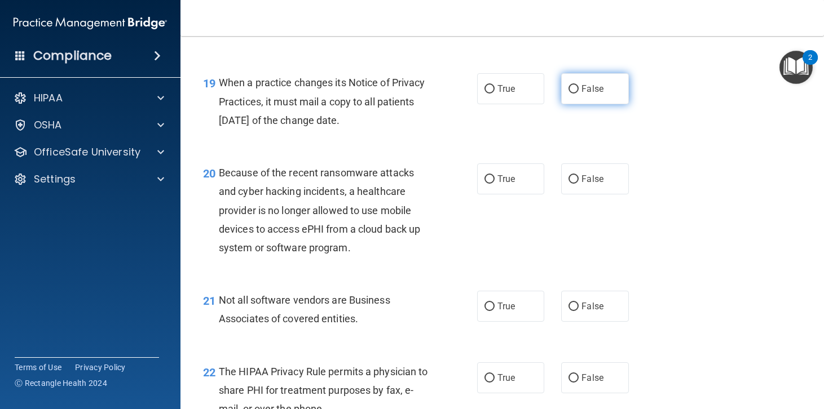
click at [571, 94] on input "False" at bounding box center [573, 89] width 10 height 8
radio input "true"
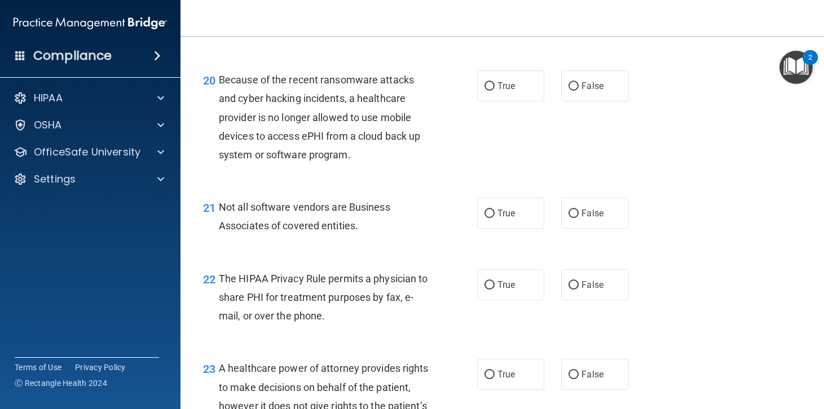
scroll to position [2030, 0]
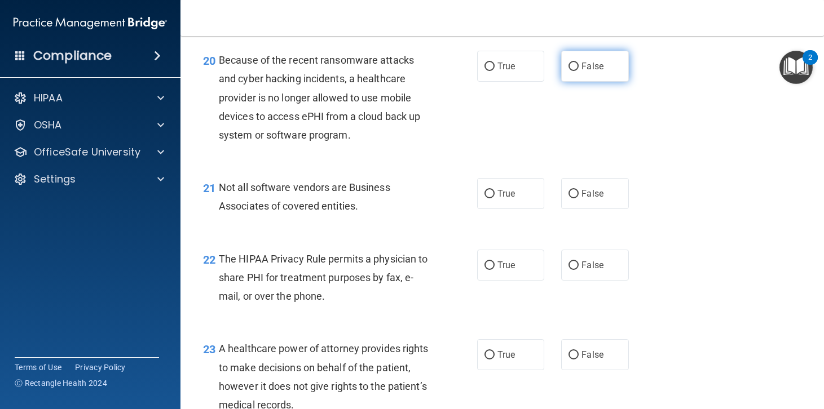
click at [569, 71] on input "False" at bounding box center [573, 67] width 10 height 8
radio input "true"
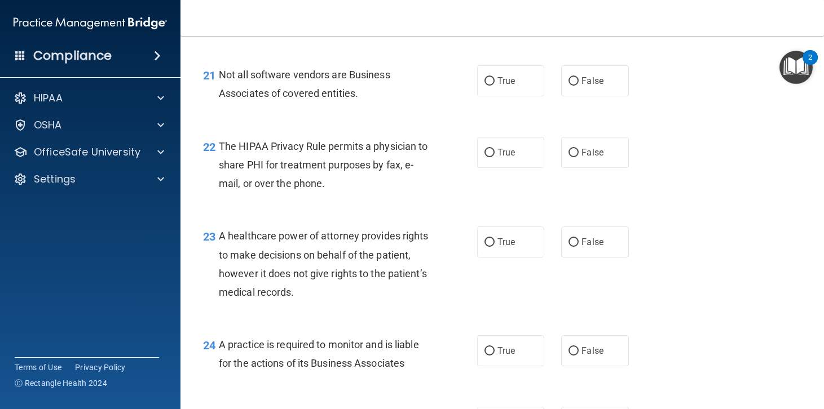
scroll to position [2199, 0]
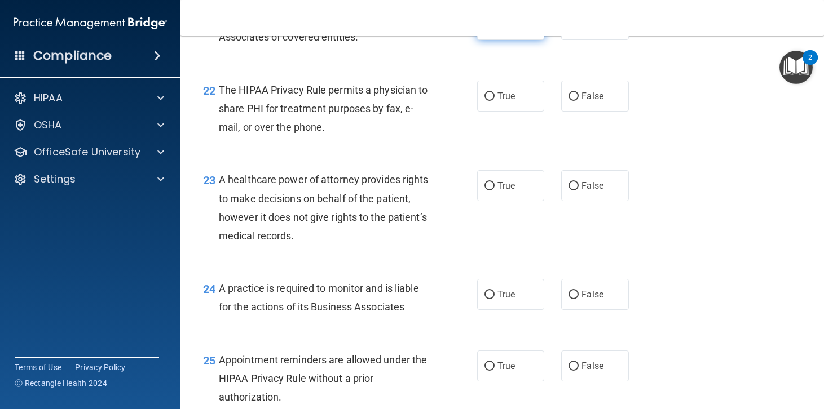
click at [484, 29] on input "True" at bounding box center [489, 25] width 10 height 8
radio input "true"
drag, startPoint x: 483, startPoint y: 156, endPoint x: 531, endPoint y: 157, distance: 47.4
click at [484, 101] on input "True" at bounding box center [489, 96] width 10 height 8
radio input "true"
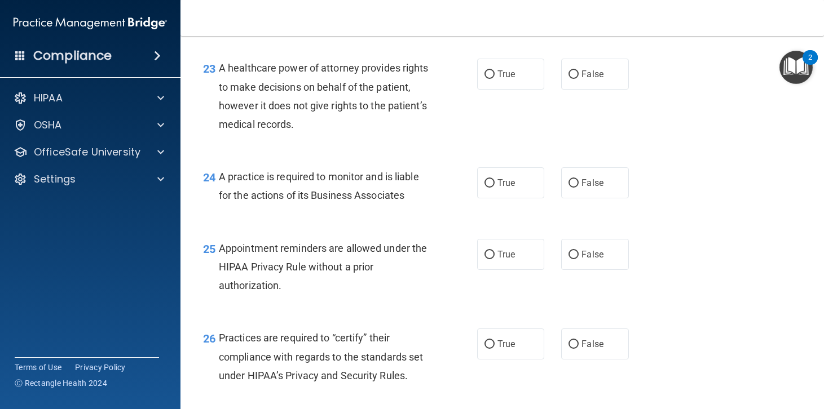
scroll to position [2312, 0]
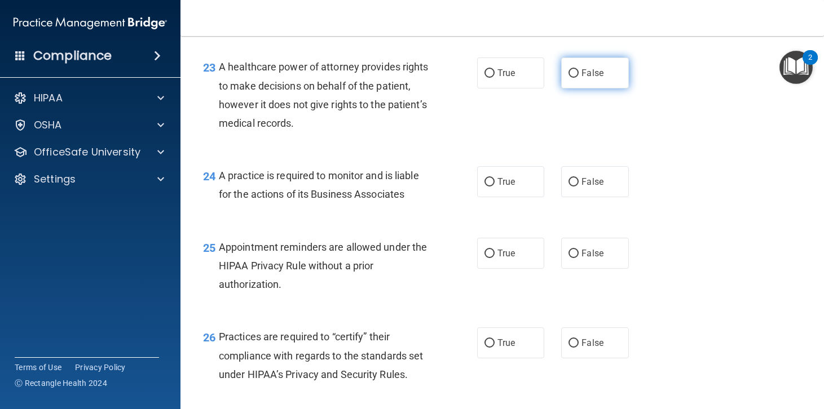
click at [569, 78] on input "False" at bounding box center [573, 73] width 10 height 8
radio input "true"
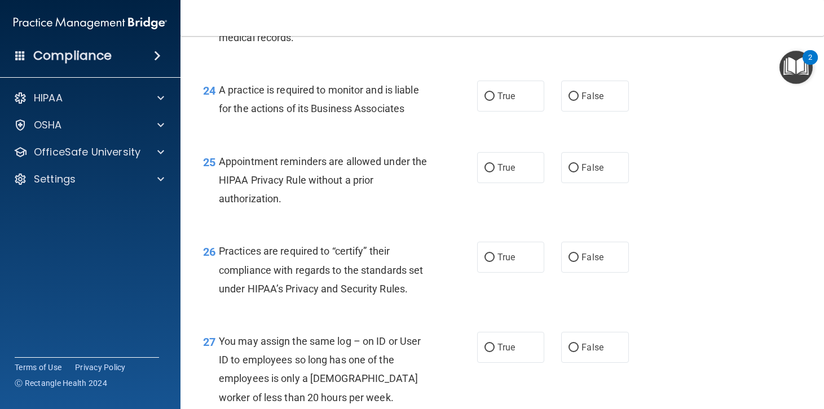
scroll to position [2424, 0]
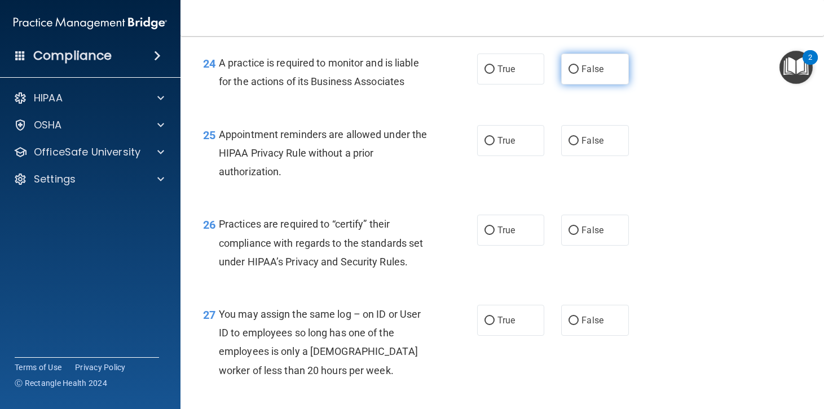
click at [568, 74] on input "False" at bounding box center [573, 69] width 10 height 8
radio input "true"
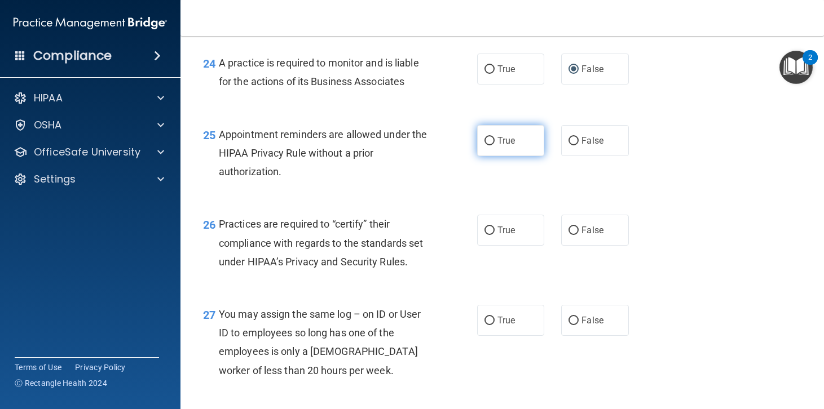
click at [484, 145] on input "True" at bounding box center [489, 141] width 10 height 8
radio input "true"
click at [569, 235] on input "False" at bounding box center [573, 231] width 10 height 8
radio input "true"
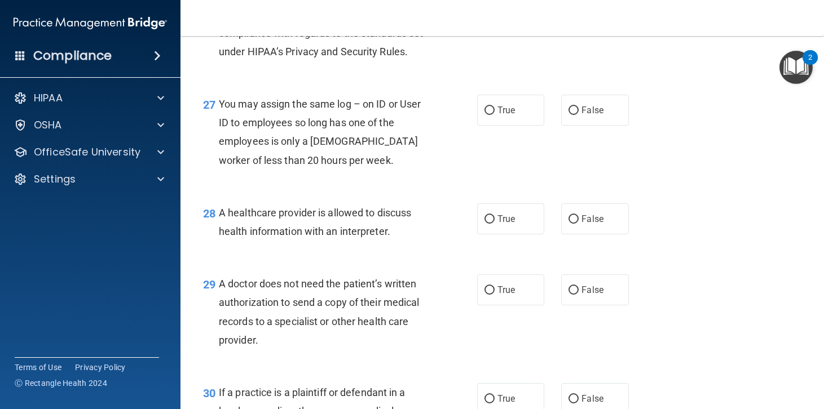
scroll to position [2650, 0]
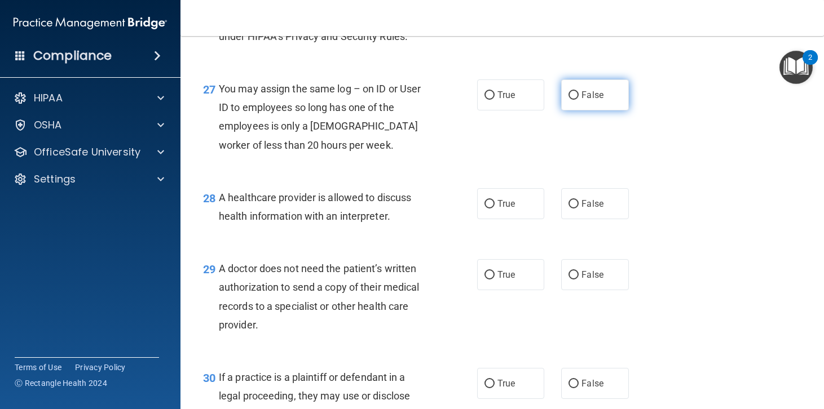
click at [568, 100] on input "False" at bounding box center [573, 95] width 10 height 8
radio input "true"
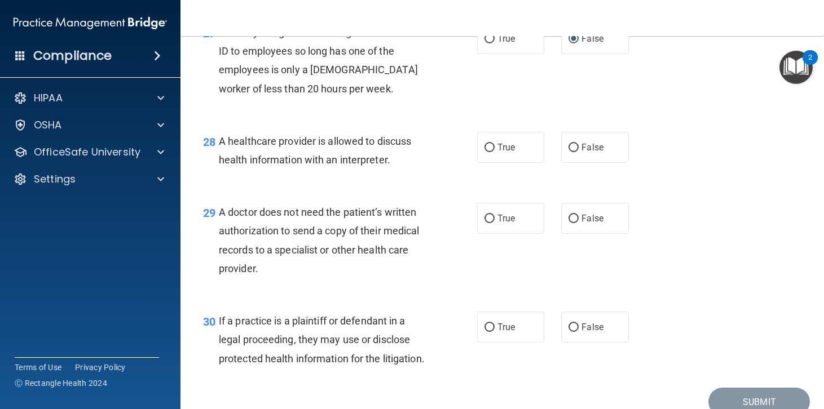
scroll to position [2763, 0]
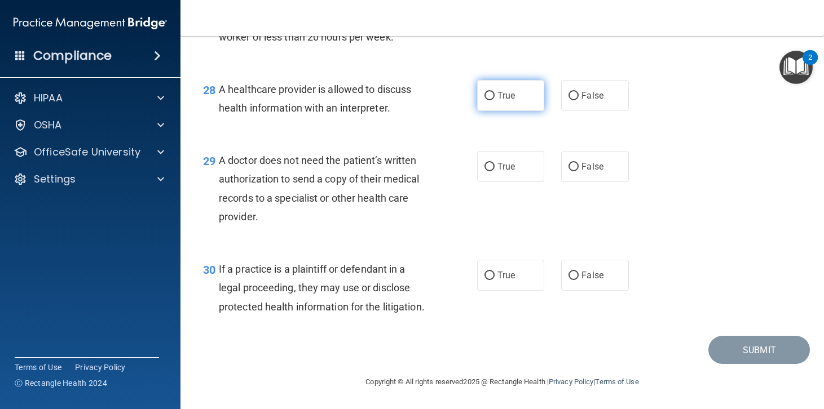
click at [484, 100] on input "True" at bounding box center [489, 96] width 10 height 8
radio input "true"
drag, startPoint x: 481, startPoint y: 146, endPoint x: 558, endPoint y: 149, distance: 77.3
click at [484, 163] on input "True" at bounding box center [489, 167] width 10 height 8
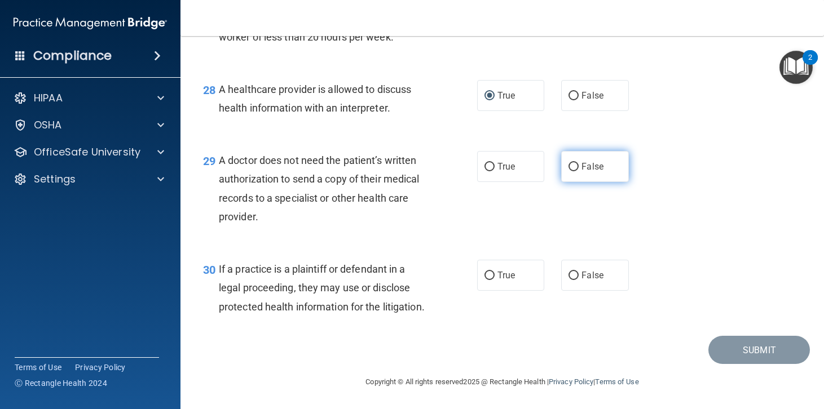
radio input "true"
click at [484, 272] on input "True" at bounding box center [489, 276] width 10 height 8
radio input "true"
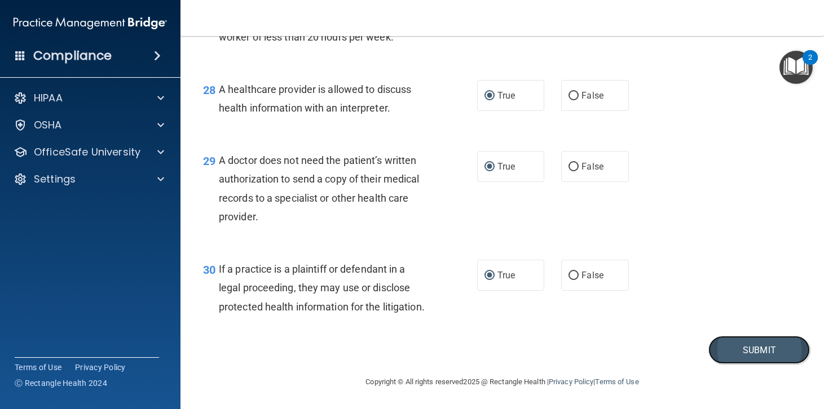
click at [757, 338] on button "Submit" at bounding box center [758, 350] width 101 height 29
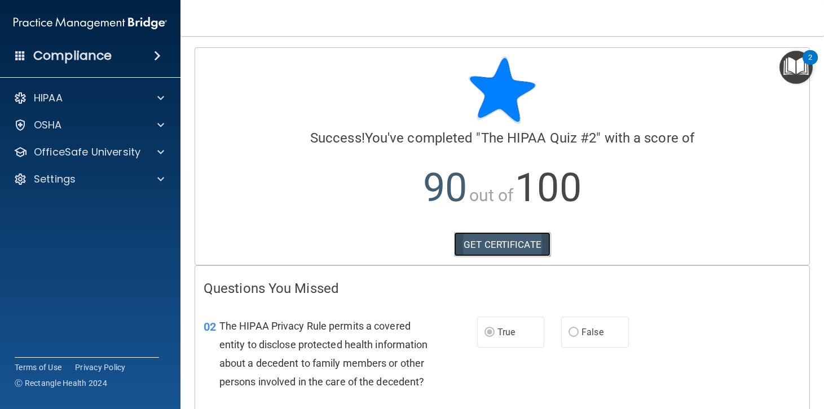
click at [506, 244] on link "GET CERTIFICATE" at bounding box center [502, 244] width 96 height 25
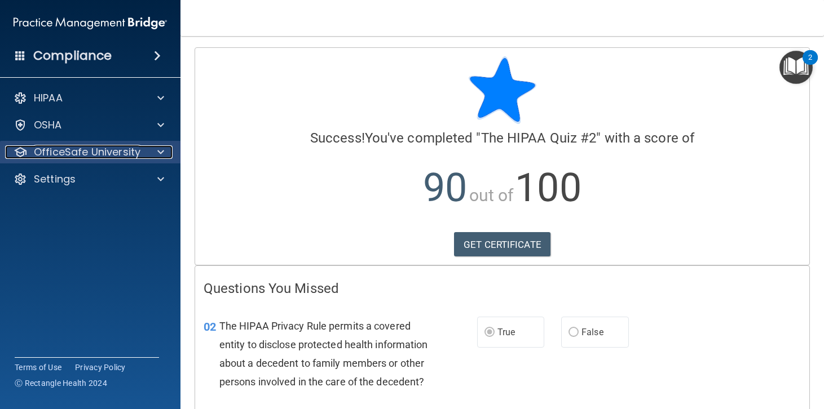
click at [164, 152] on span at bounding box center [160, 152] width 7 height 14
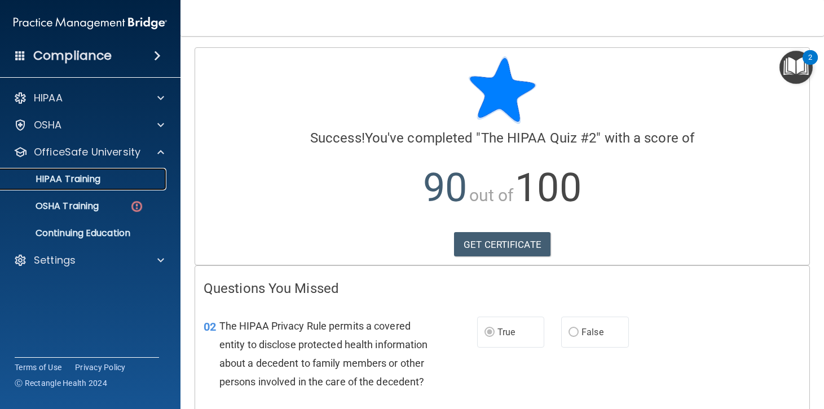
click at [87, 178] on p "HIPAA Training" at bounding box center [53, 179] width 93 height 11
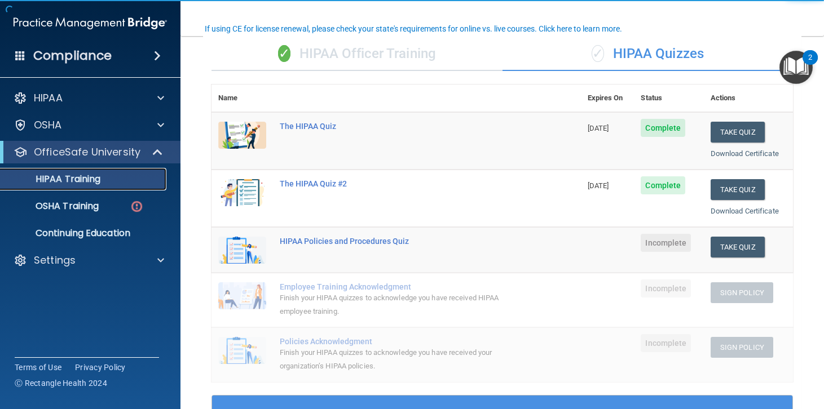
scroll to position [113, 0]
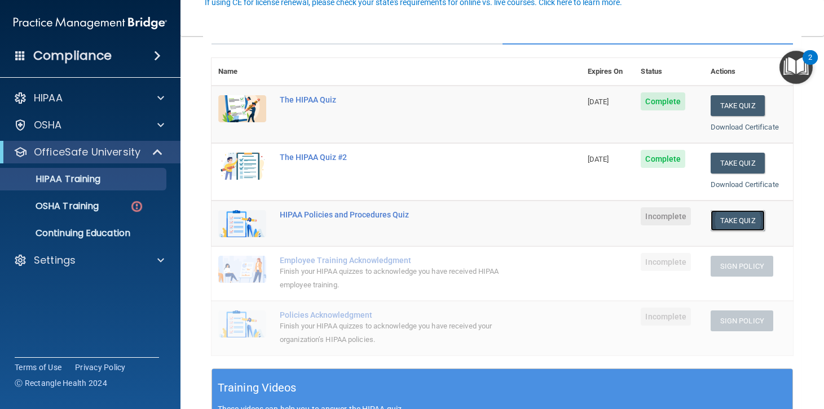
click at [737, 219] on button "Take Quiz" at bounding box center [737, 220] width 54 height 21
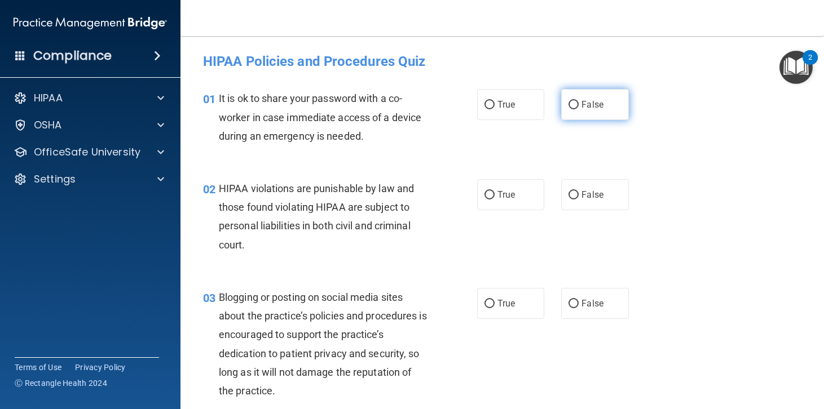
click at [569, 101] on input "False" at bounding box center [573, 105] width 10 height 8
radio input "true"
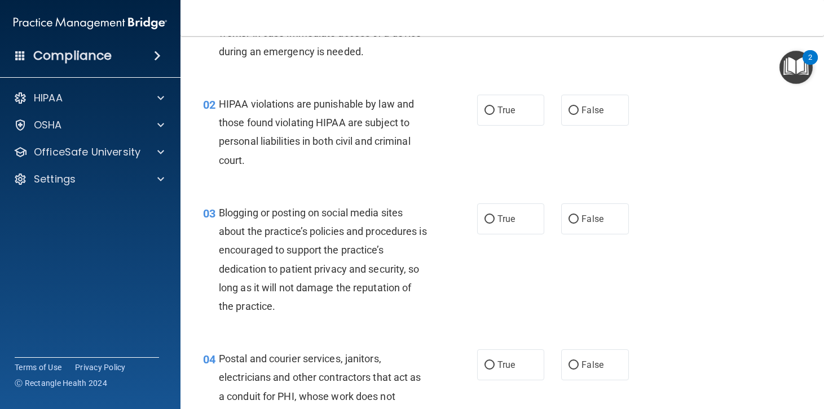
scroll to position [113, 0]
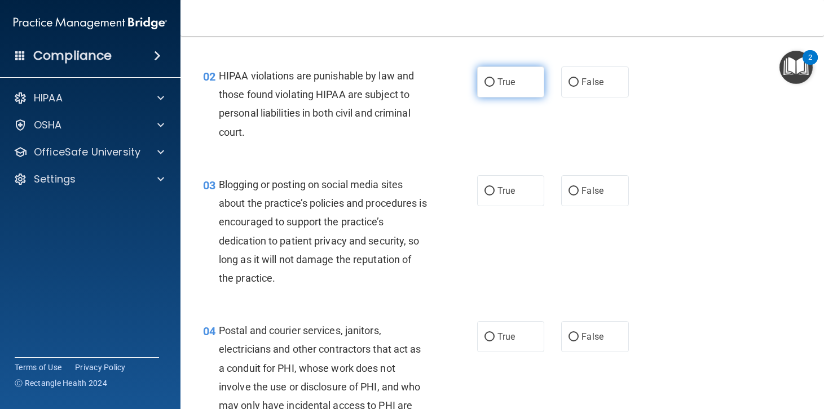
click at [484, 82] on input "True" at bounding box center [489, 82] width 10 height 8
radio input "true"
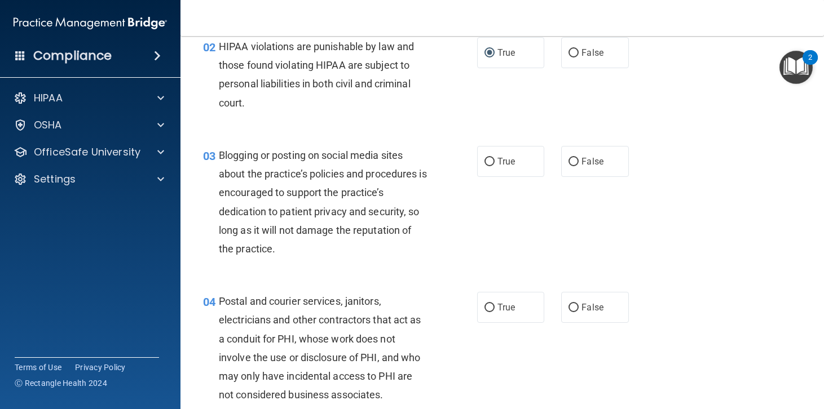
scroll to position [226, 0]
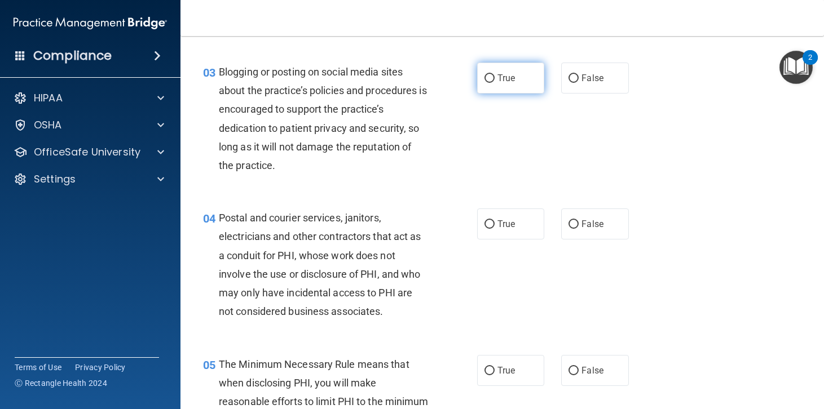
click at [484, 76] on input "True" at bounding box center [489, 78] width 10 height 8
radio input "true"
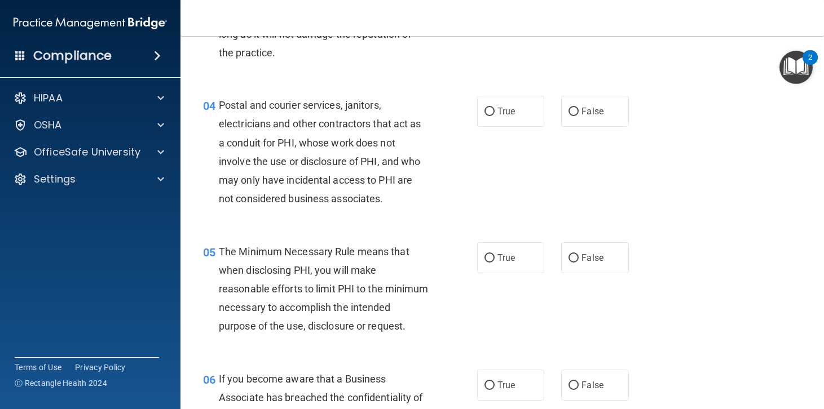
scroll to position [395, 0]
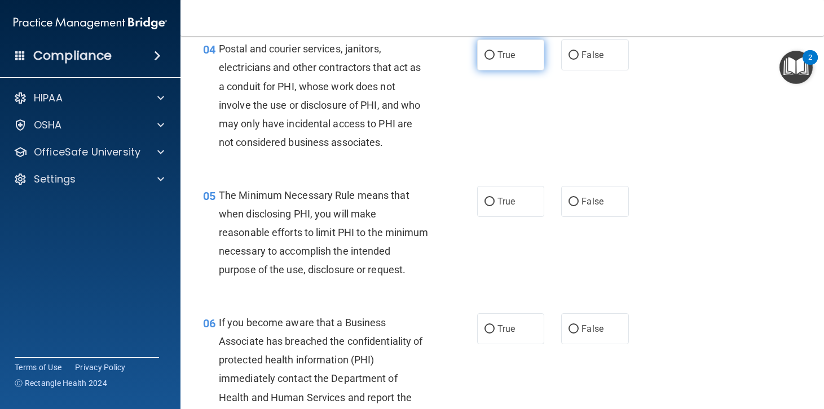
click at [485, 55] on input "True" at bounding box center [489, 55] width 10 height 8
radio input "true"
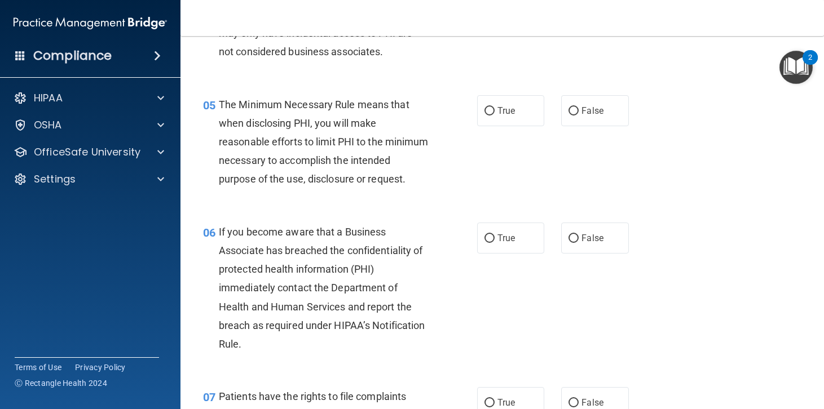
scroll to position [507, 0]
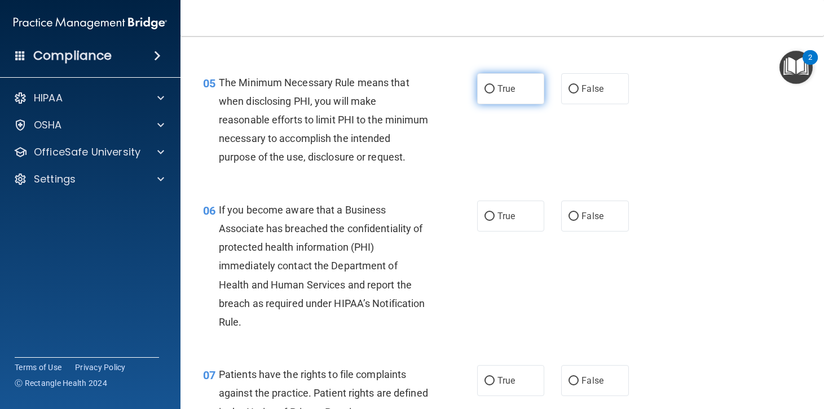
click at [487, 87] on input "True" at bounding box center [489, 89] width 10 height 8
radio input "true"
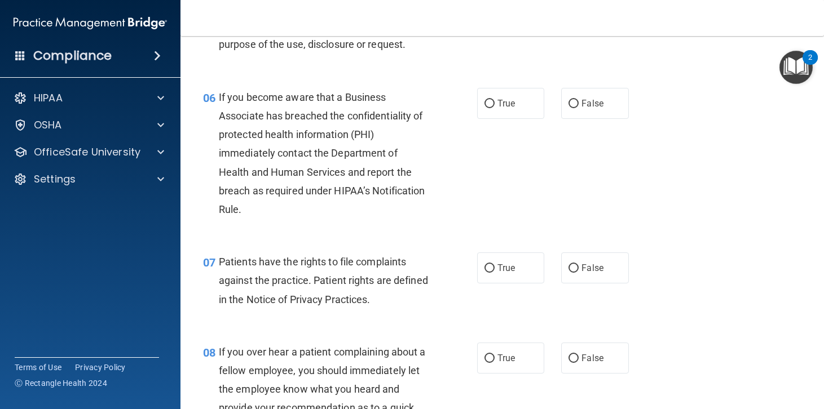
scroll to position [677, 0]
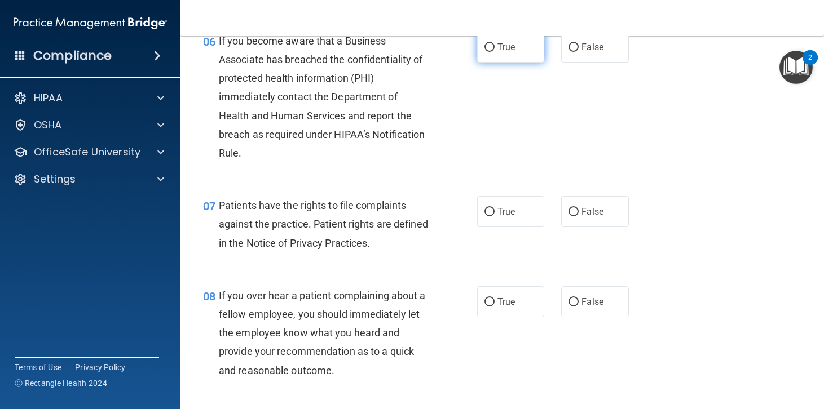
click at [485, 52] on input "True" at bounding box center [489, 47] width 10 height 8
radio input "true"
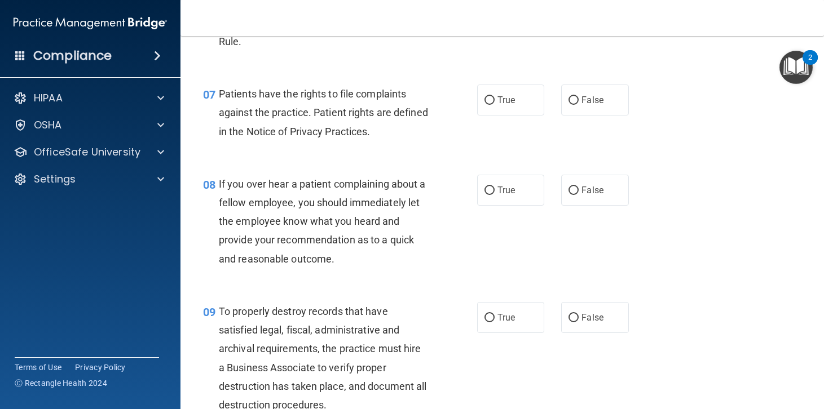
scroll to position [789, 0]
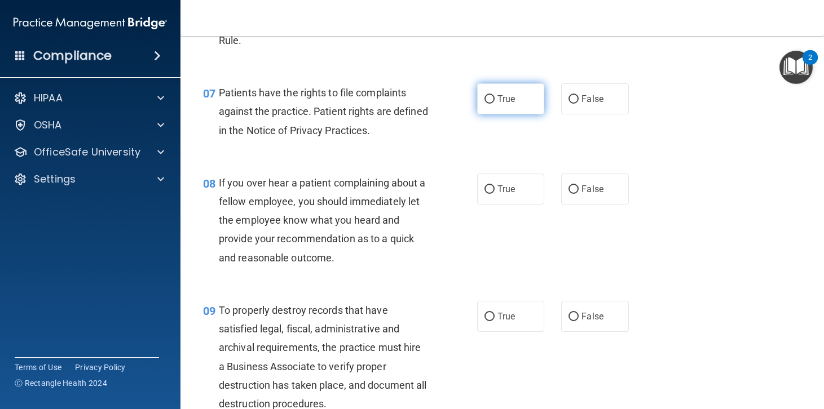
click at [485, 104] on input "True" at bounding box center [489, 99] width 10 height 8
radio input "true"
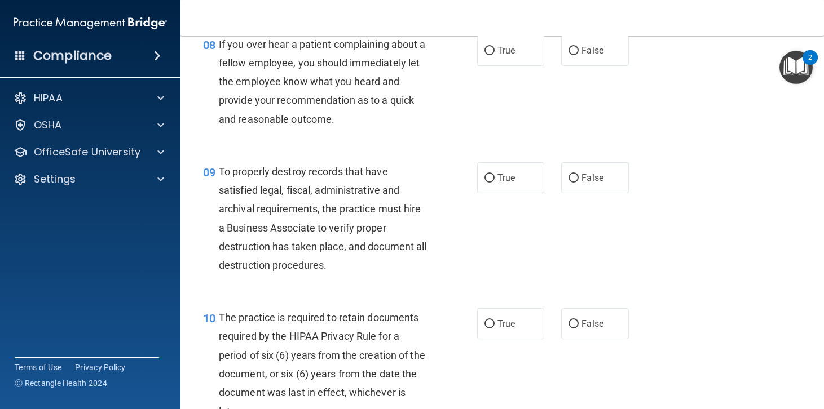
scroll to position [902, 0]
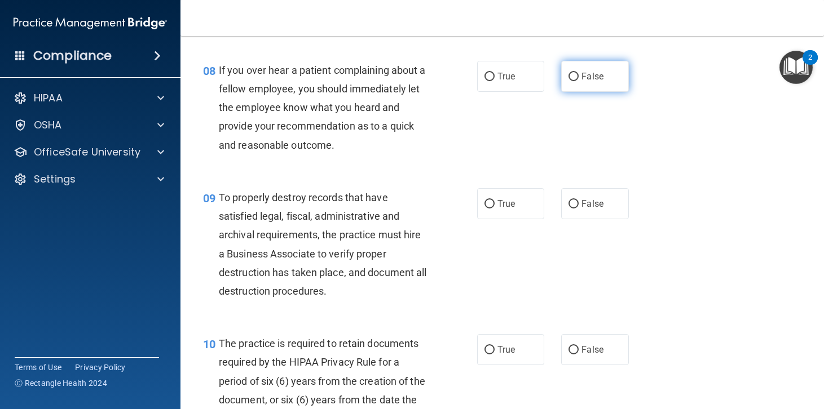
click at [573, 88] on label "False" at bounding box center [595, 76] width 68 height 31
click at [573, 81] on input "False" at bounding box center [573, 77] width 10 height 8
radio input "true"
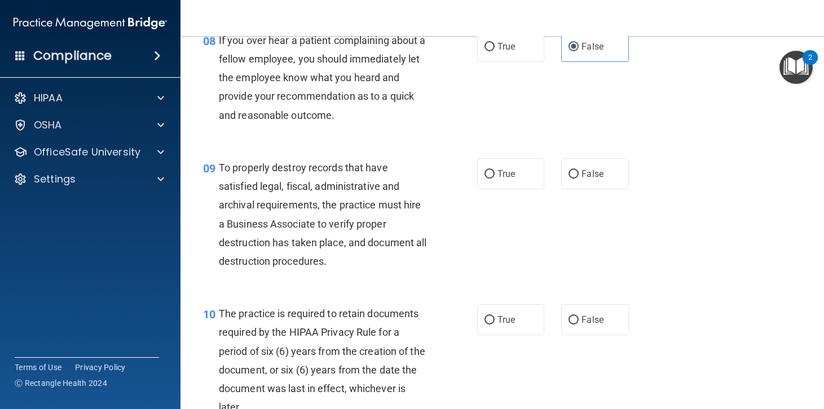
scroll to position [1015, 0]
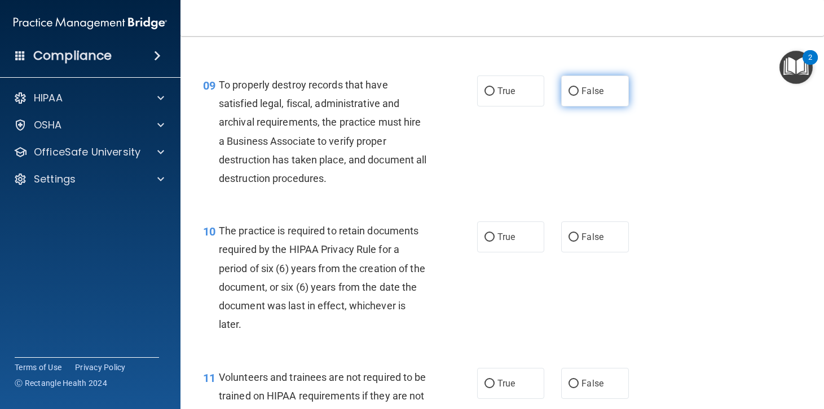
click at [568, 96] on input "False" at bounding box center [573, 91] width 10 height 8
radio input "true"
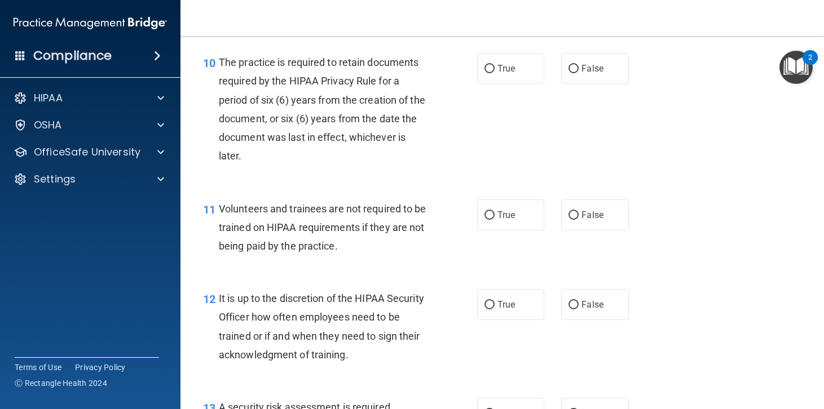
scroll to position [1184, 0]
click at [485, 73] on input "True" at bounding box center [489, 68] width 10 height 8
radio input "true"
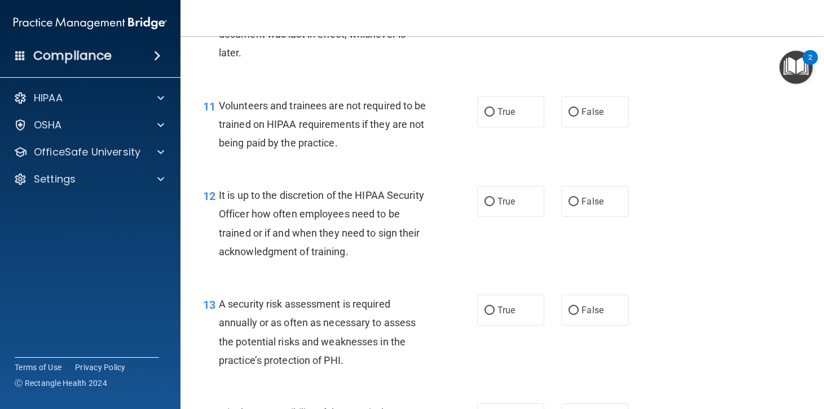
scroll to position [1297, 0]
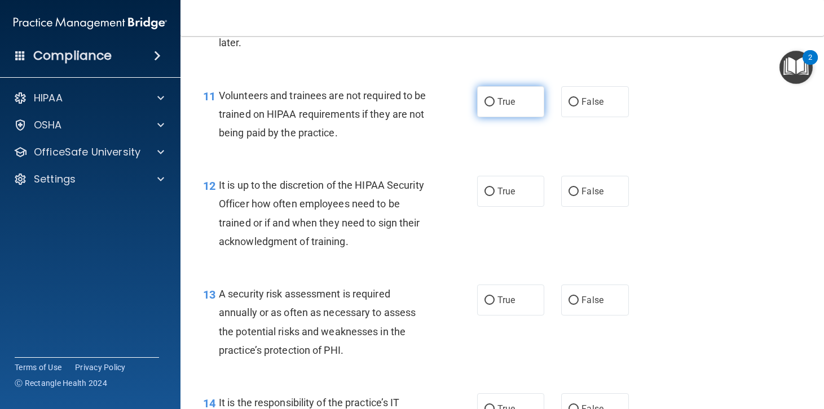
click at [486, 107] on input "True" at bounding box center [489, 102] width 10 height 8
radio input "true"
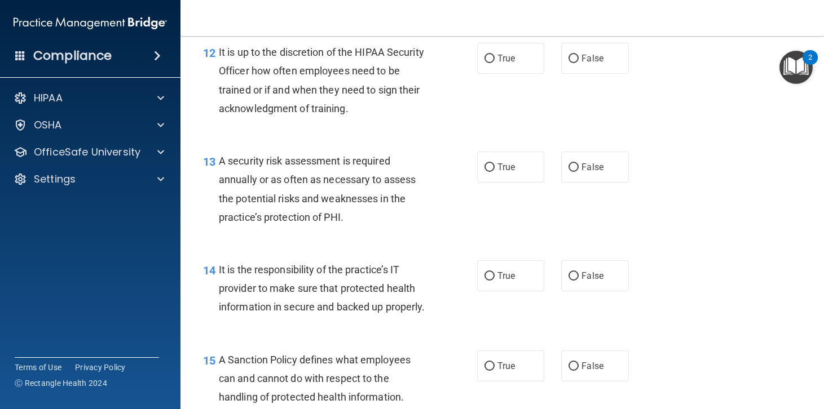
scroll to position [1410, 0]
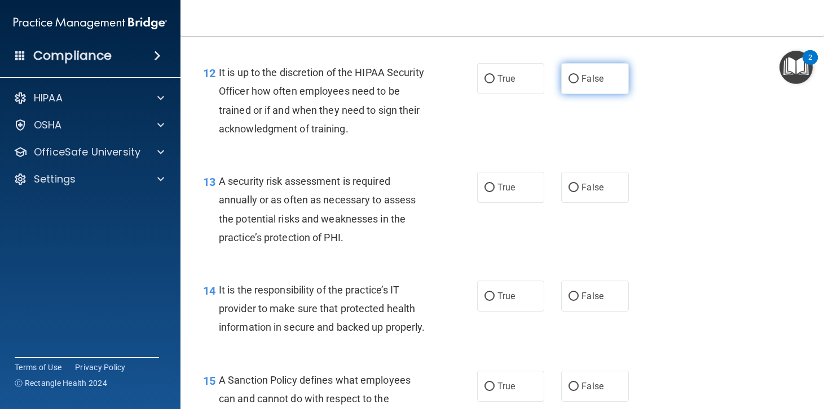
click at [569, 83] on input "False" at bounding box center [573, 79] width 10 height 8
radio input "true"
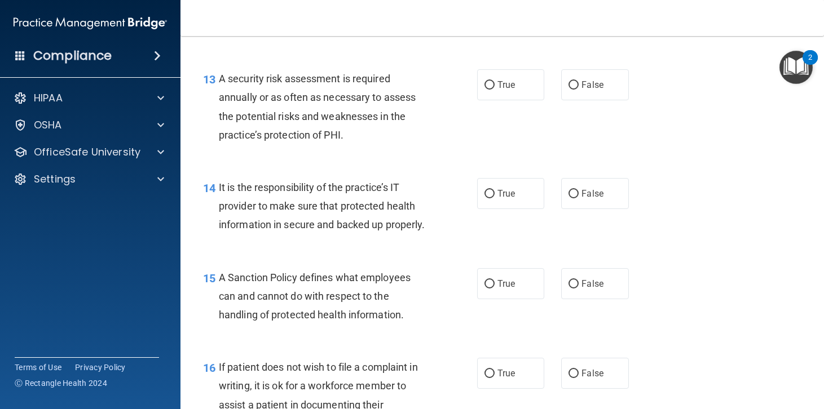
scroll to position [1522, 0]
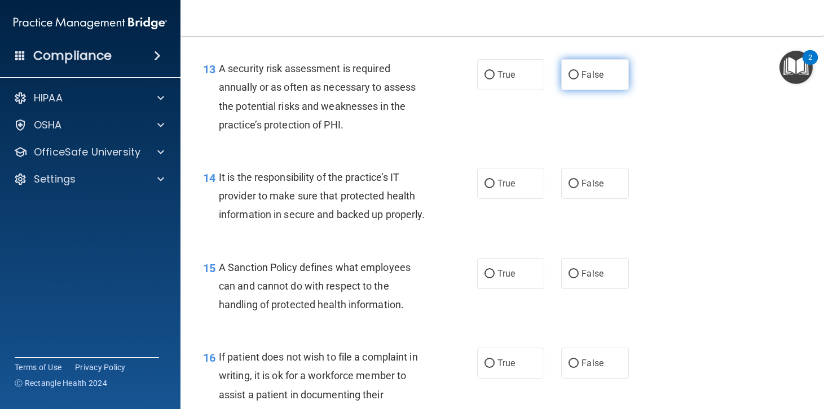
click at [568, 79] on input "False" at bounding box center [573, 75] width 10 height 8
radio input "true"
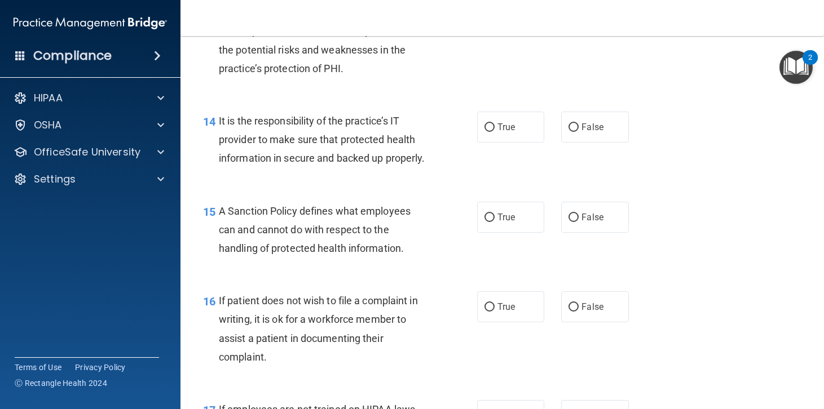
scroll to position [1635, 0]
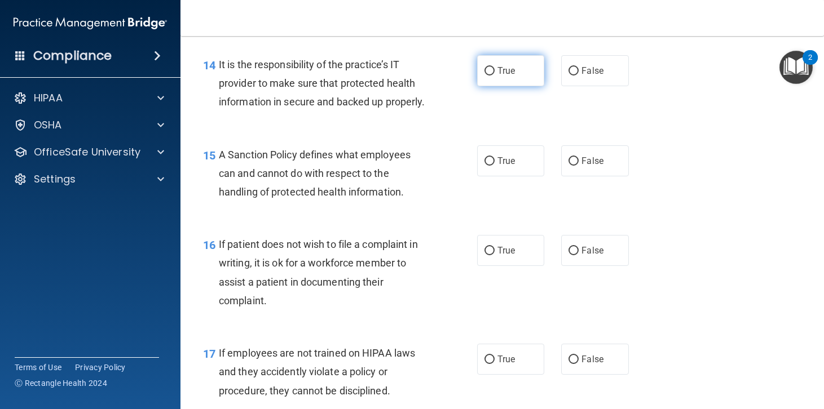
click at [484, 76] on input "True" at bounding box center [489, 71] width 10 height 8
radio input "true"
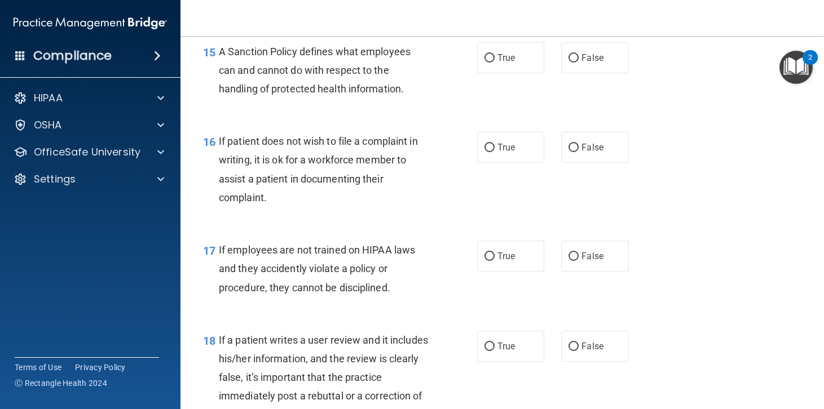
scroll to position [1748, 0]
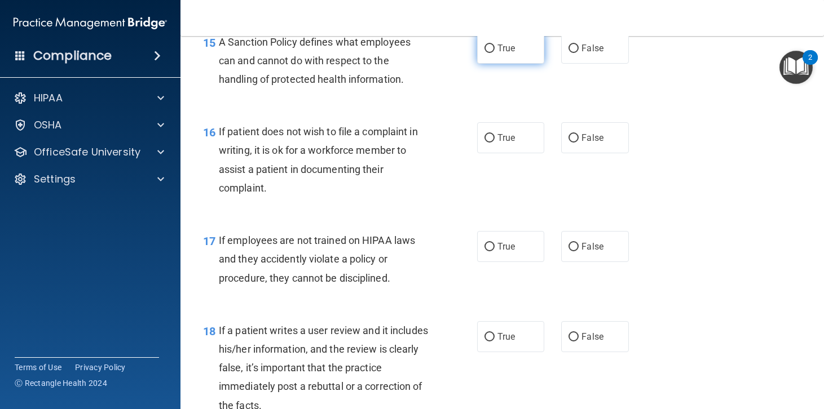
click at [485, 53] on input "True" at bounding box center [489, 49] width 10 height 8
radio input "true"
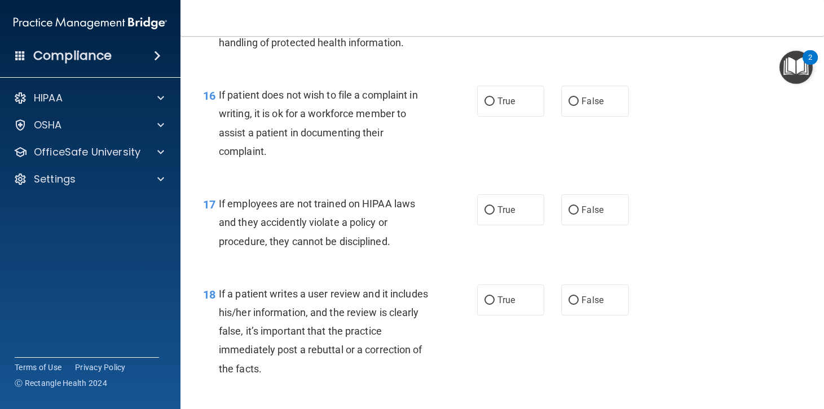
scroll to position [1804, 0]
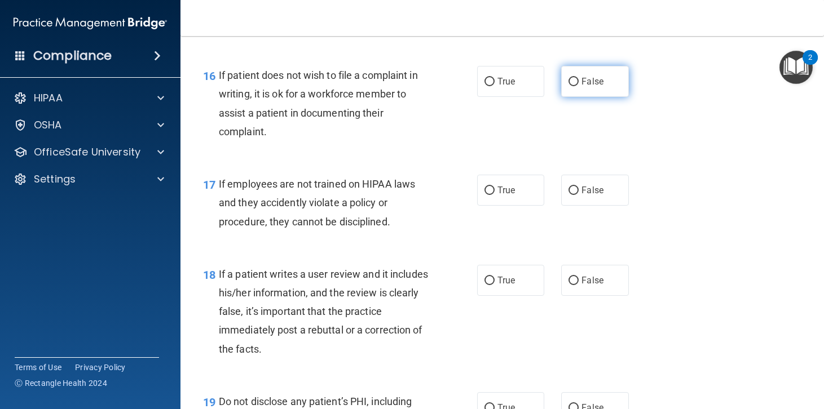
click at [568, 86] on input "False" at bounding box center [573, 82] width 10 height 8
radio input "true"
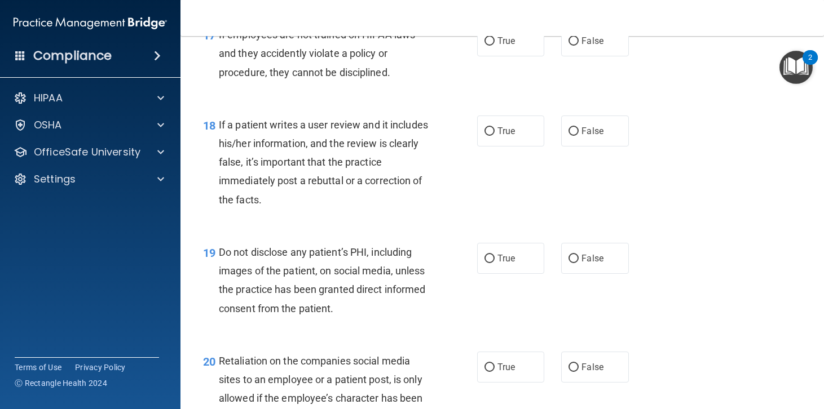
scroll to position [1973, 0]
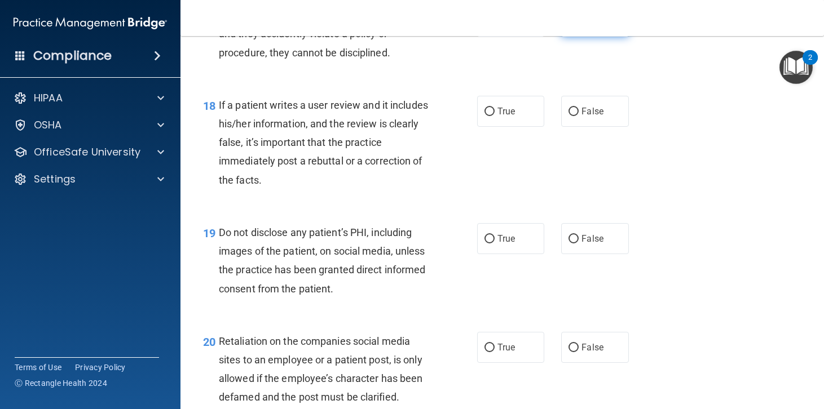
click at [568, 26] on input "False" at bounding box center [573, 21] width 10 height 8
radio input "true"
click at [568, 116] on input "False" at bounding box center [573, 112] width 10 height 8
radio input "true"
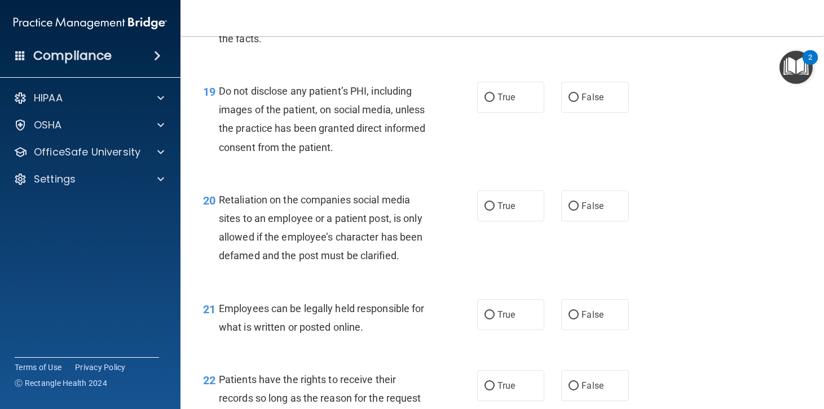
scroll to position [2142, 0]
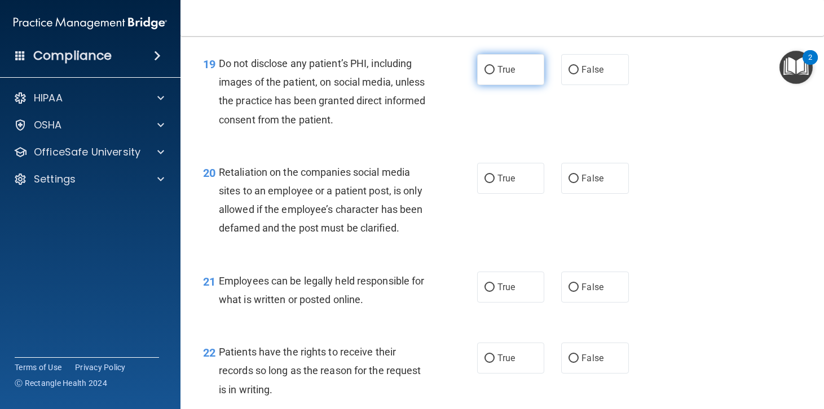
click at [484, 74] on input "True" at bounding box center [489, 70] width 10 height 8
radio input "true"
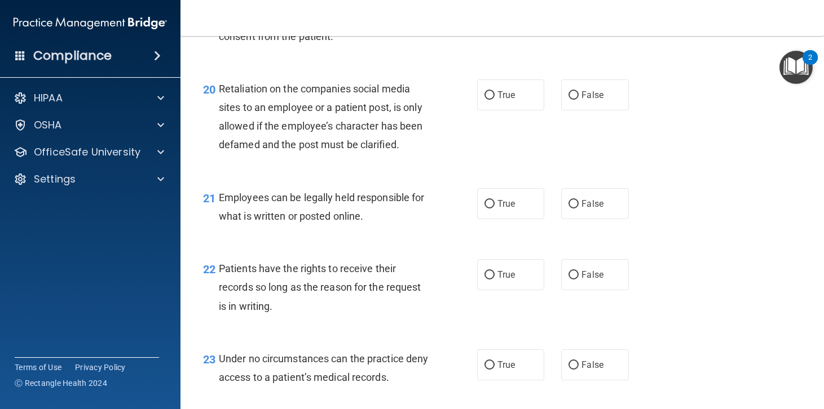
scroll to position [2255, 0]
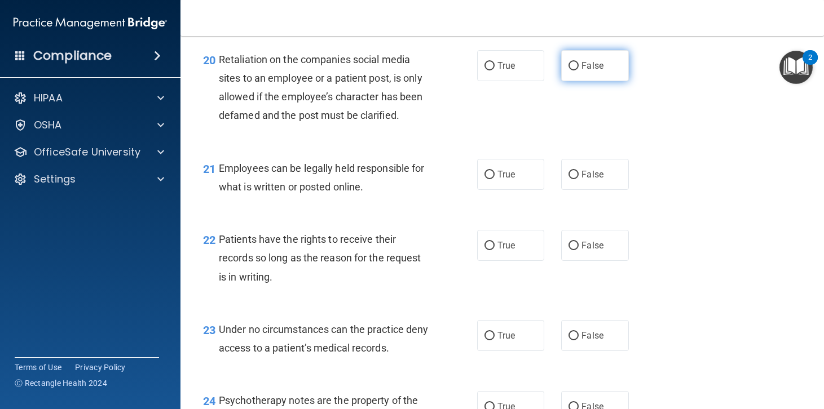
click at [570, 70] on input "False" at bounding box center [573, 66] width 10 height 8
radio input "true"
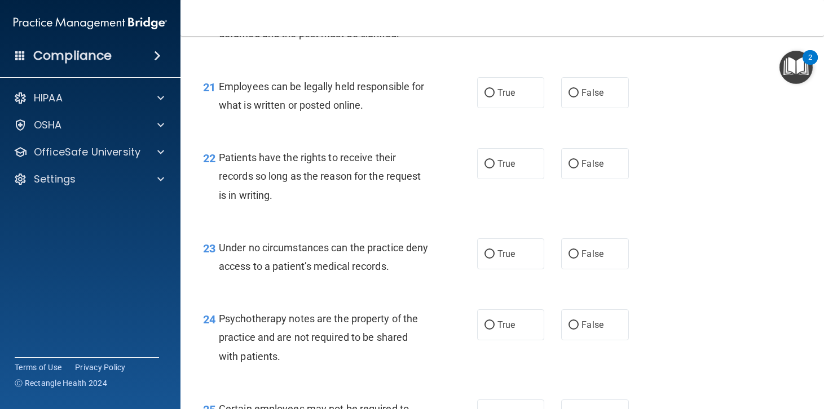
scroll to position [2368, 0]
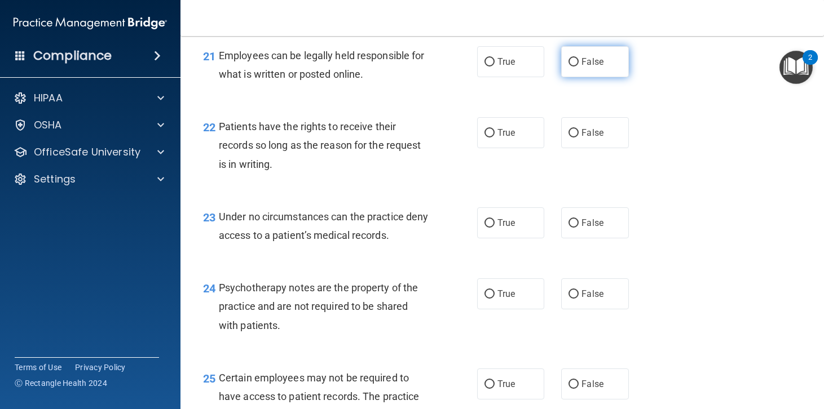
click at [572, 67] on input "False" at bounding box center [573, 62] width 10 height 8
radio input "true"
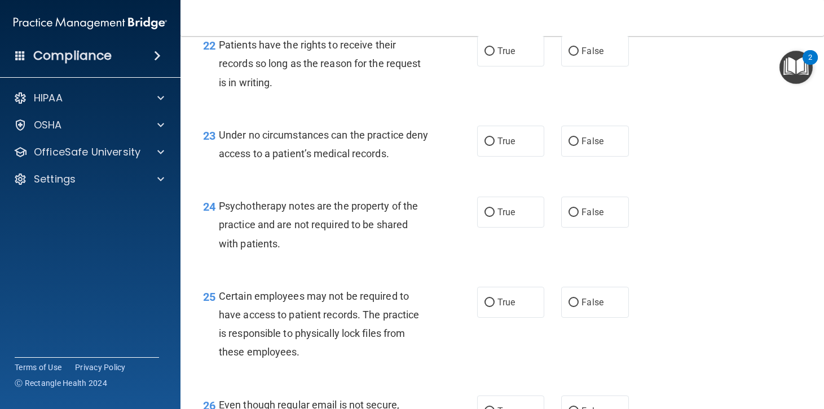
scroll to position [2481, 0]
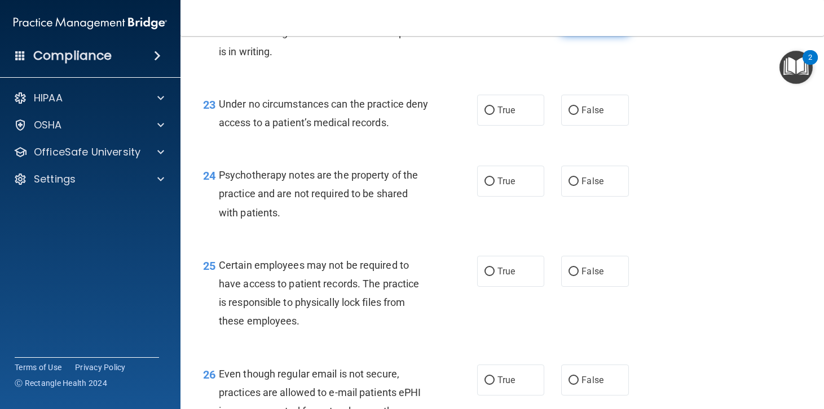
click at [569, 25] on input "False" at bounding box center [573, 20] width 10 height 8
radio input "true"
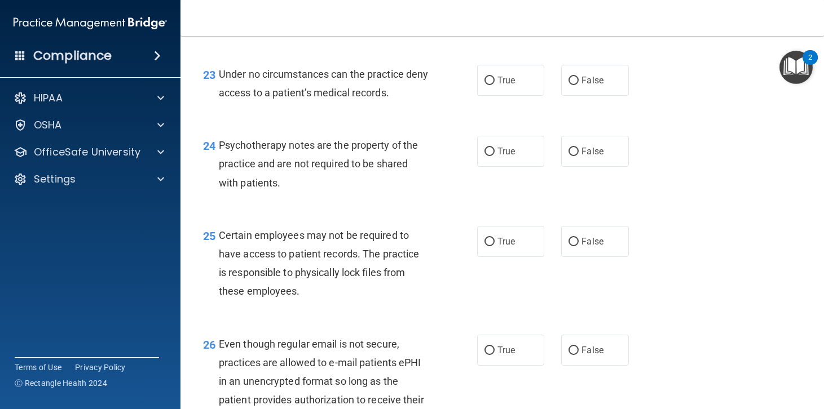
scroll to position [2537, 0]
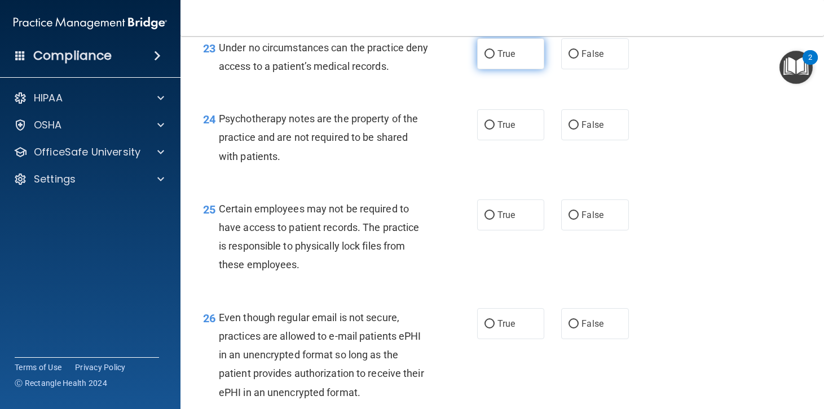
click at [484, 59] on input "True" at bounding box center [489, 54] width 10 height 8
radio input "true"
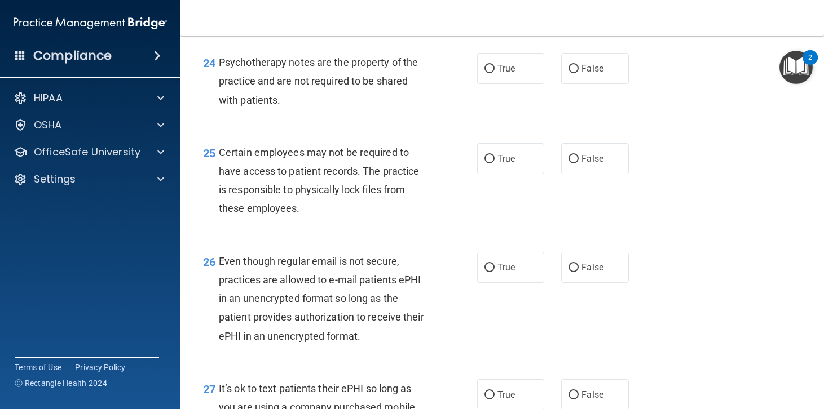
scroll to position [2650, 0]
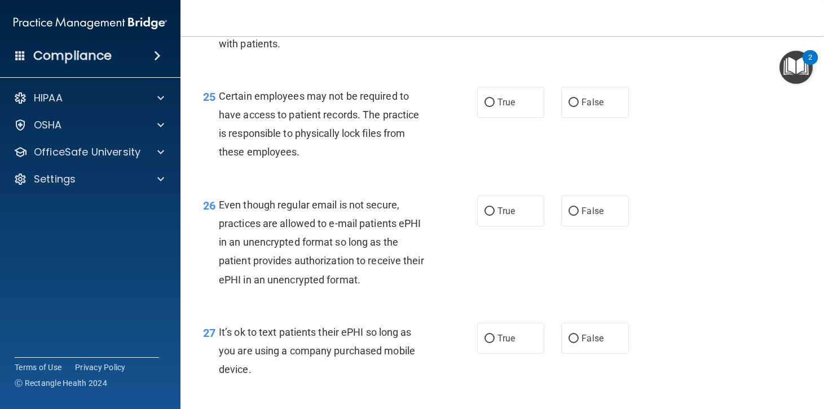
click at [486, 17] on input "True" at bounding box center [489, 12] width 10 height 8
radio input "true"
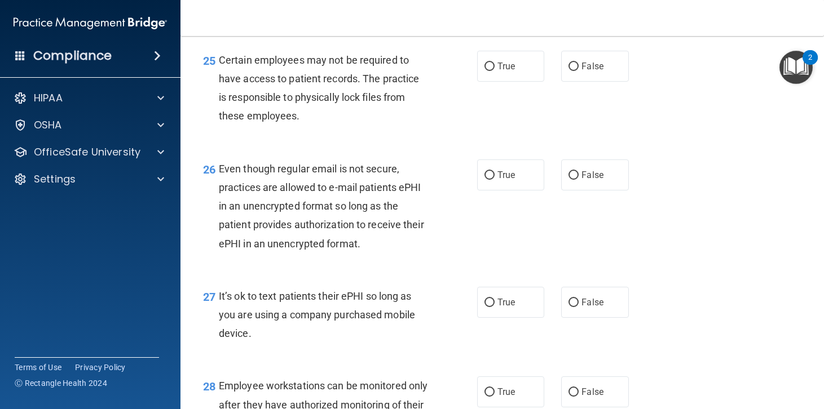
scroll to position [2706, 0]
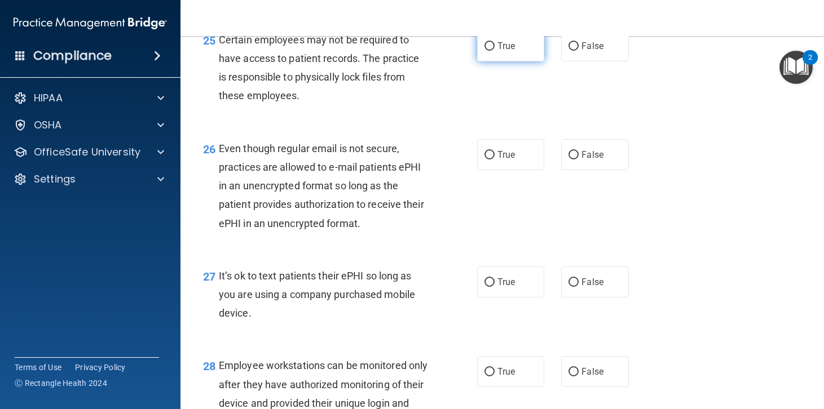
click at [484, 51] on input "True" at bounding box center [489, 46] width 10 height 8
radio input "true"
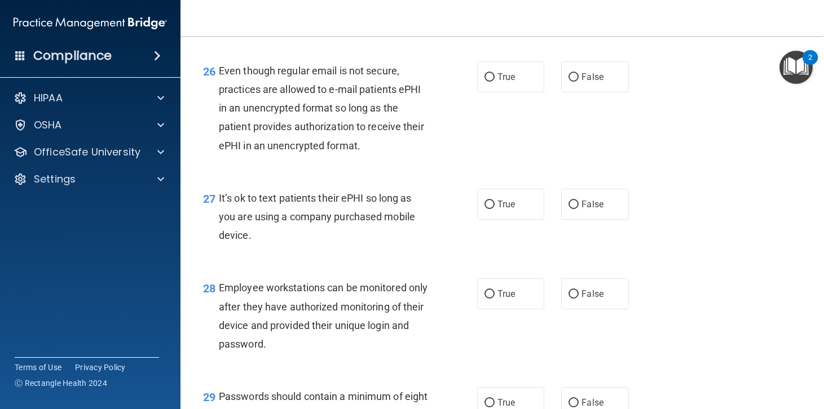
scroll to position [2819, 0]
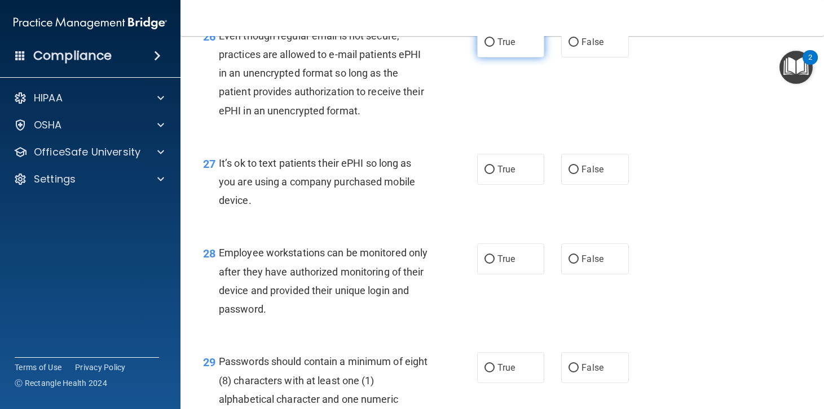
click at [484, 47] on input "True" at bounding box center [489, 42] width 10 height 8
radio input "true"
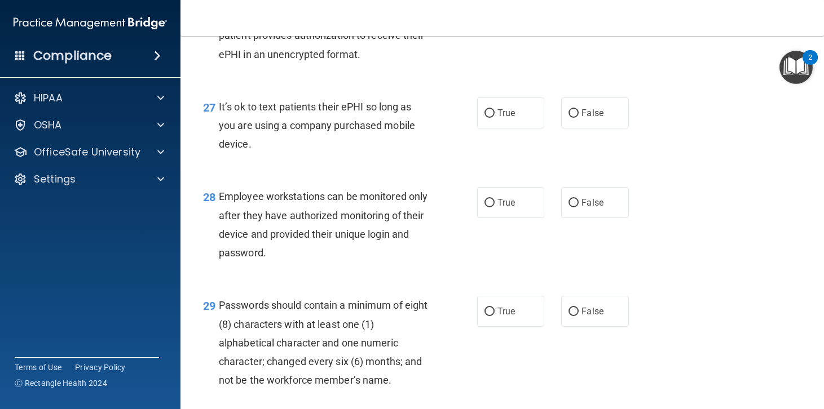
scroll to position [2932, 0]
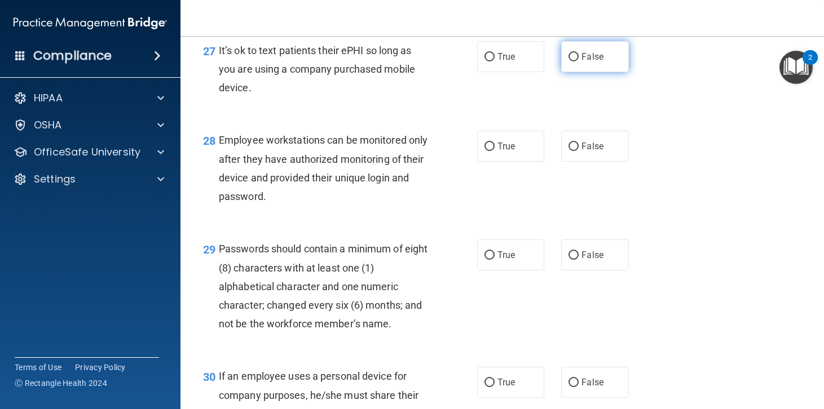
click at [568, 61] on input "False" at bounding box center [573, 57] width 10 height 8
radio input "true"
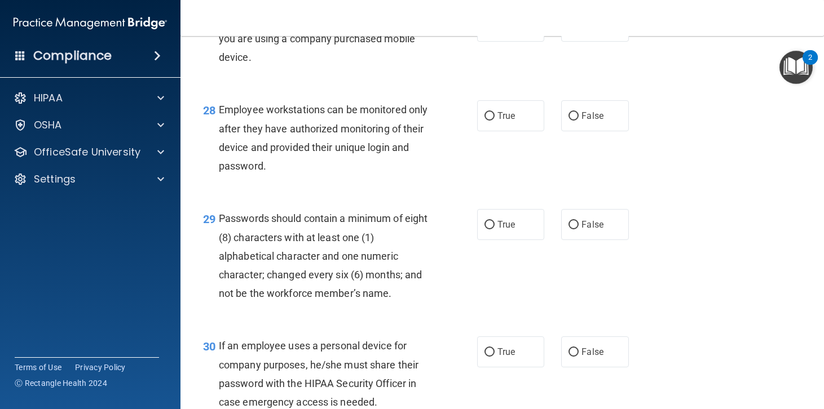
scroll to position [3045, 0]
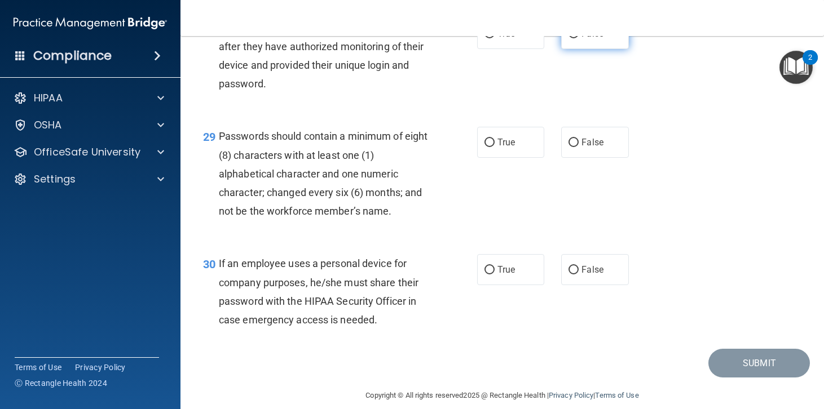
click at [569, 38] on input "False" at bounding box center [573, 34] width 10 height 8
radio input "true"
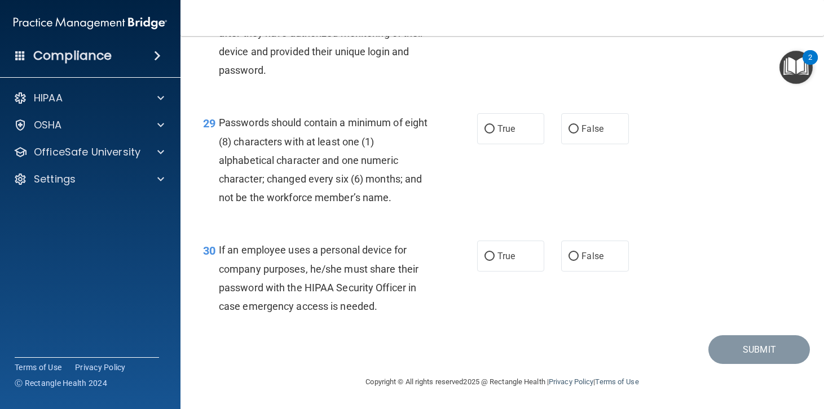
scroll to position [3095, 0]
click at [568, 127] on input "False" at bounding box center [573, 129] width 10 height 8
radio input "true"
click at [486, 257] on input "True" at bounding box center [489, 257] width 10 height 8
radio input "true"
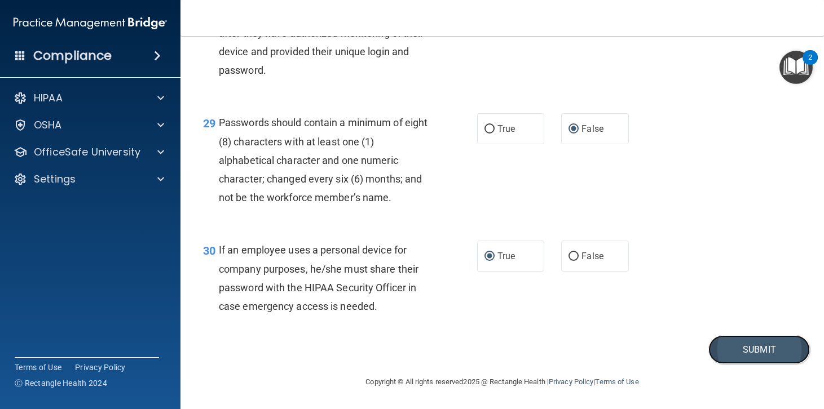
click at [757, 348] on button "Submit" at bounding box center [758, 349] width 101 height 29
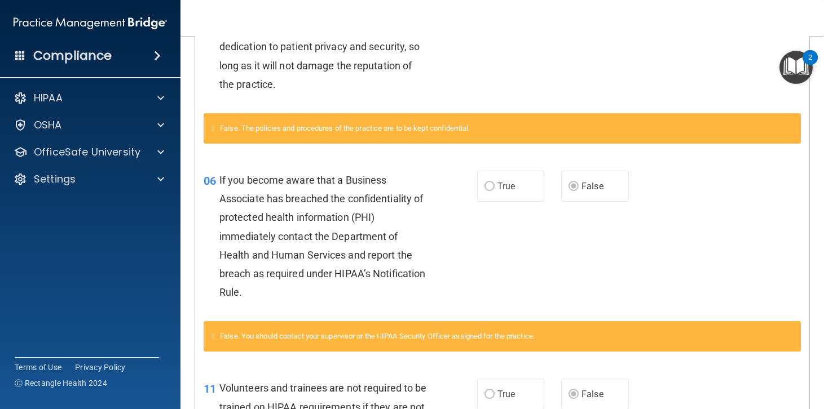
scroll to position [54, 0]
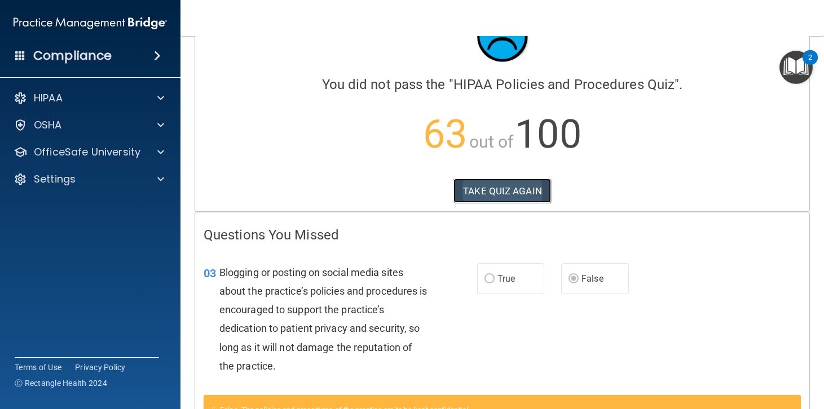
click at [505, 186] on button "TAKE QUIZ AGAIN" at bounding box center [502, 191] width 98 height 25
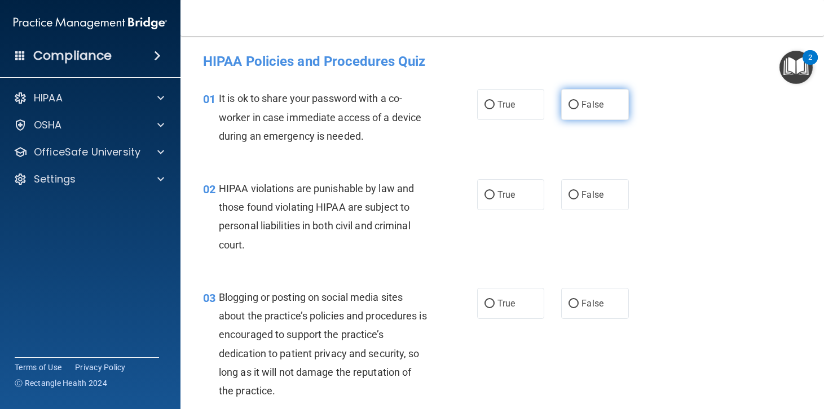
click at [568, 105] on input "False" at bounding box center [573, 105] width 10 height 8
radio input "true"
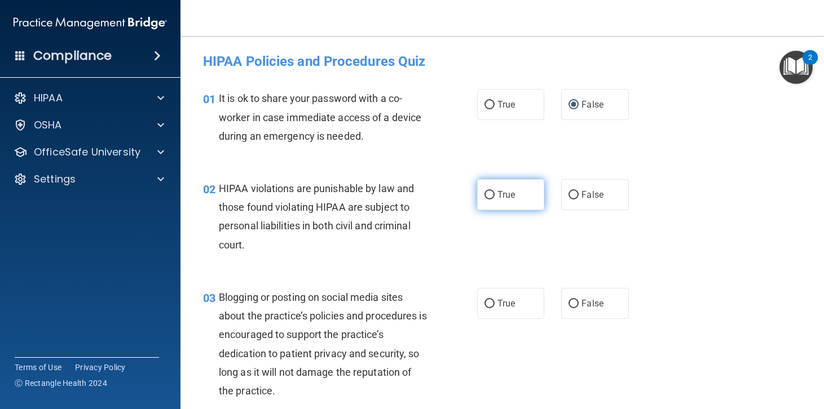
click at [484, 192] on input "True" at bounding box center [489, 195] width 10 height 8
radio input "true"
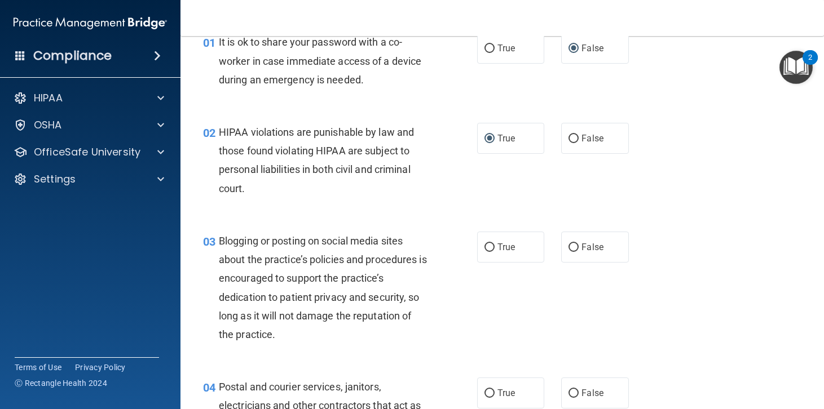
scroll to position [113, 0]
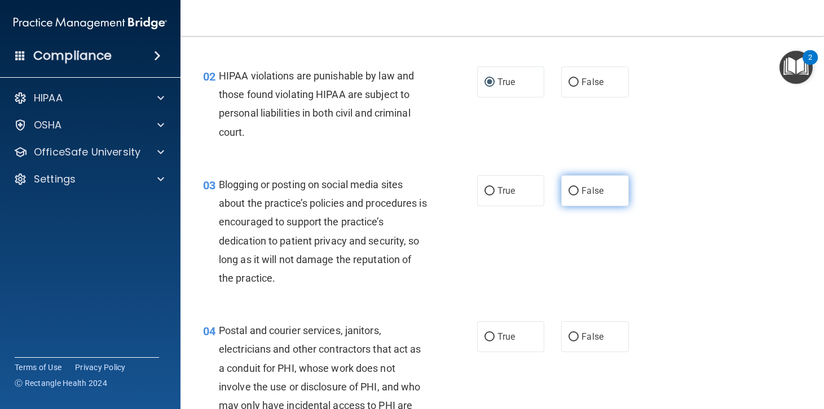
click at [569, 190] on input "False" at bounding box center [573, 191] width 10 height 8
radio input "true"
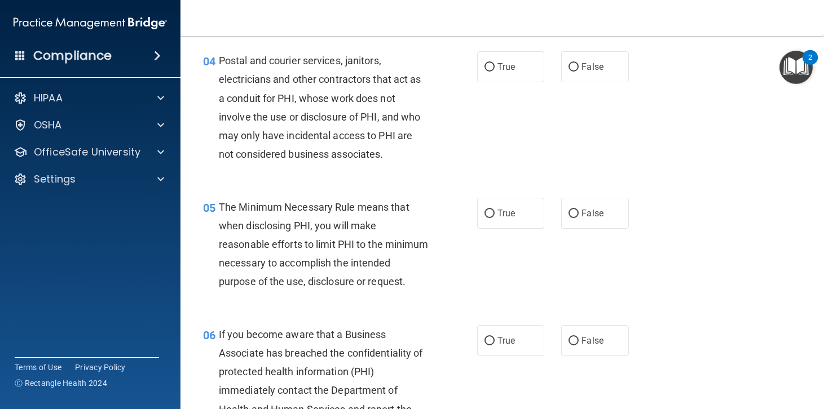
scroll to position [395, 0]
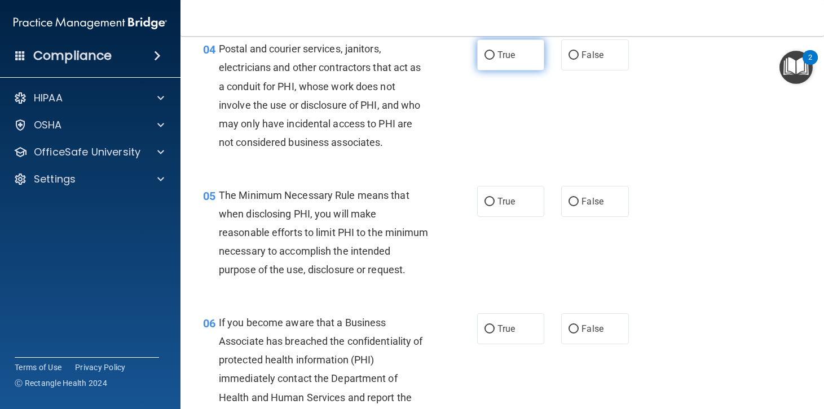
drag, startPoint x: 481, startPoint y: 54, endPoint x: 498, endPoint y: 58, distance: 18.1
click at [484, 54] on input "True" at bounding box center [489, 55] width 10 height 8
radio input "true"
click at [484, 200] on input "True" at bounding box center [489, 202] width 10 height 8
radio input "true"
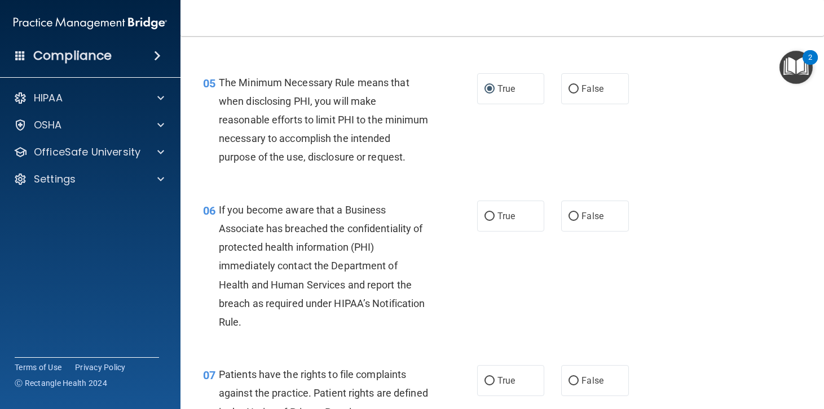
scroll to position [564, 0]
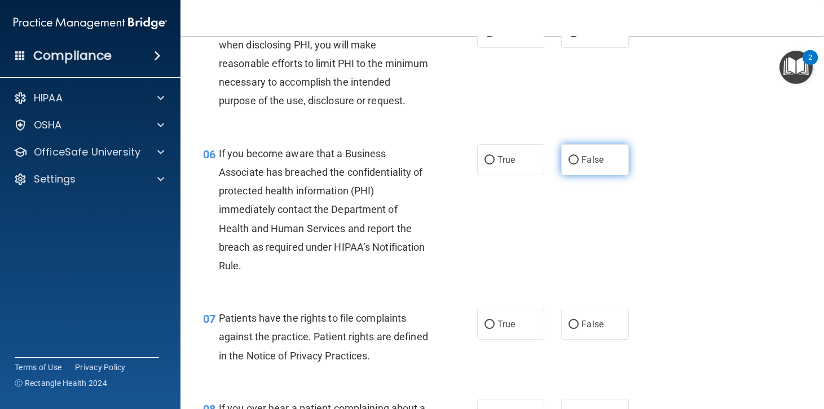
click at [568, 165] on input "False" at bounding box center [573, 160] width 10 height 8
radio input "true"
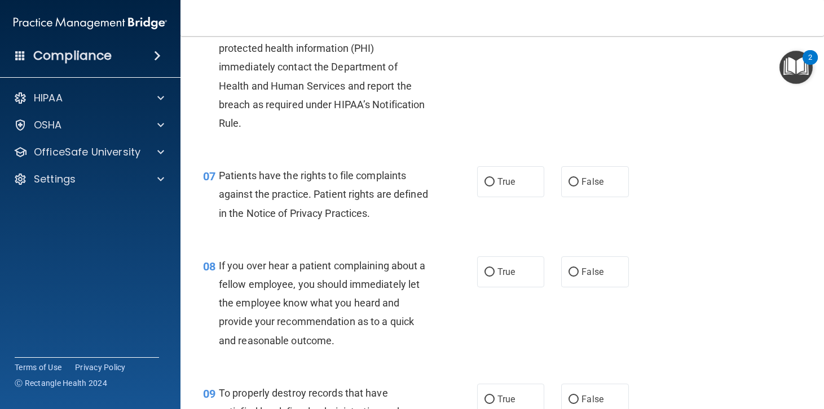
scroll to position [733, 0]
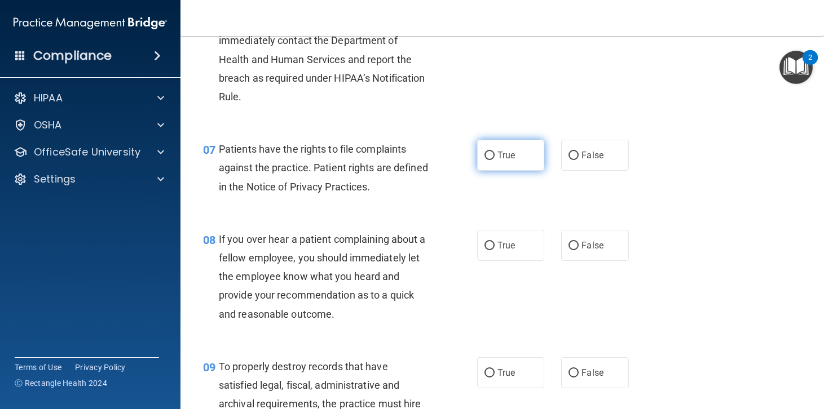
click at [485, 160] on input "True" at bounding box center [489, 156] width 10 height 8
radio input "true"
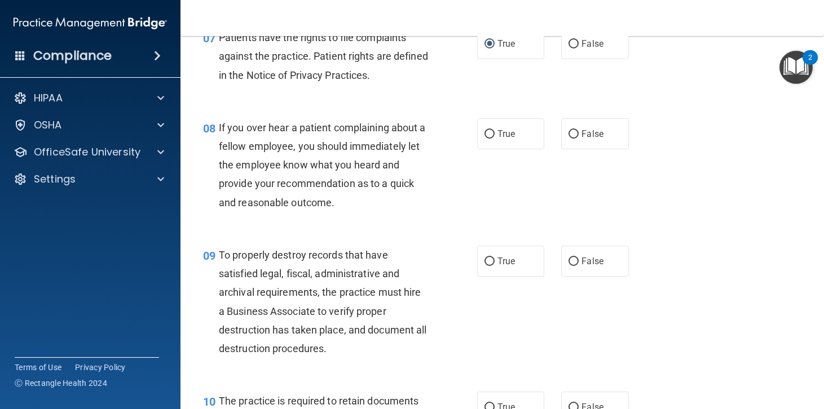
scroll to position [846, 0]
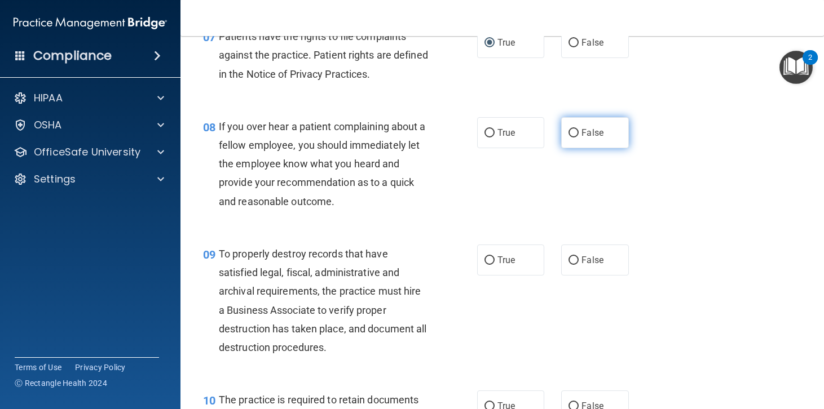
click at [568, 138] on input "False" at bounding box center [573, 133] width 10 height 8
radio input "true"
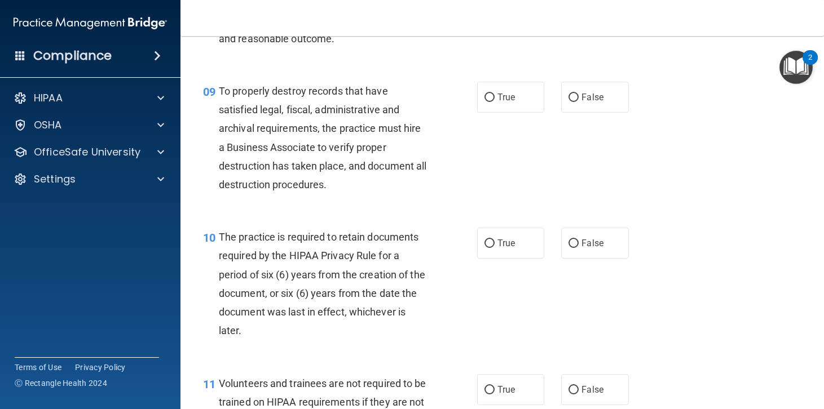
scroll to position [1015, 0]
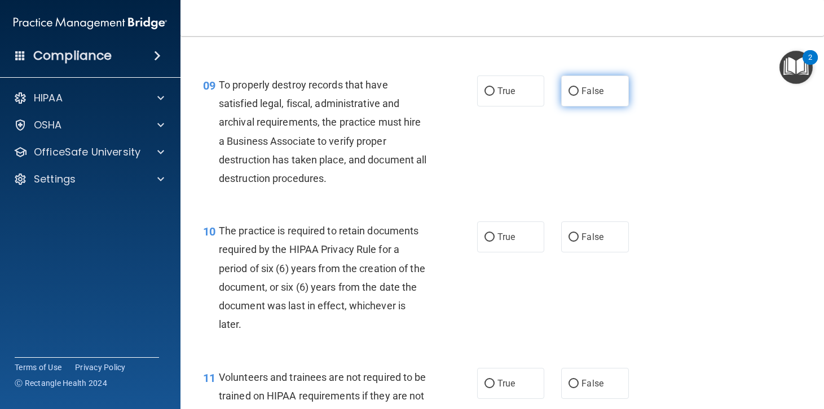
click at [569, 96] on input "False" at bounding box center [573, 91] width 10 height 8
radio input "true"
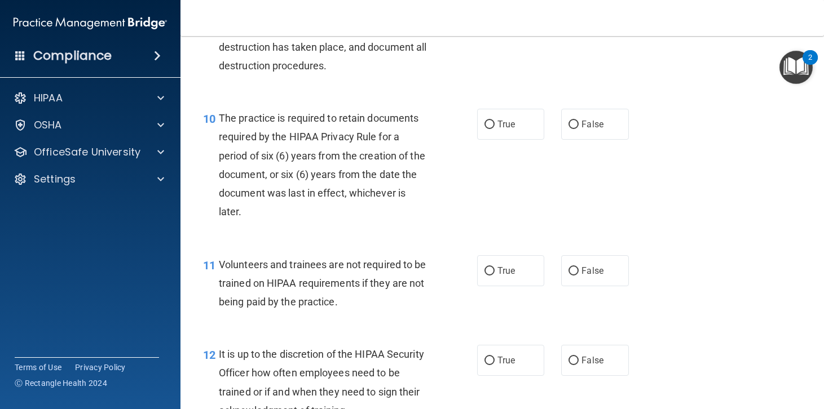
scroll to position [1184, 0]
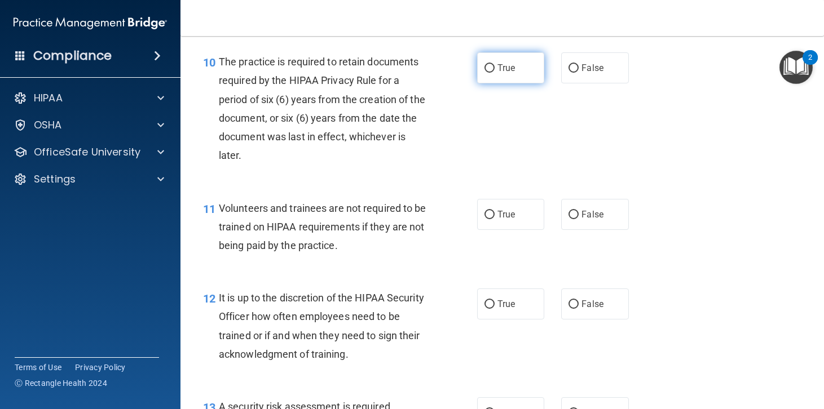
click at [487, 73] on input "True" at bounding box center [489, 68] width 10 height 8
radio input "true"
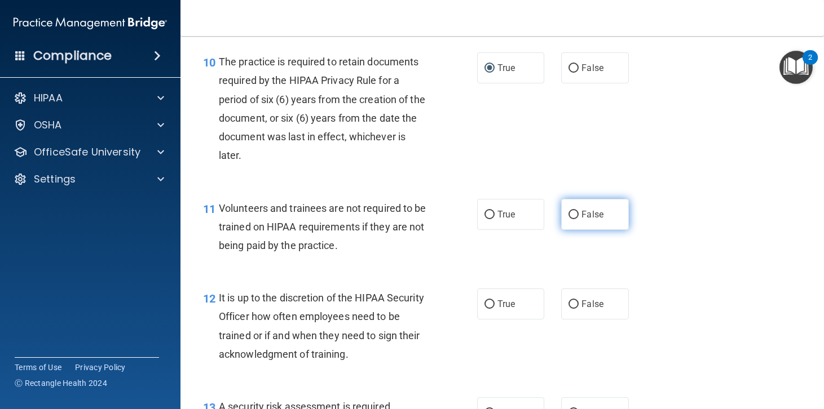
click at [569, 219] on input "False" at bounding box center [573, 215] width 10 height 8
radio input "true"
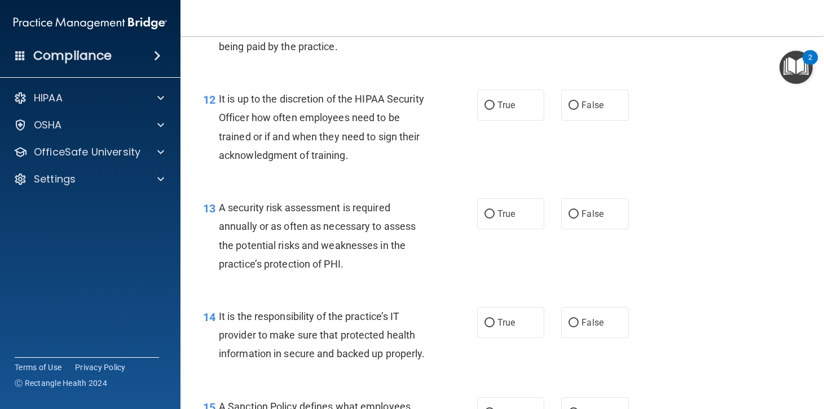
scroll to position [1410, 0]
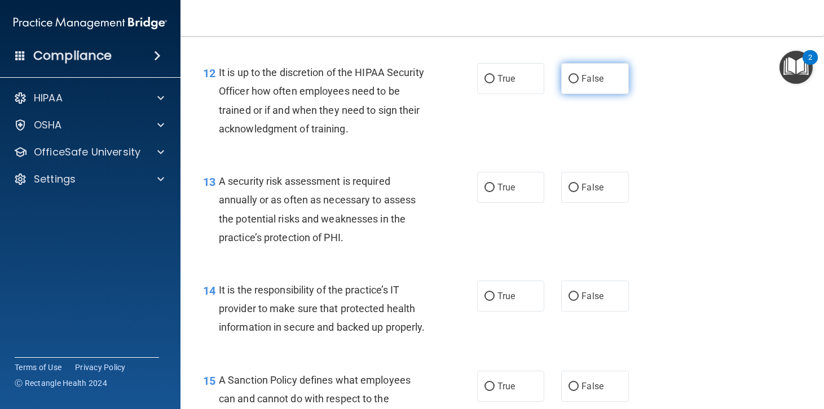
click at [571, 83] on input "False" at bounding box center [573, 79] width 10 height 8
radio input "true"
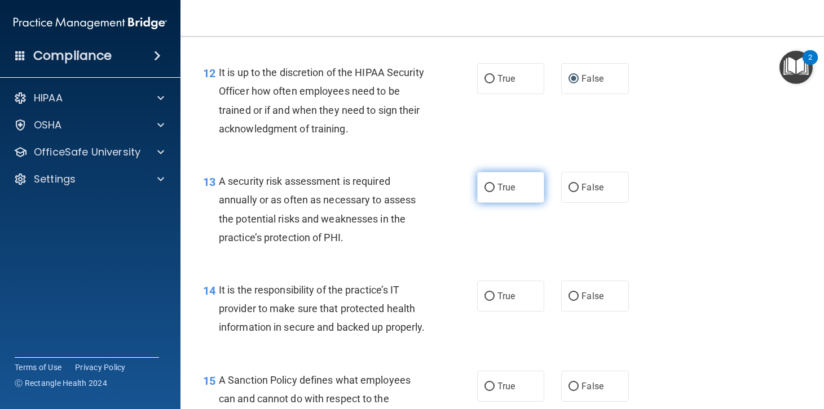
click at [485, 192] on input "True" at bounding box center [489, 188] width 10 height 8
radio input "true"
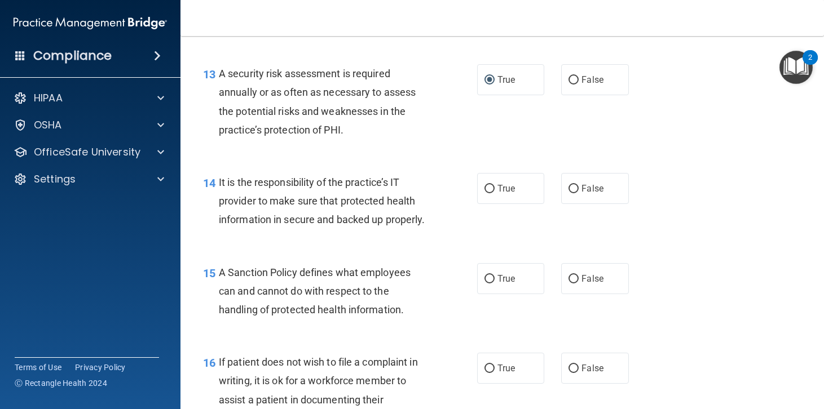
scroll to position [1522, 0]
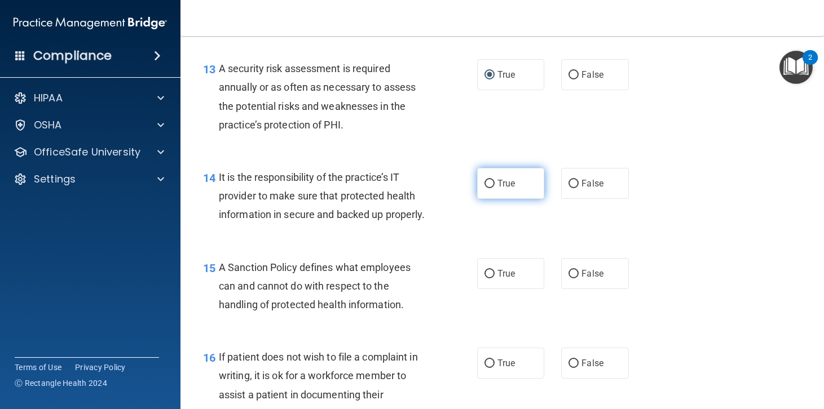
click at [487, 188] on input "True" at bounding box center [489, 184] width 10 height 8
radio input "true"
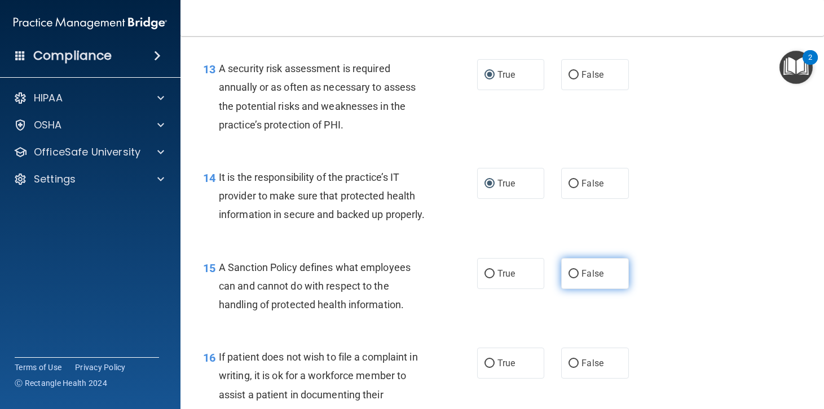
click at [568, 279] on input "False" at bounding box center [573, 274] width 10 height 8
radio input "true"
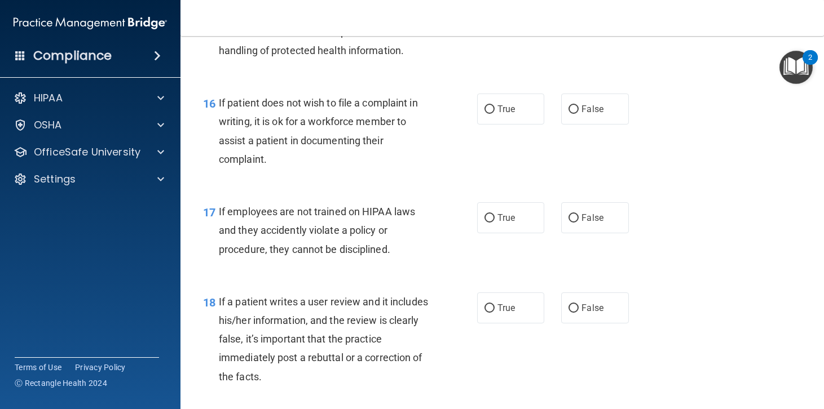
scroll to position [1804, 0]
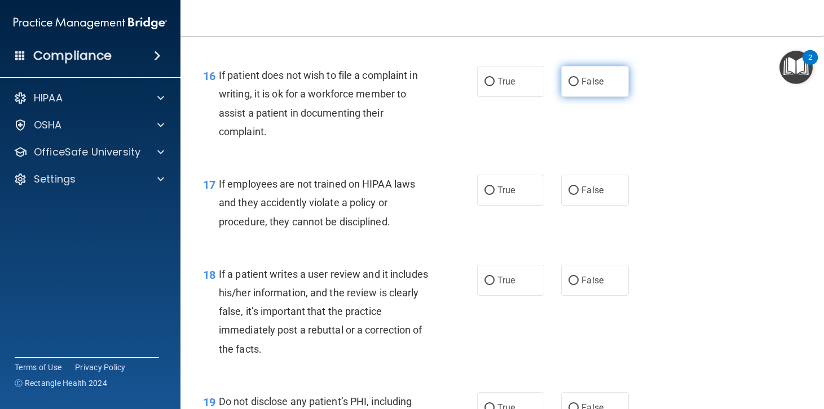
click at [568, 86] on input "False" at bounding box center [573, 82] width 10 height 8
radio input "true"
click at [485, 86] on input "True" at bounding box center [489, 82] width 10 height 8
radio input "true"
radio input "false"
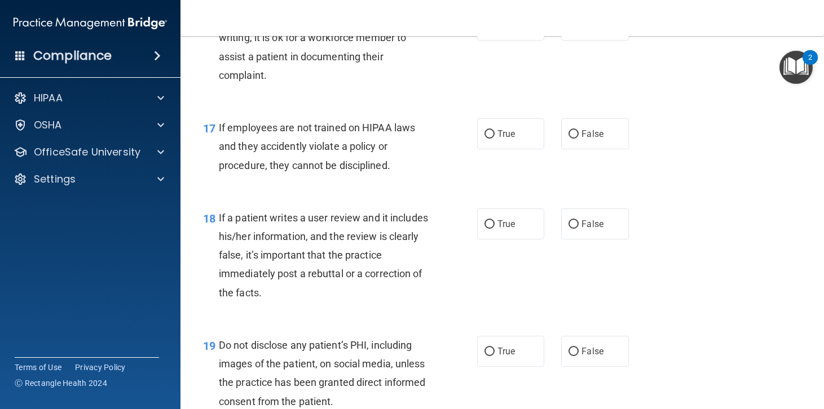
scroll to position [1917, 0]
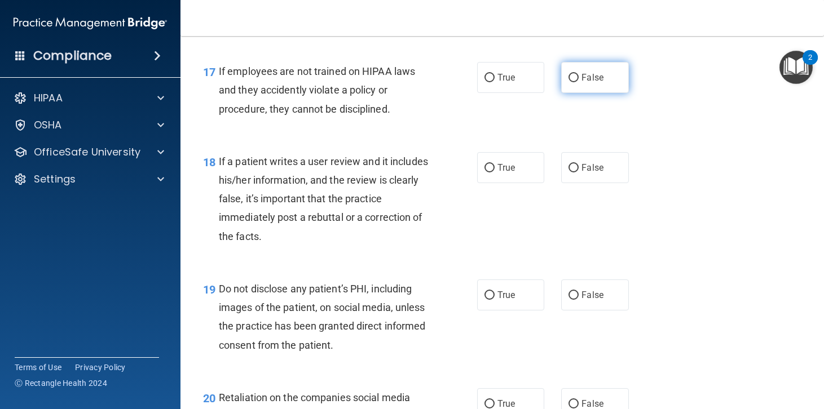
click at [568, 82] on input "False" at bounding box center [573, 78] width 10 height 8
radio input "true"
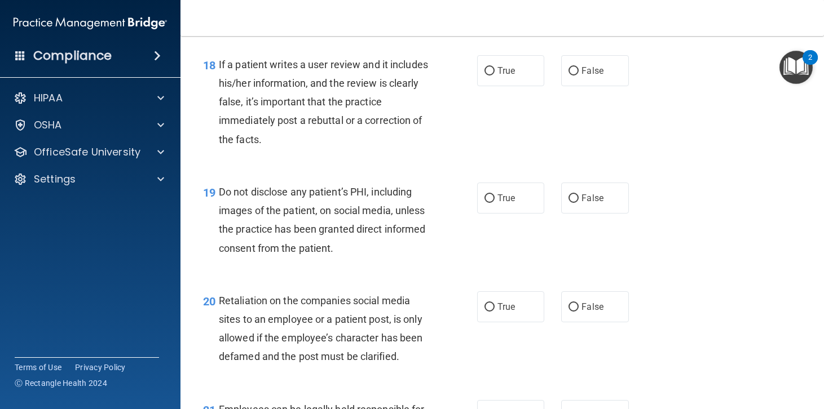
scroll to position [2030, 0]
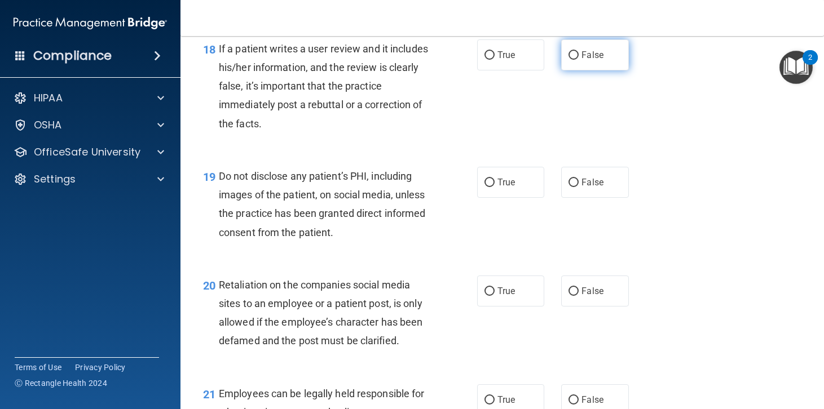
click at [568, 60] on input "False" at bounding box center [573, 55] width 10 height 8
radio input "true"
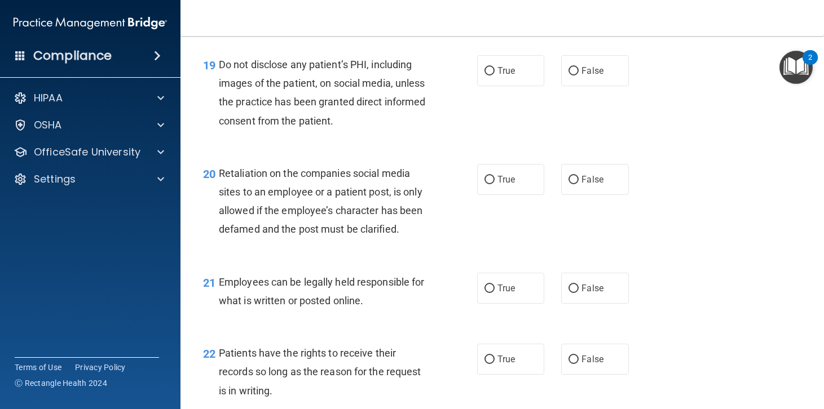
scroll to position [2142, 0]
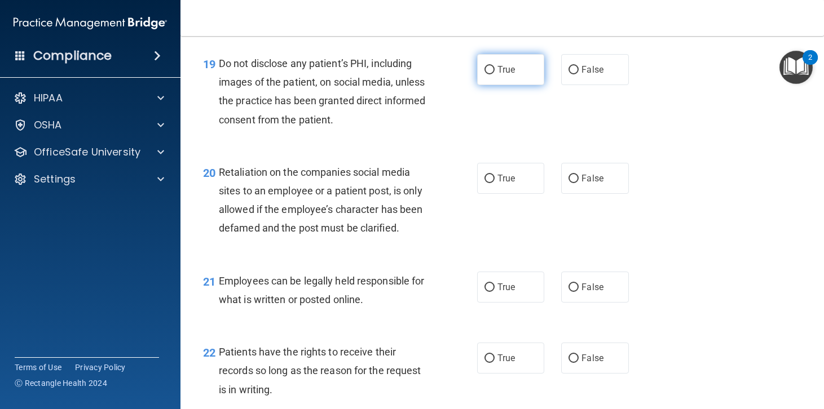
click at [484, 74] on input "True" at bounding box center [489, 70] width 10 height 8
radio input "true"
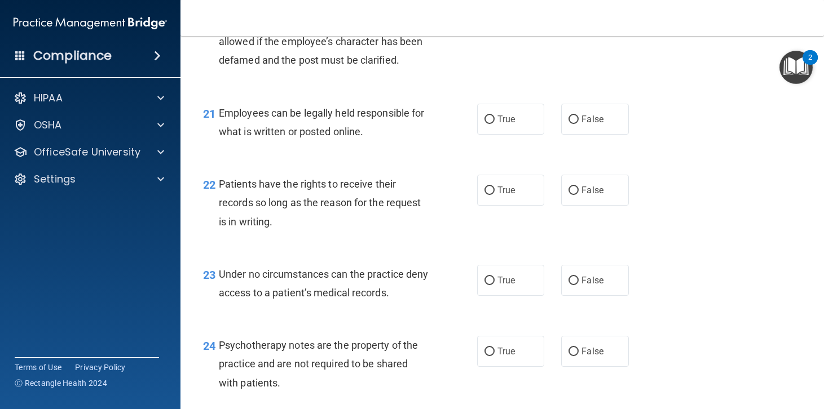
scroll to position [2312, 0]
click at [568, 14] on input "False" at bounding box center [573, 10] width 10 height 8
radio input "true"
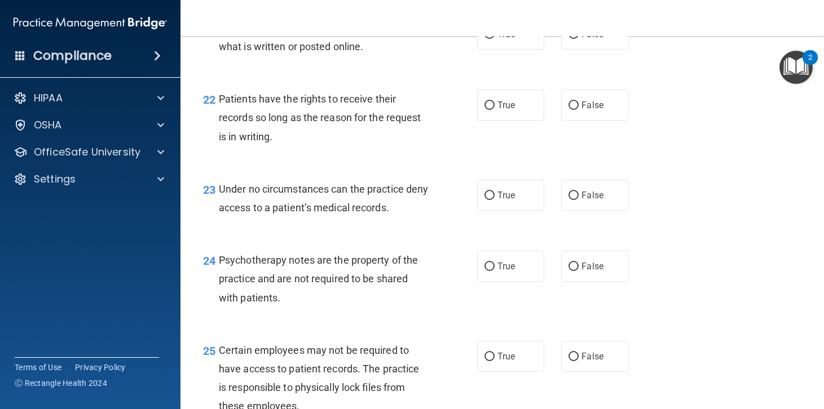
scroll to position [2368, 0]
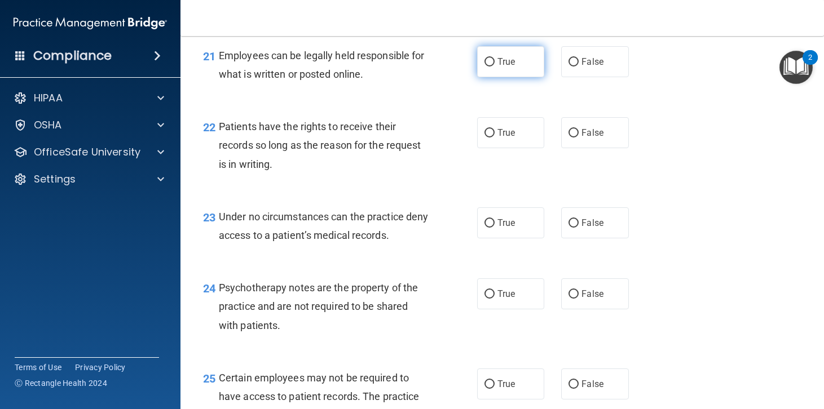
drag, startPoint x: 485, startPoint y: 98, endPoint x: 500, endPoint y: 99, distance: 14.7
click at [496, 77] on label "True" at bounding box center [511, 61] width 68 height 31
click at [494, 67] on input "True" at bounding box center [489, 62] width 10 height 8
radio input "true"
click at [568, 67] on input "False" at bounding box center [573, 62] width 10 height 8
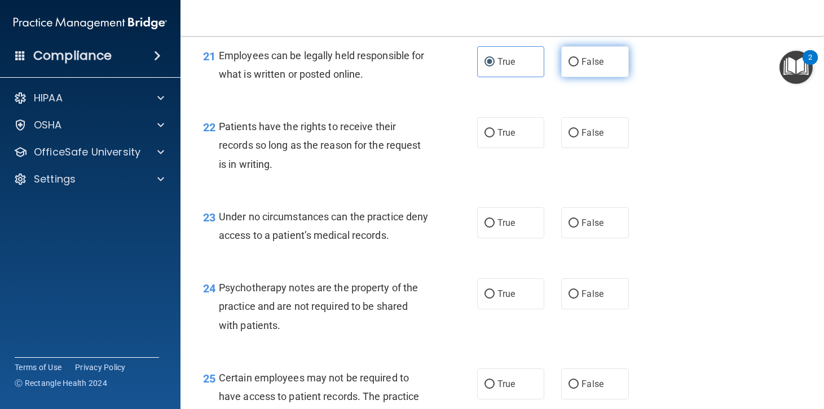
radio input "true"
click at [484, 67] on input "True" at bounding box center [489, 62] width 10 height 8
radio input "true"
radio input "false"
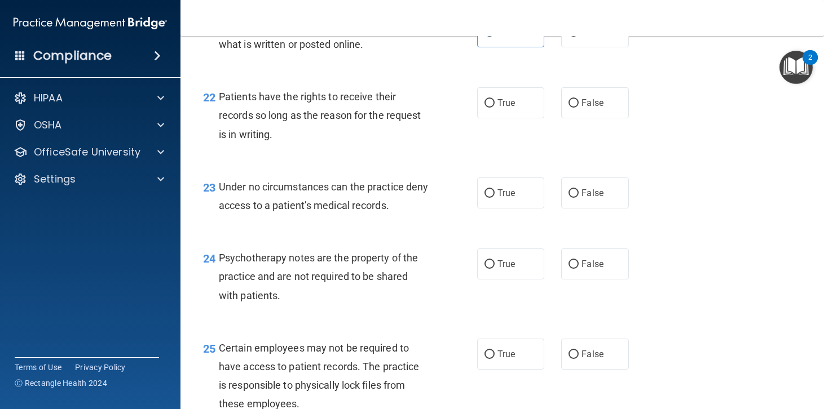
scroll to position [2424, 0]
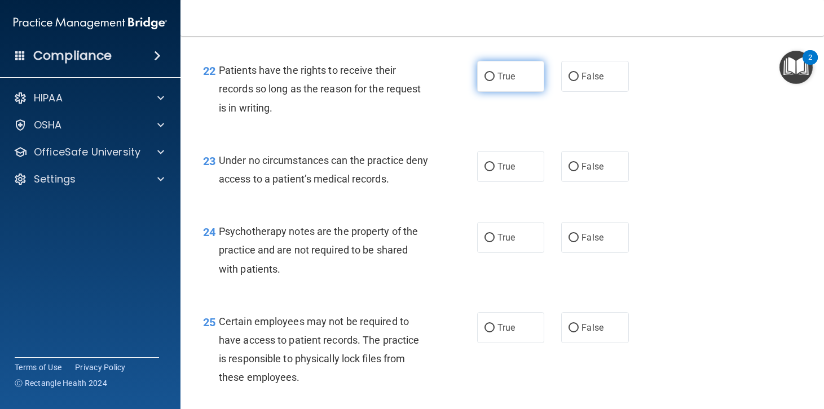
click at [484, 81] on input "True" at bounding box center [489, 77] width 10 height 8
radio input "true"
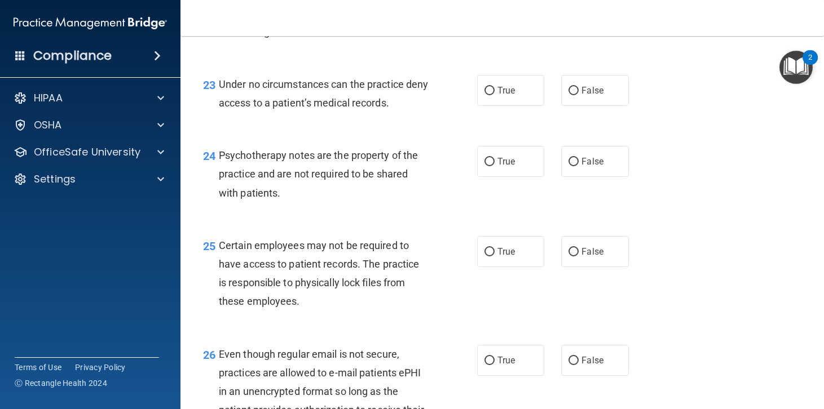
scroll to position [2481, 0]
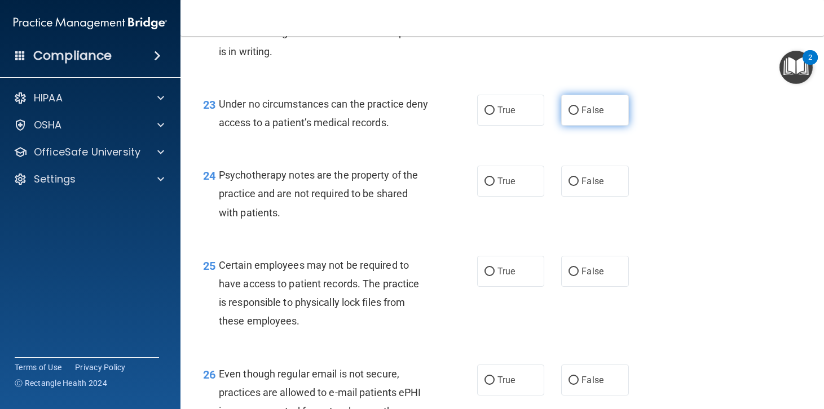
click at [568, 115] on input "False" at bounding box center [573, 111] width 10 height 8
radio input "true"
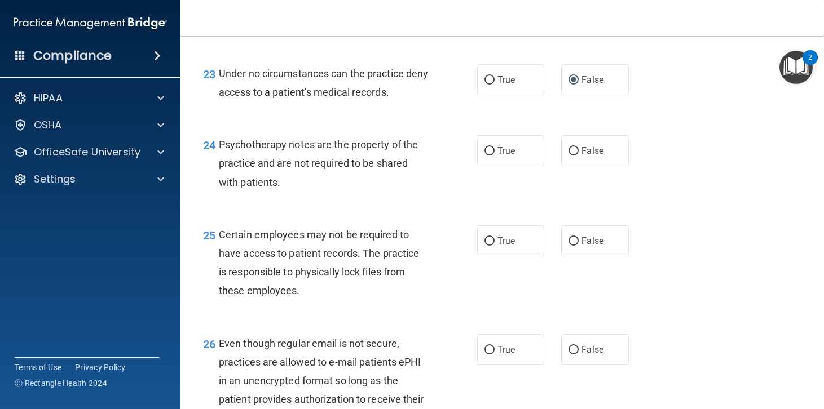
scroll to position [2537, 0]
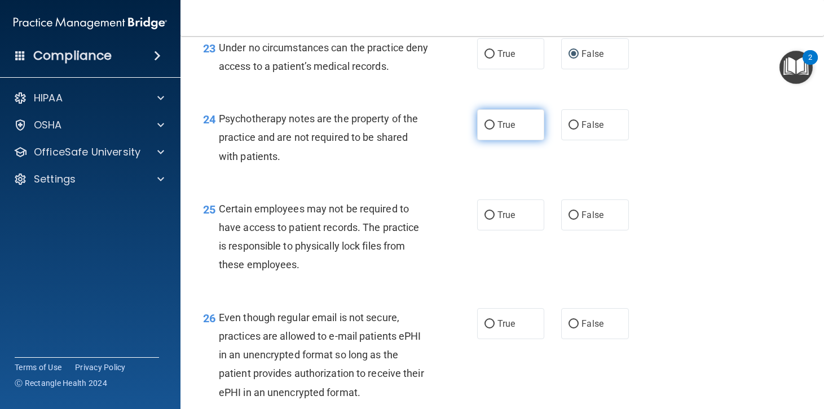
click at [489, 130] on input "True" at bounding box center [489, 125] width 10 height 8
radio input "true"
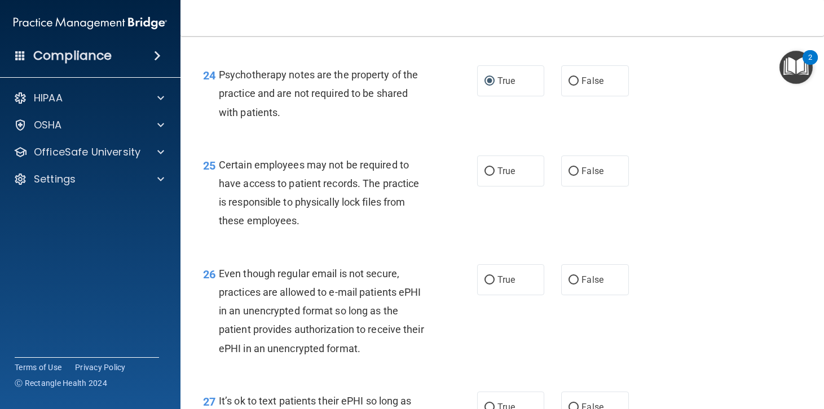
scroll to position [2650, 0]
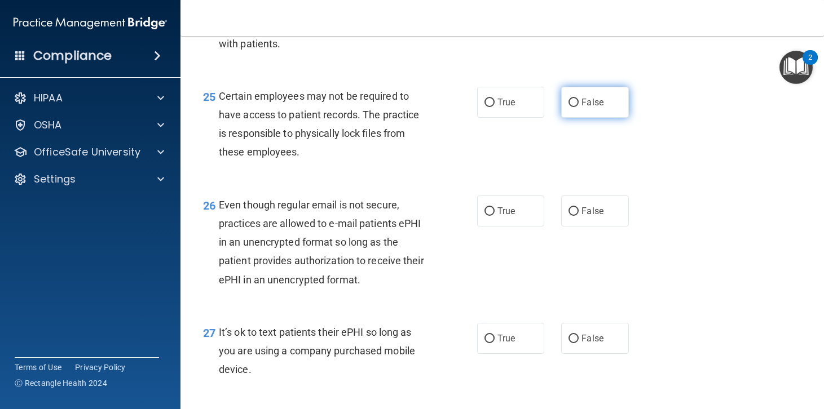
click at [569, 107] on input "False" at bounding box center [573, 103] width 10 height 8
radio input "true"
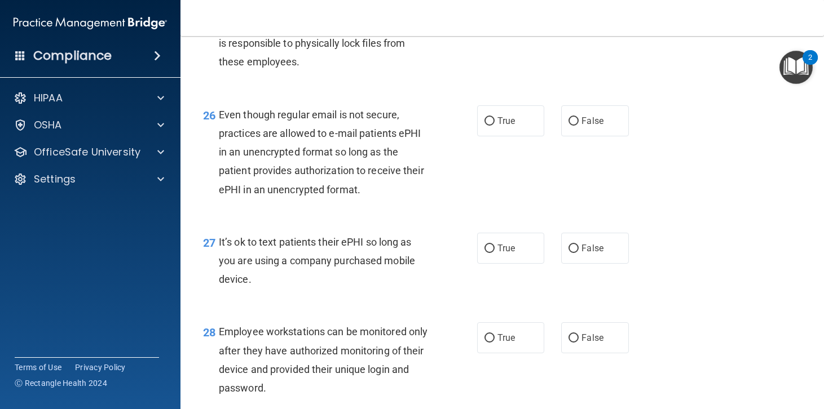
scroll to position [2763, 0]
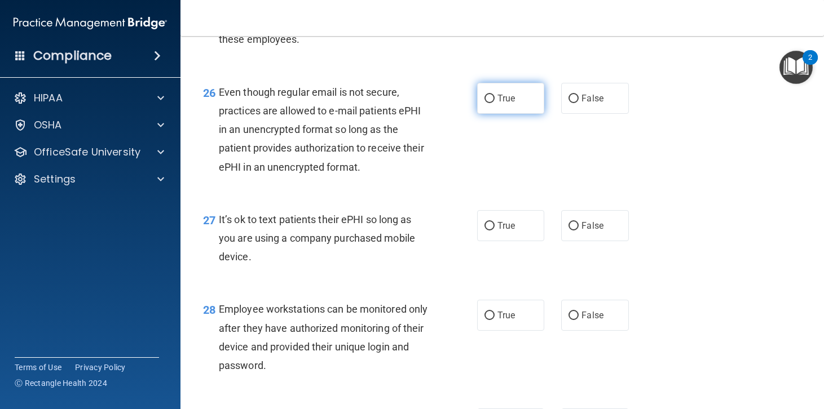
click at [485, 103] on input "True" at bounding box center [489, 99] width 10 height 8
radio input "true"
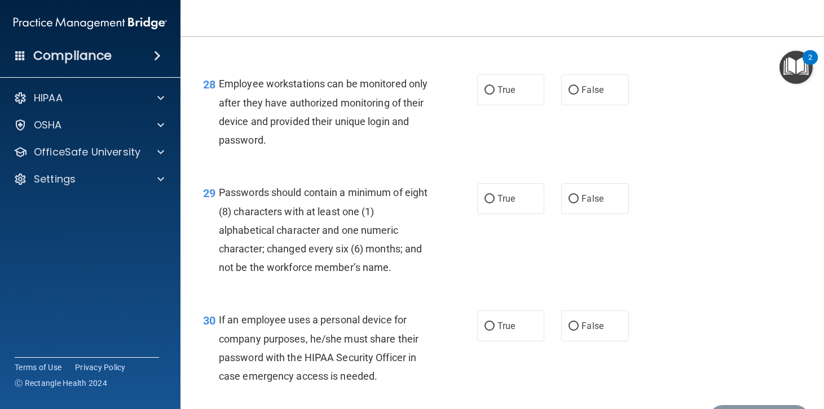
scroll to position [2932, 0]
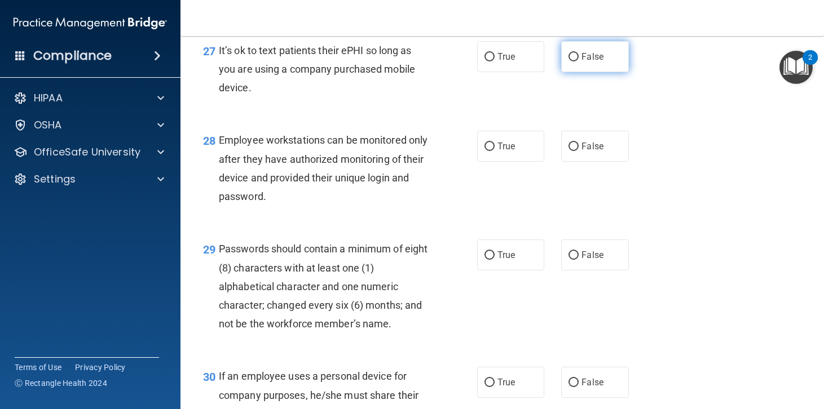
click at [570, 61] on input "False" at bounding box center [573, 57] width 10 height 8
radio input "true"
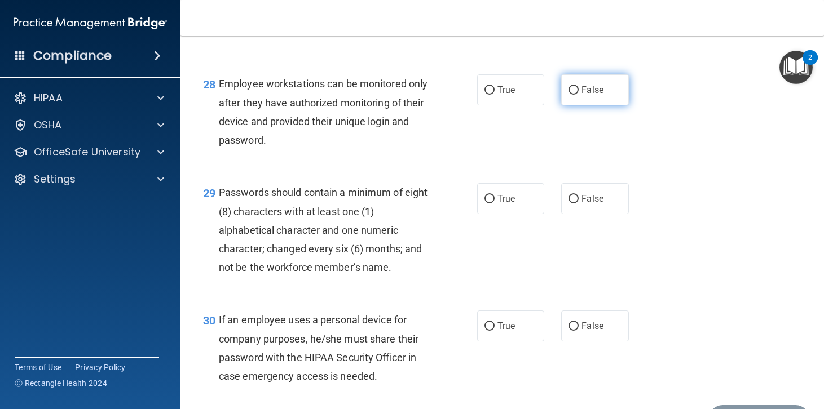
click at [570, 95] on input "False" at bounding box center [573, 90] width 10 height 8
radio input "true"
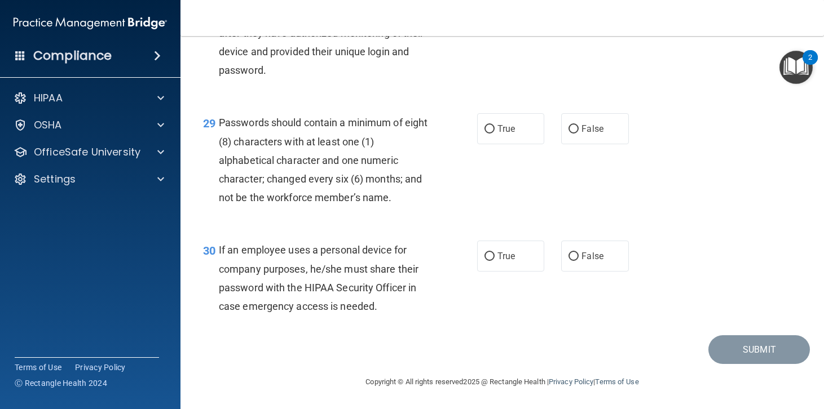
scroll to position [3095, 0]
click at [484, 127] on input "True" at bounding box center [489, 129] width 10 height 8
radio input "true"
click at [484, 254] on input "True" at bounding box center [489, 257] width 10 height 8
radio input "true"
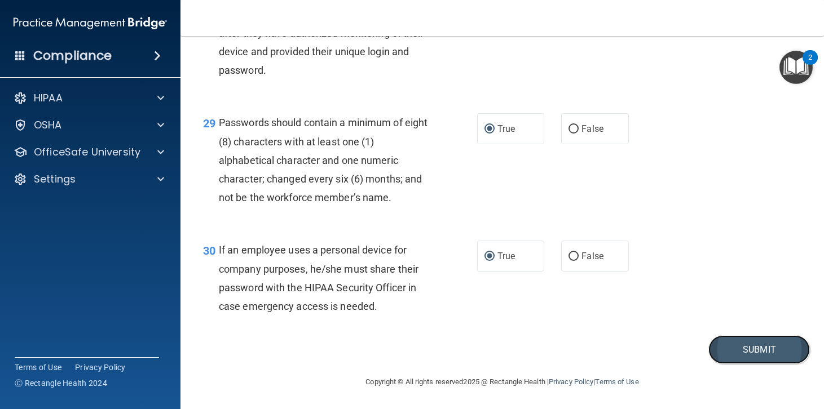
drag, startPoint x: 758, startPoint y: 348, endPoint x: 766, endPoint y: 344, distance: 8.6
click at [762, 347] on button "Submit" at bounding box center [758, 349] width 101 height 29
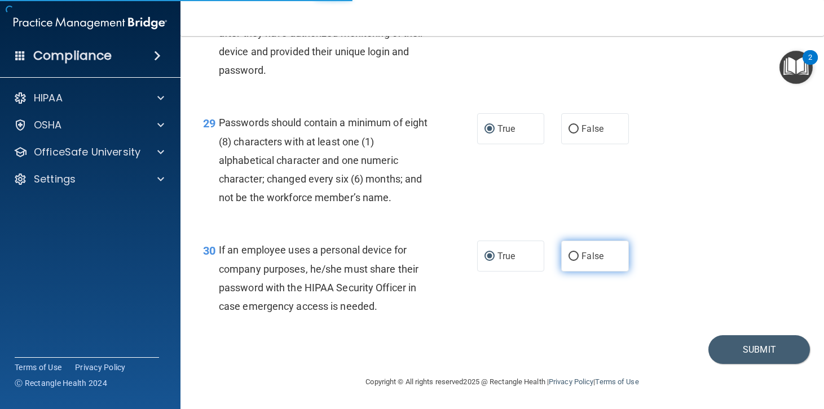
click at [568, 254] on input "False" at bounding box center [573, 257] width 10 height 8
radio input "true"
radio input "false"
click at [568, 254] on input "False" at bounding box center [573, 257] width 10 height 8
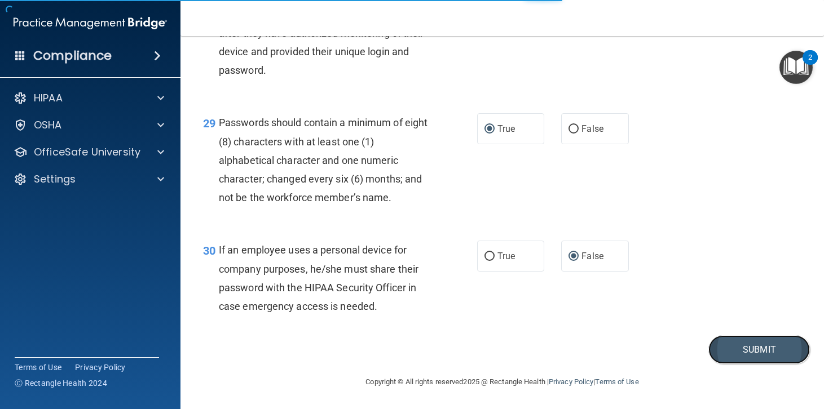
click at [762, 351] on button "Submit" at bounding box center [758, 349] width 101 height 29
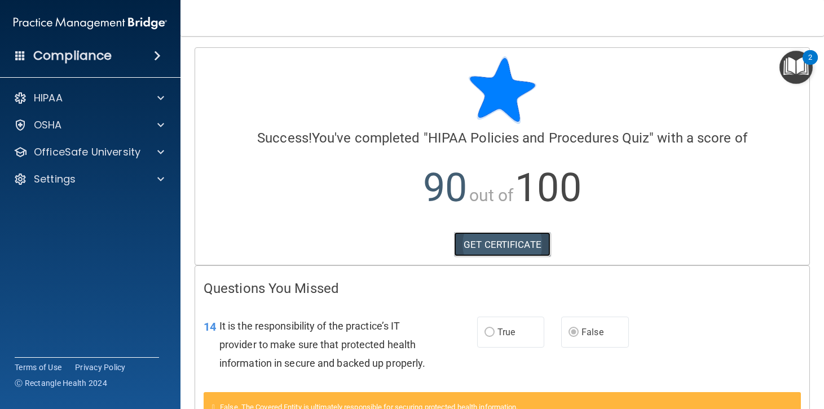
click at [497, 241] on link "GET CERTIFICATE" at bounding box center [502, 244] width 96 height 25
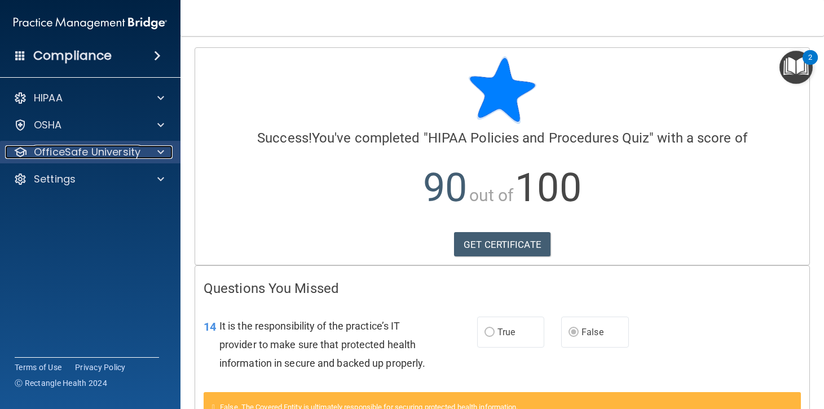
click at [155, 148] on div at bounding box center [159, 152] width 28 height 14
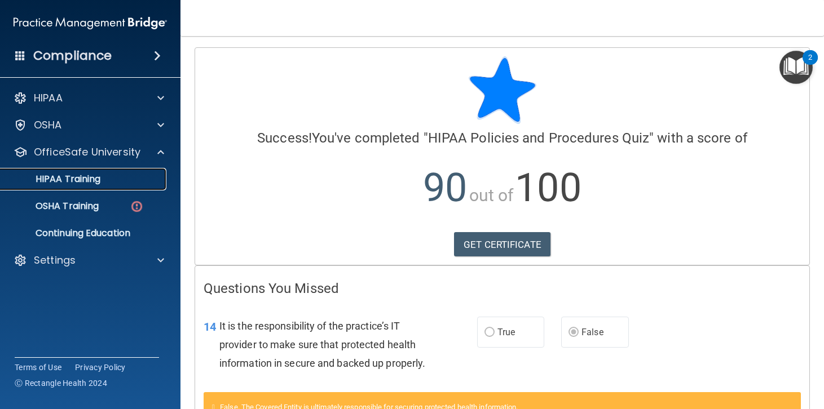
click at [91, 178] on p "HIPAA Training" at bounding box center [53, 179] width 93 height 11
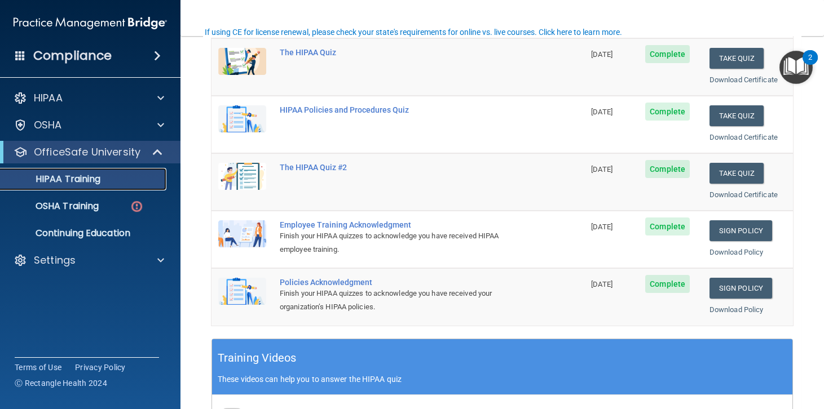
scroll to position [226, 0]
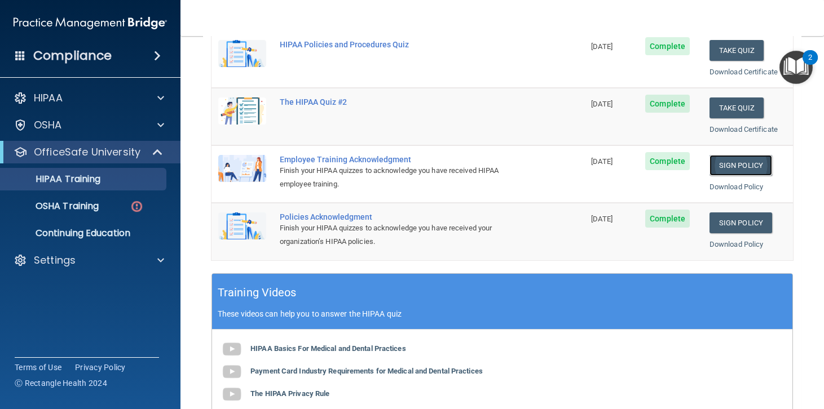
click at [741, 161] on link "Sign Policy" at bounding box center [740, 165] width 63 height 21
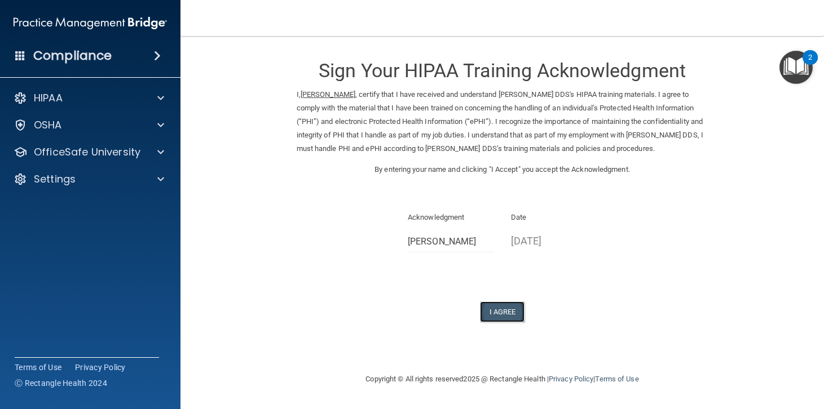
click at [510, 311] on button "I Agree" at bounding box center [502, 312] width 45 height 21
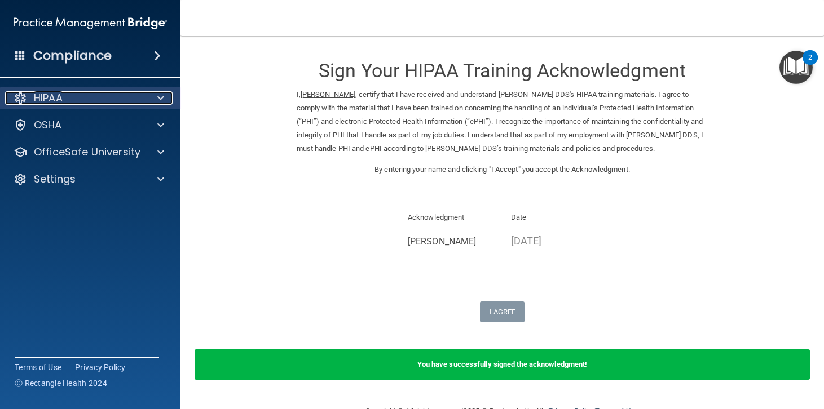
click at [162, 99] on span at bounding box center [160, 98] width 7 height 14
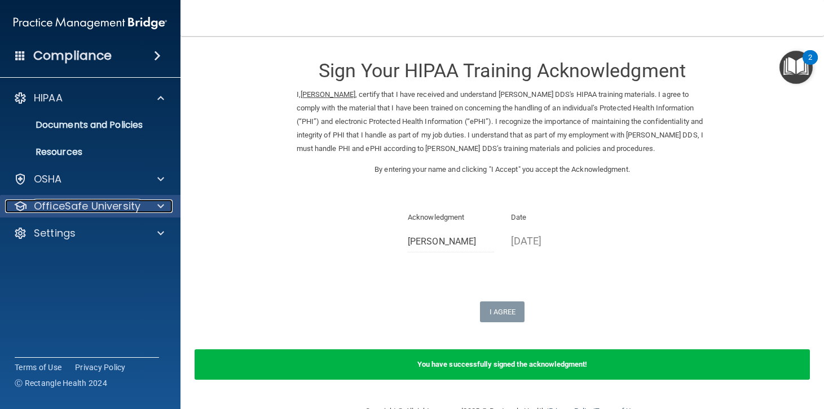
click at [162, 204] on span at bounding box center [160, 207] width 7 height 14
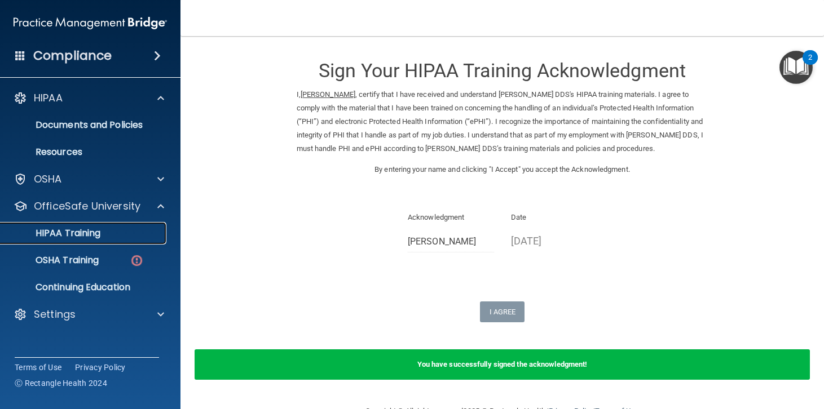
click at [74, 232] on p "HIPAA Training" at bounding box center [53, 233] width 93 height 11
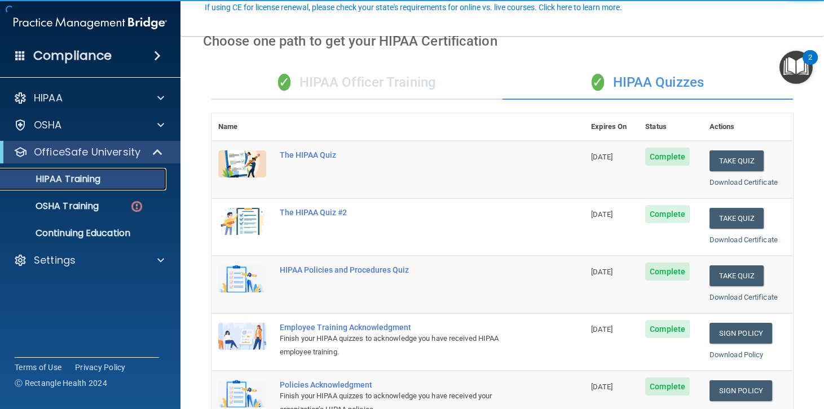
scroll to position [113, 0]
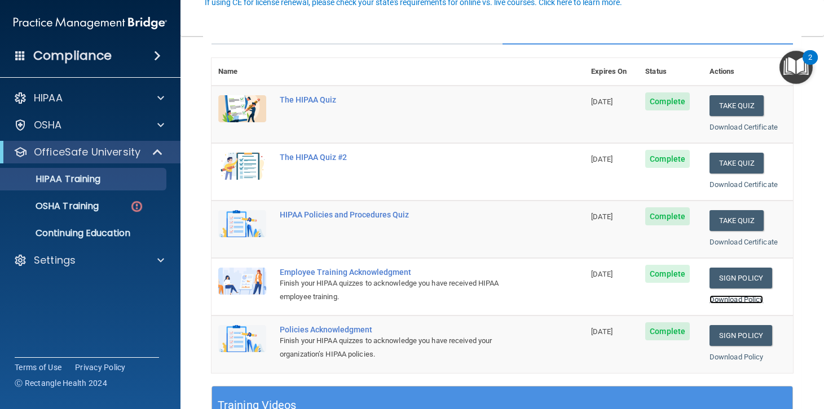
click at [732, 300] on link "Download Policy" at bounding box center [736, 299] width 54 height 8
click at [737, 329] on link "Sign Policy" at bounding box center [740, 335] width 63 height 21
click at [734, 357] on link "Download Policy" at bounding box center [736, 357] width 54 height 8
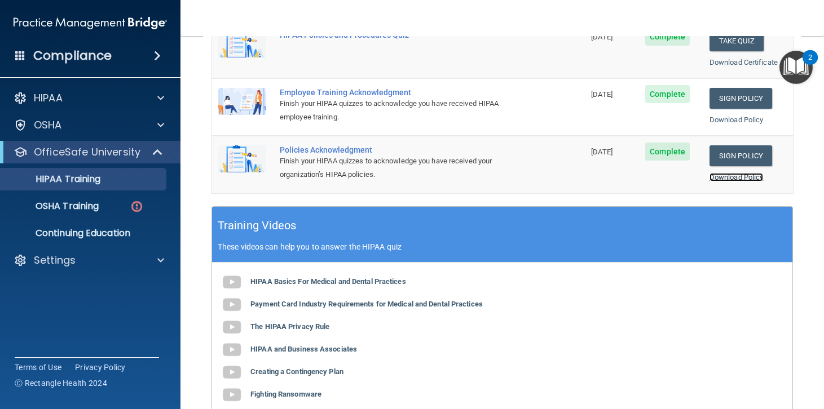
scroll to position [338, 0]
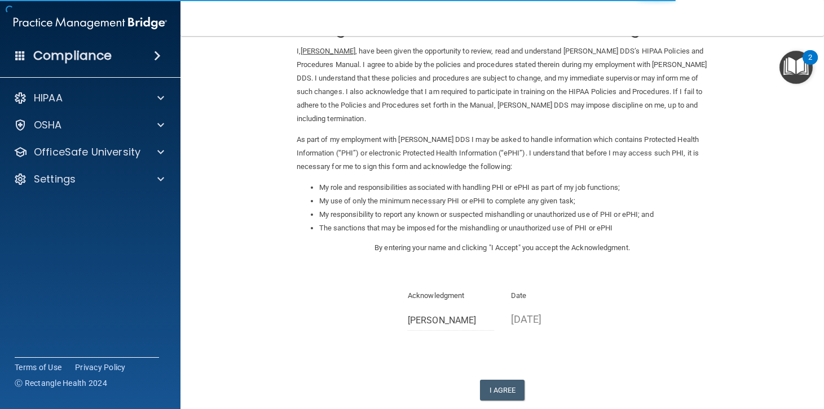
scroll to position [107, 0]
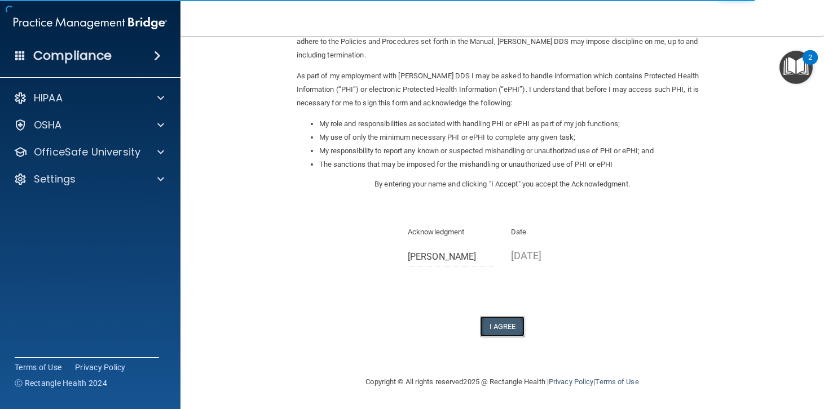
click at [502, 325] on button "I Agree" at bounding box center [502, 326] width 45 height 21
